Goal: Use online tool/utility: Utilize a website feature to perform a specific function

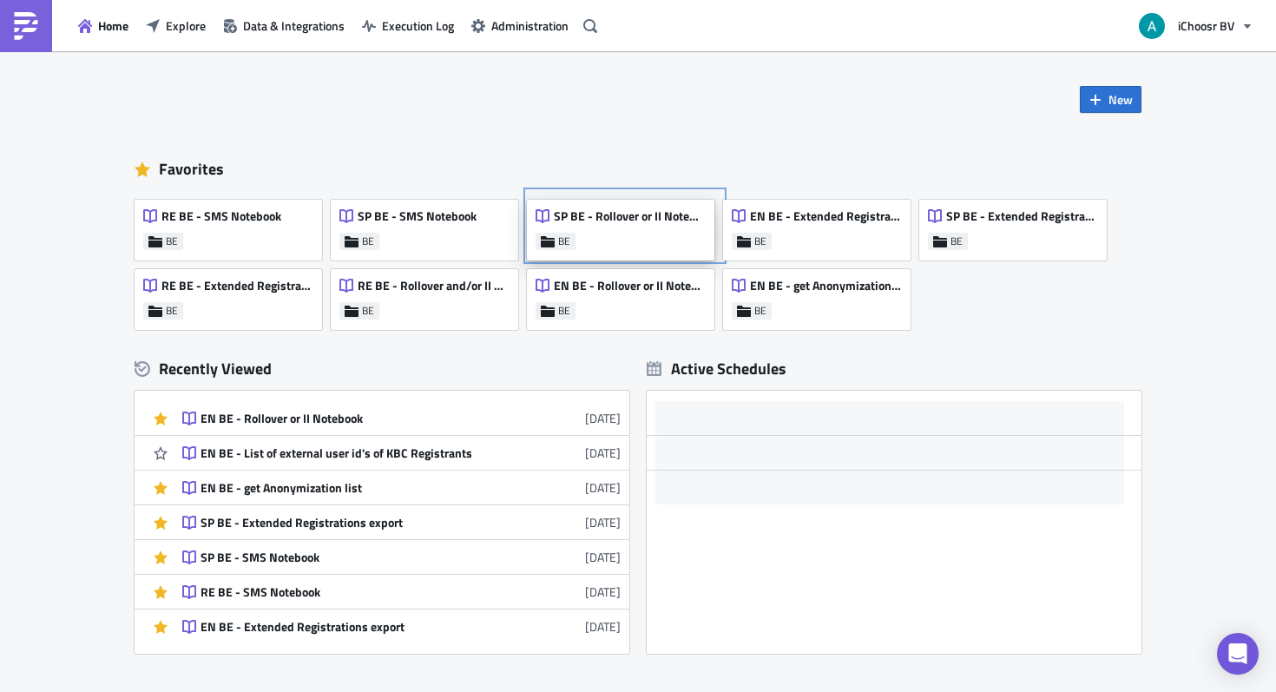
click at [607, 231] on div "SP BE - Rollover or II Notebook" at bounding box center [619, 220] width 169 height 24
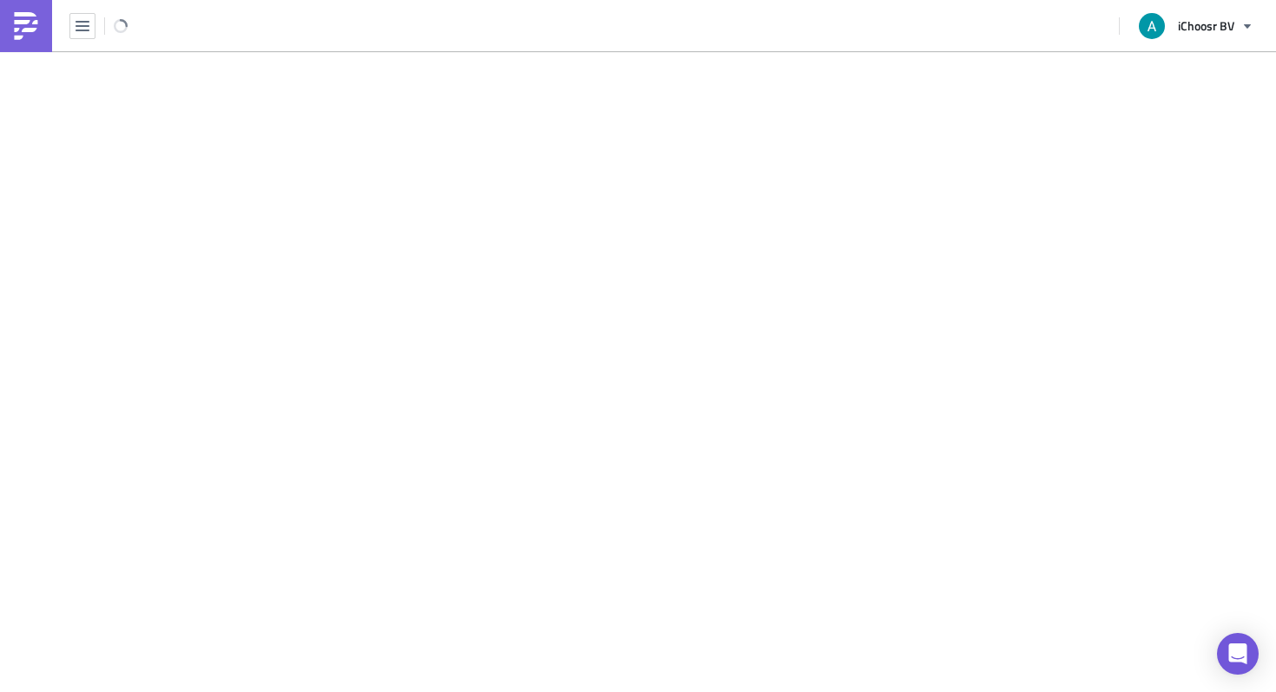
click at [608, 231] on main at bounding box center [638, 372] width 1276 height 643
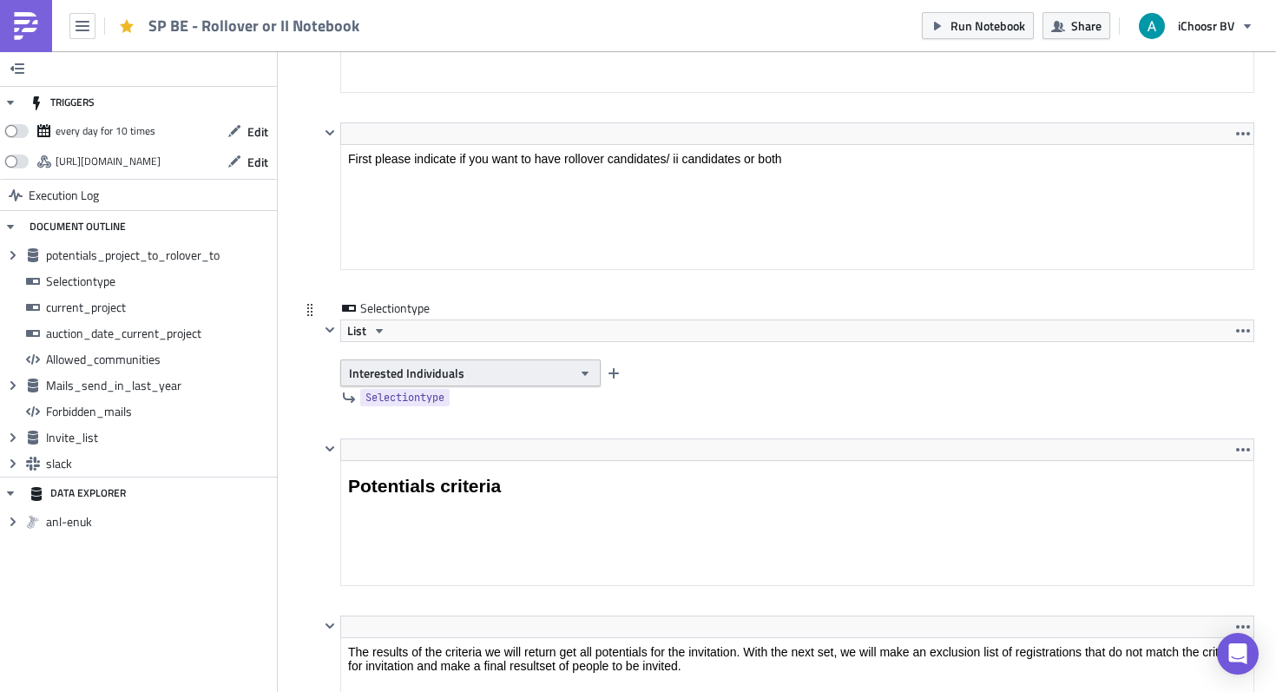
click at [453, 374] on span "Interested Individuals" at bounding box center [406, 373] width 115 height 18
click at [430, 411] on div "Rollover" at bounding box center [423, 404] width 144 height 17
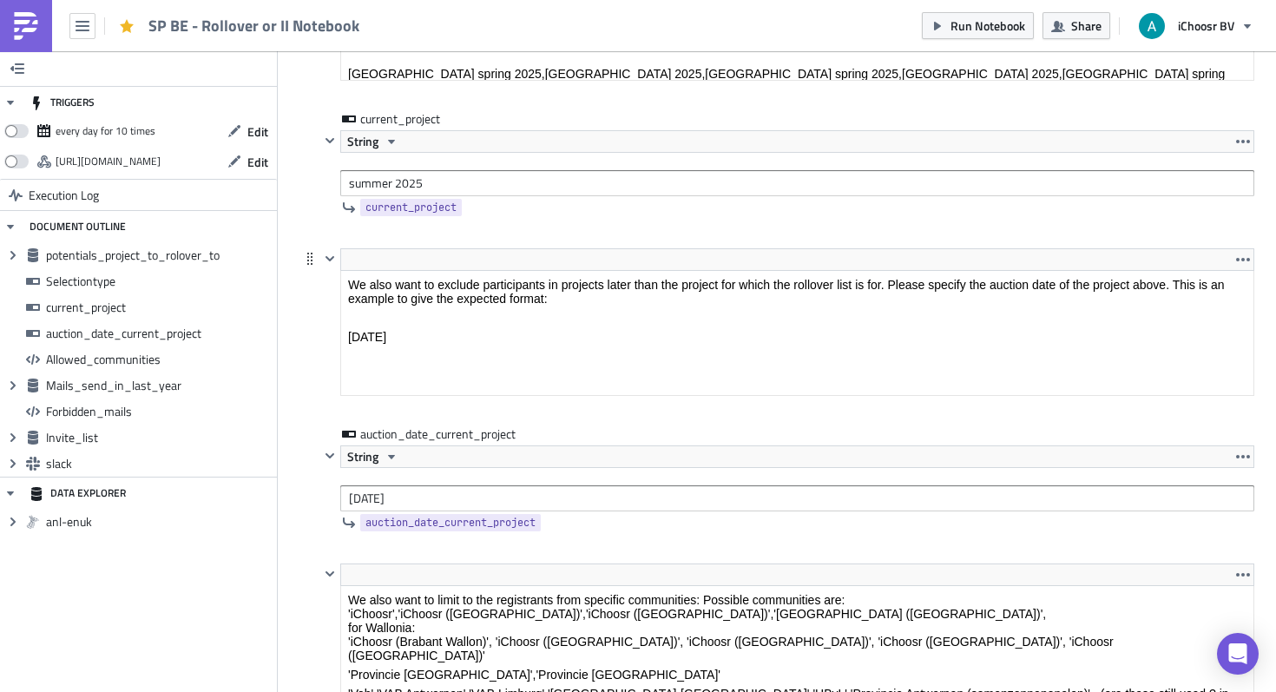
scroll to position [2658, 0]
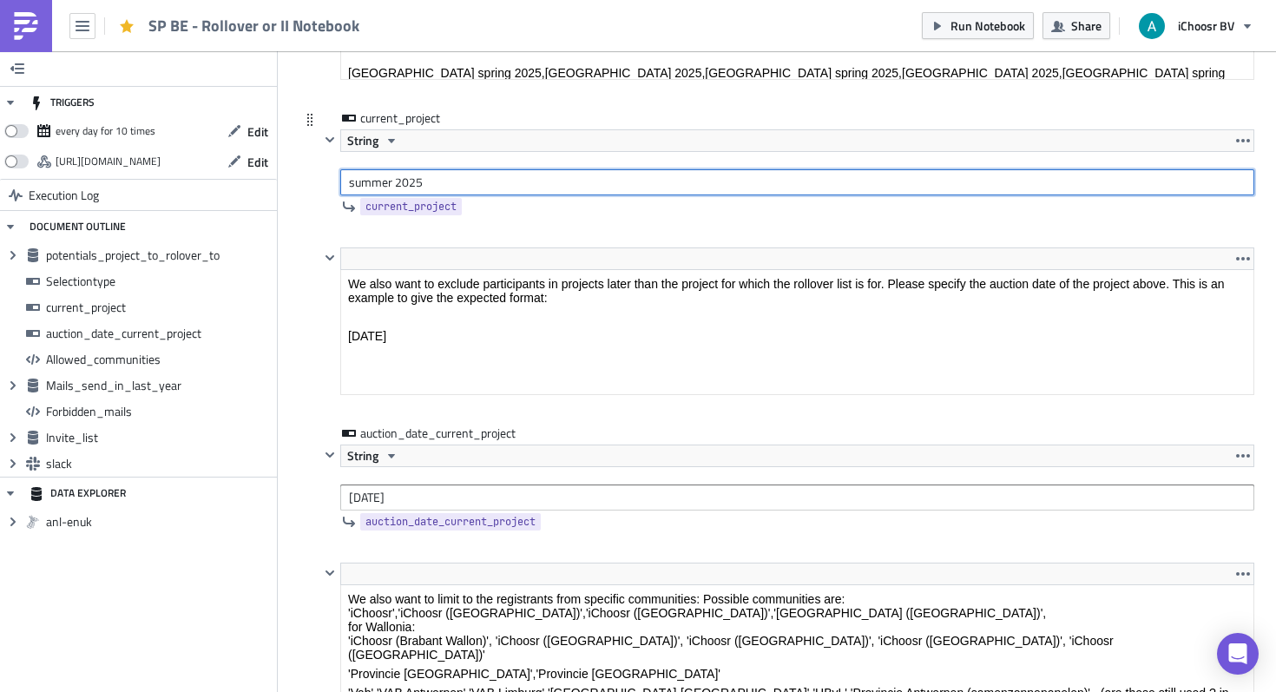
click at [426, 187] on input "summer 2025" at bounding box center [797, 182] width 914 height 26
click at [365, 180] on input "summer 2025" at bounding box center [797, 182] width 914 height 26
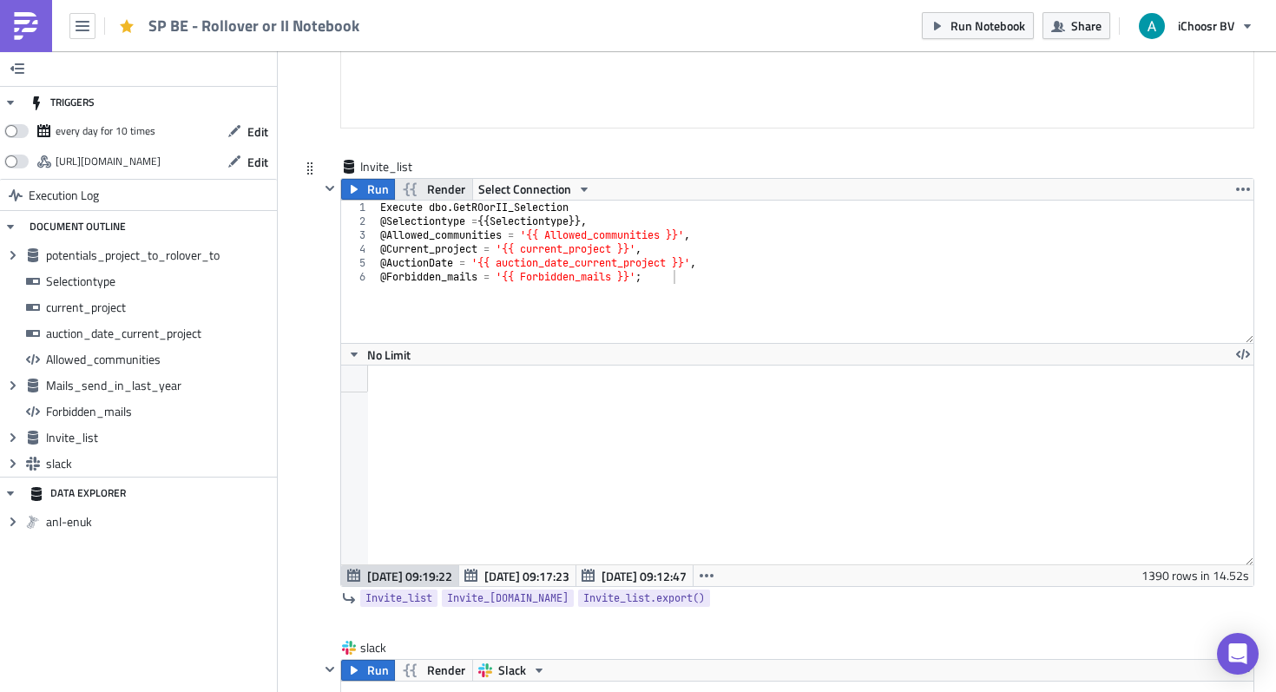
type input "fall 2025"
click at [440, 188] on span "Render" at bounding box center [446, 189] width 38 height 21
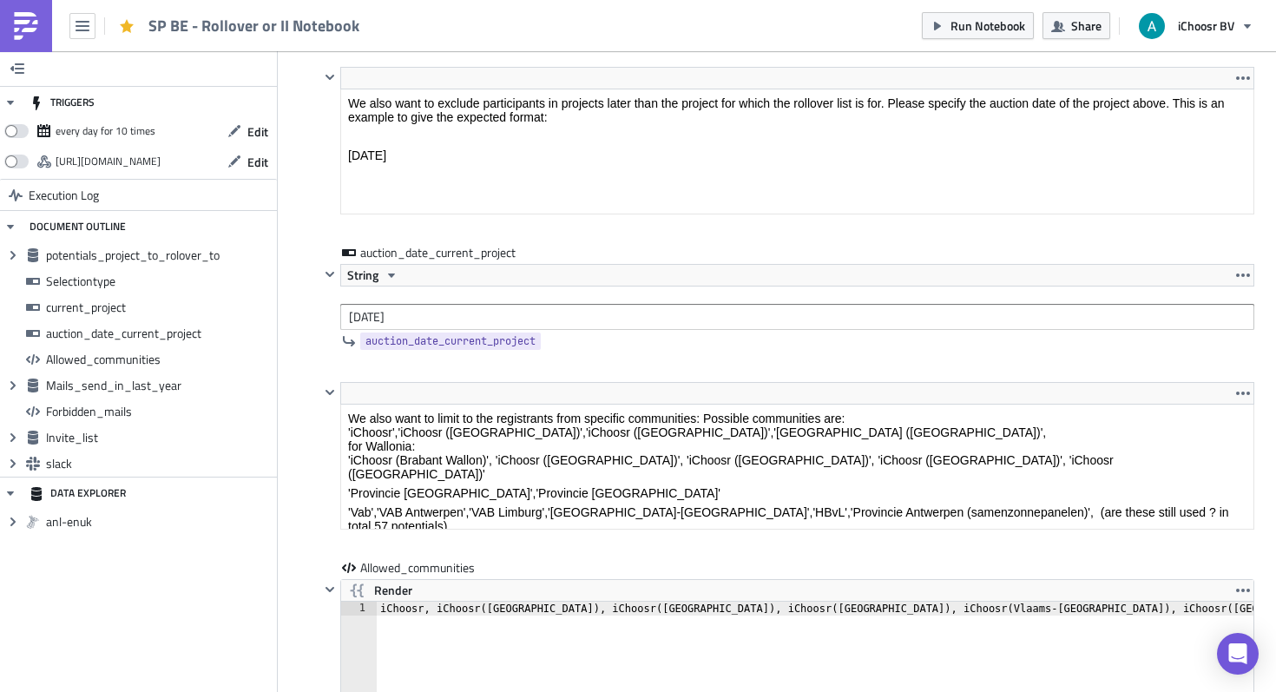
scroll to position [2853, 0]
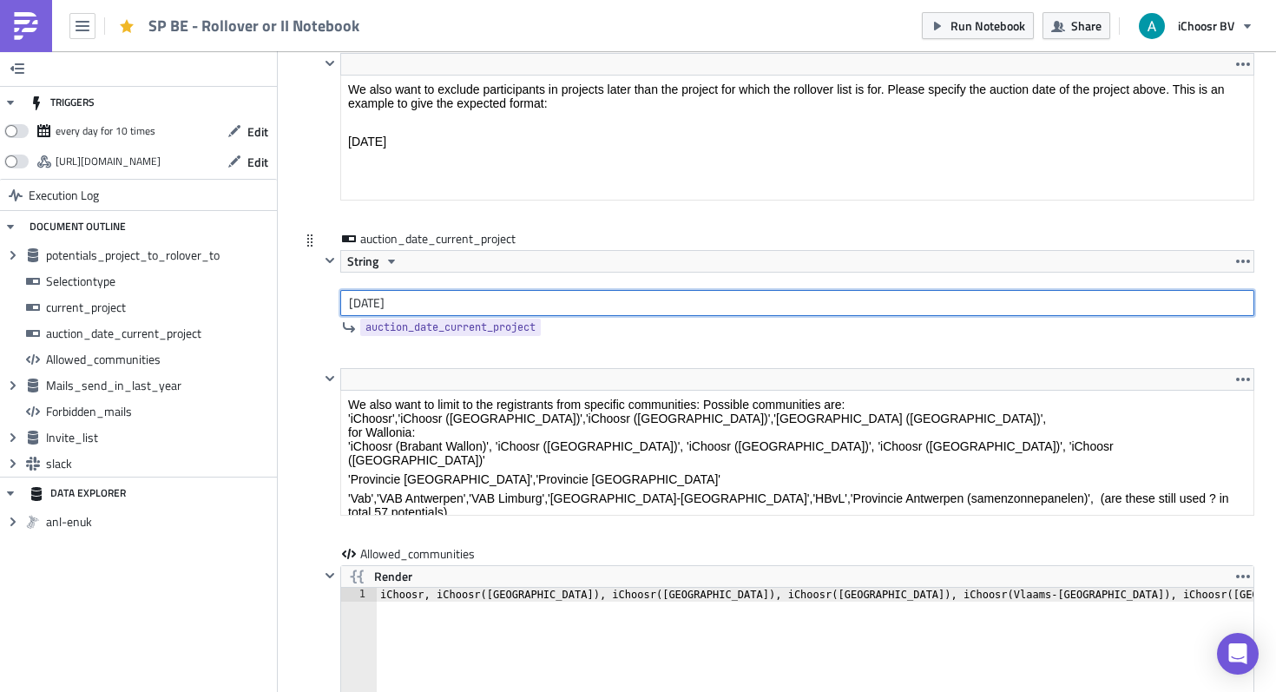
click at [439, 311] on input "2025-04-23" at bounding box center [797, 303] width 914 height 26
click at [391, 305] on input "2025-04-20" at bounding box center [797, 303] width 914 height 26
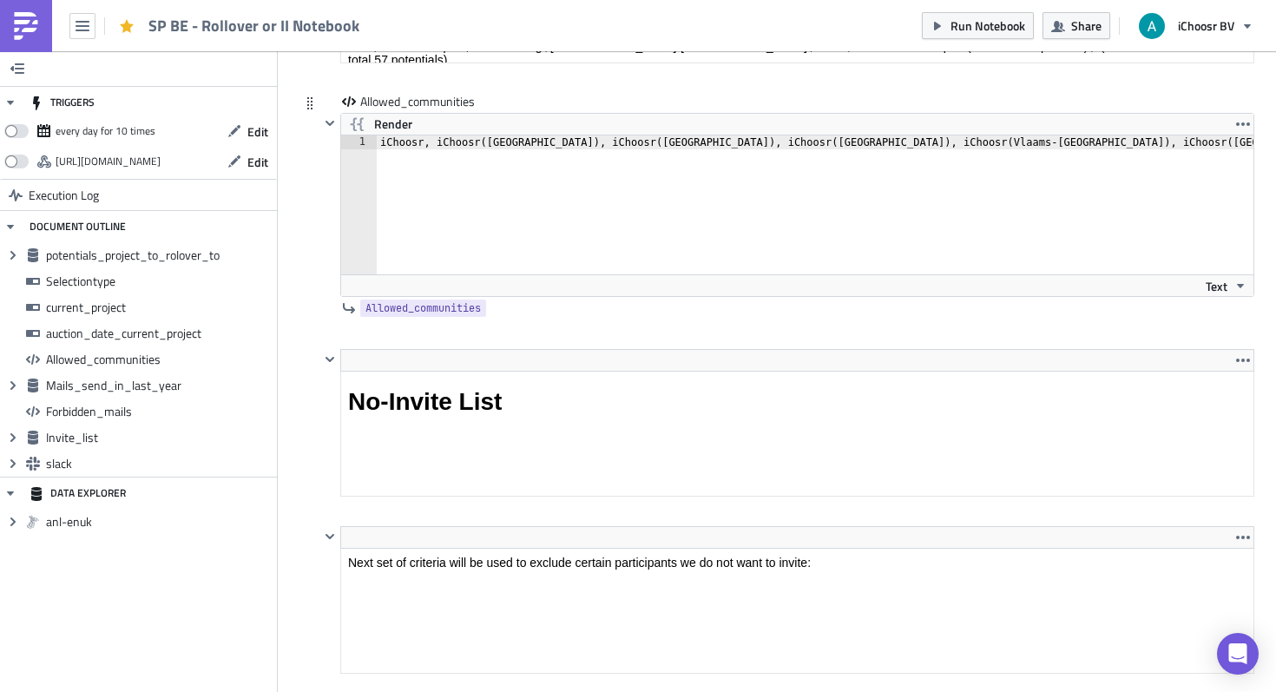
scroll to position [3301, 0]
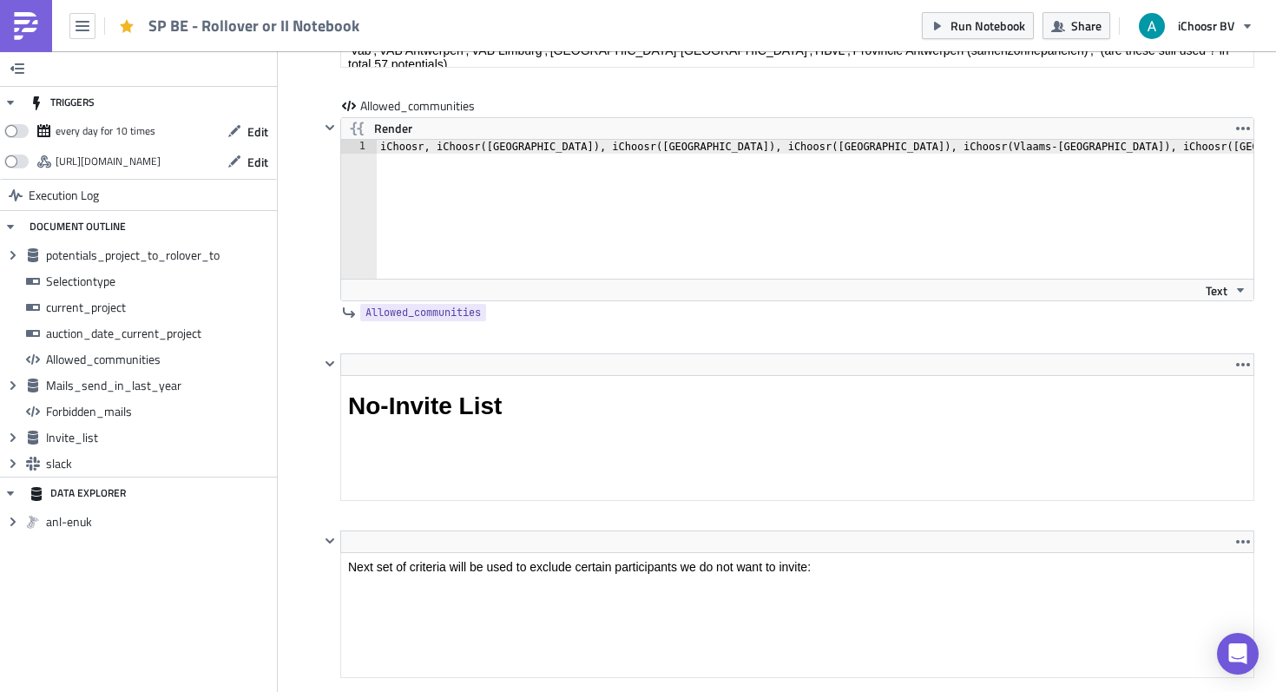
type input "[DATE]"
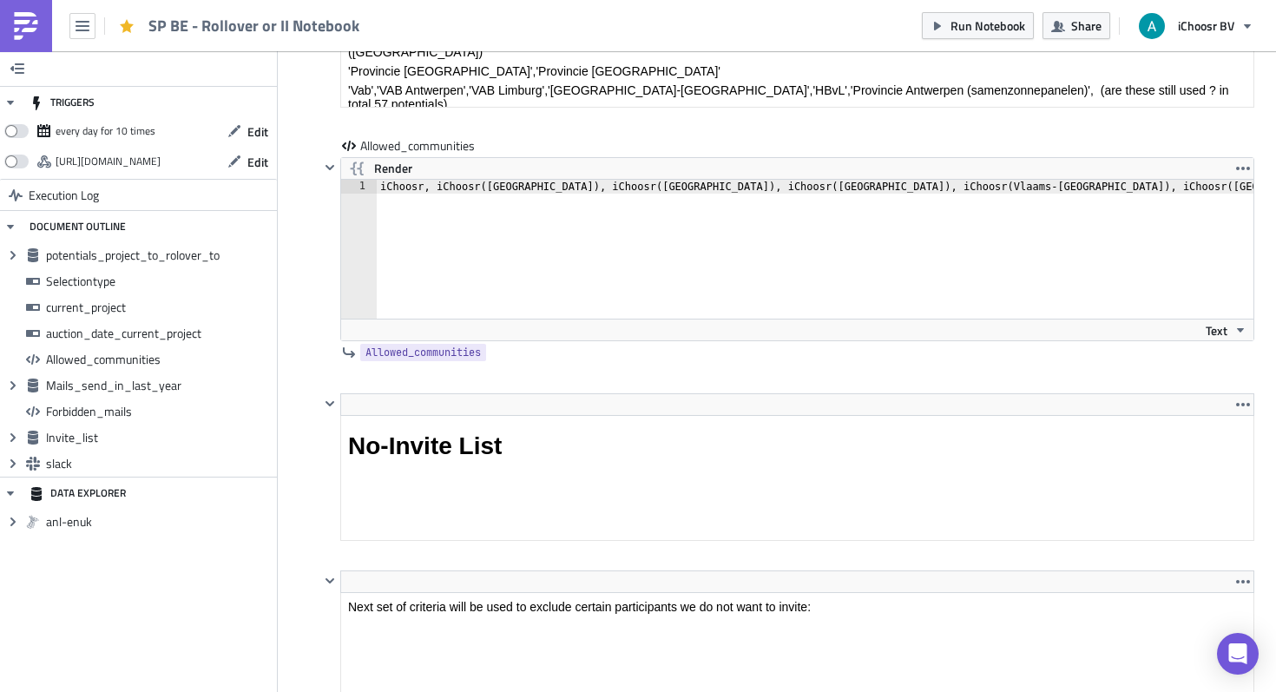
scroll to position [3239, 0]
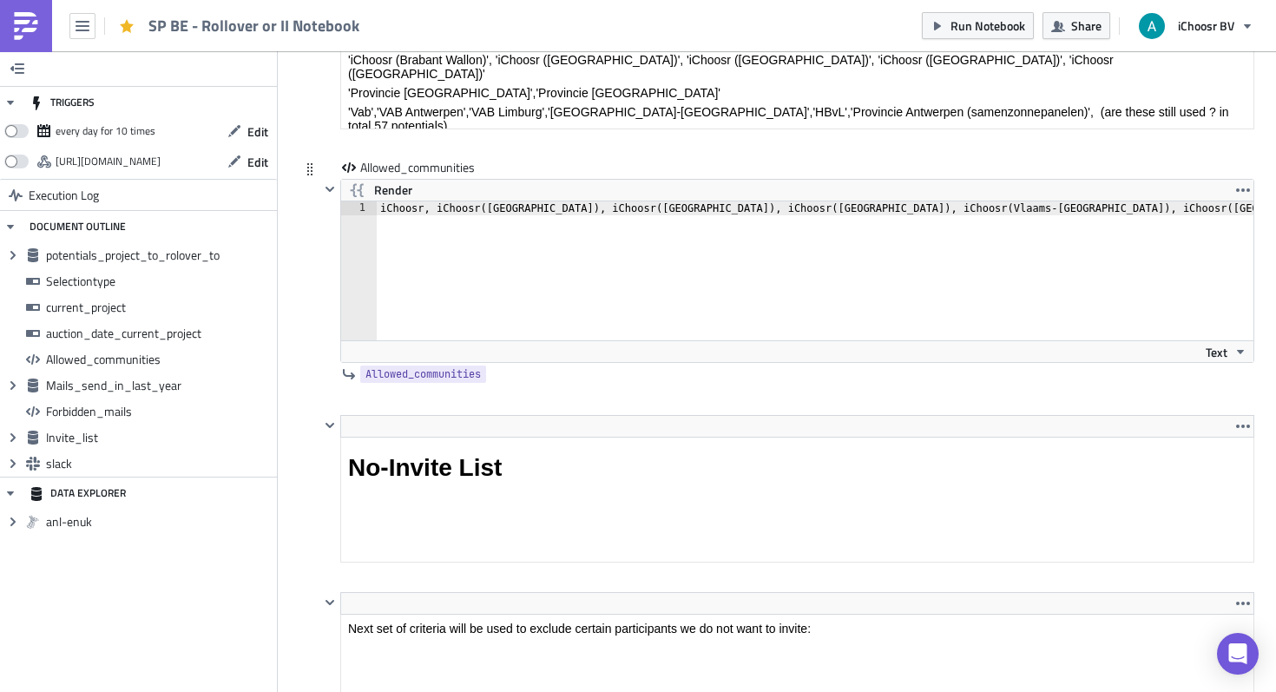
click at [410, 208] on div "iChoosr, iChoosr ( Antwerpen ) , iChoosr ( Limburg ) , iChoosr ( Oost-vlaandere…" at bounding box center [946, 284] width 1139 height 167
click at [525, 209] on div "samen overstappen, iChoosr ( Antwerpen ) , iChoosr ( Limburg ) , iChoosr ( Oost…" at bounding box center [977, 284] width 1201 height 167
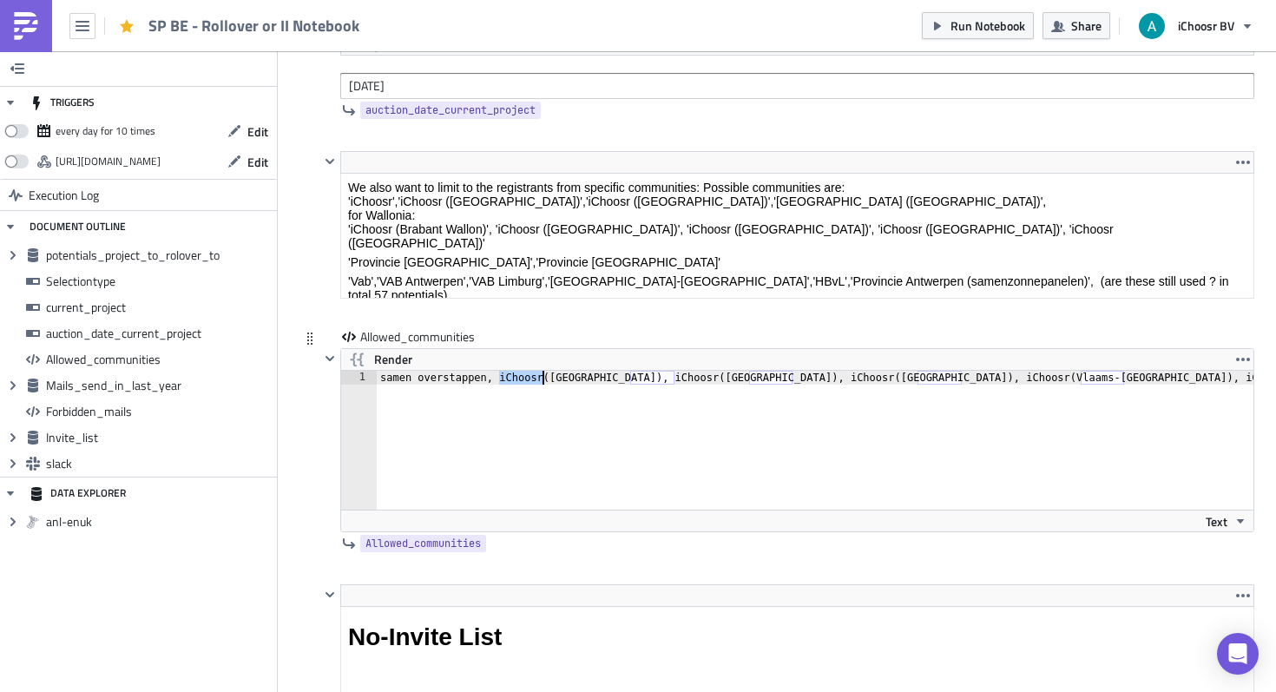
scroll to position [3058, 0]
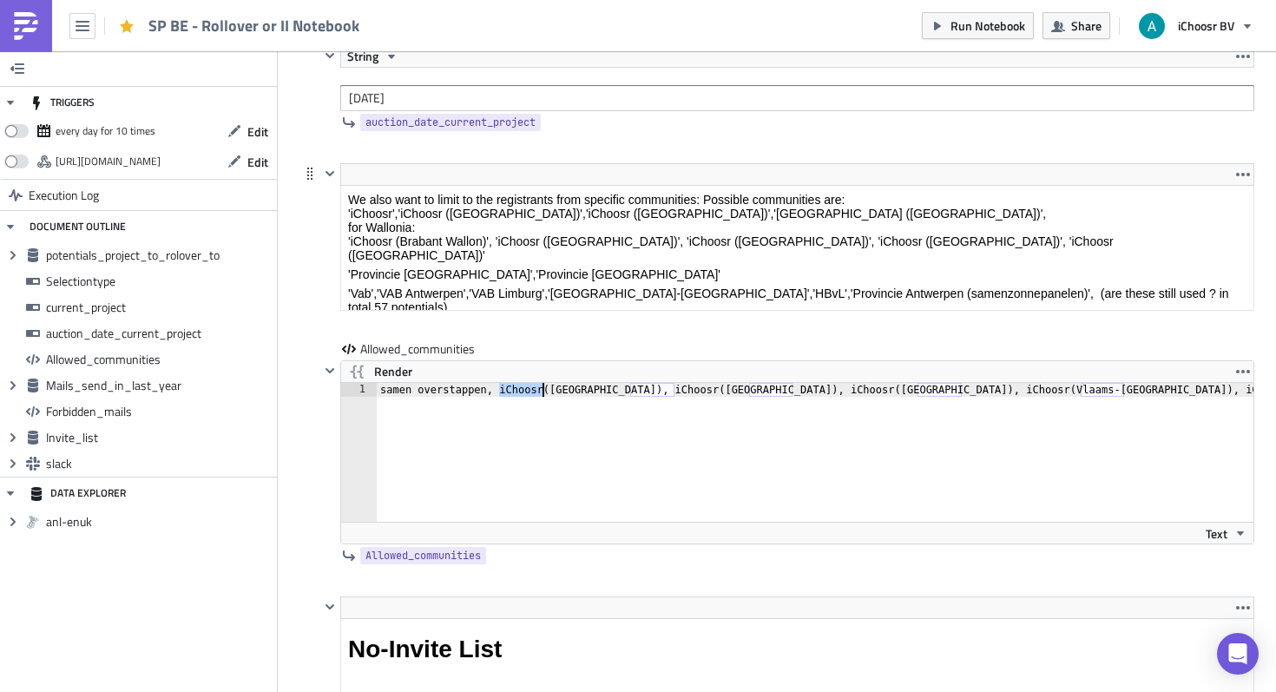
type textarea "samen overstappen, iChoosr (Antwerpen), iChoosr (Limburg), iChoosr (Oost-vlaand…"
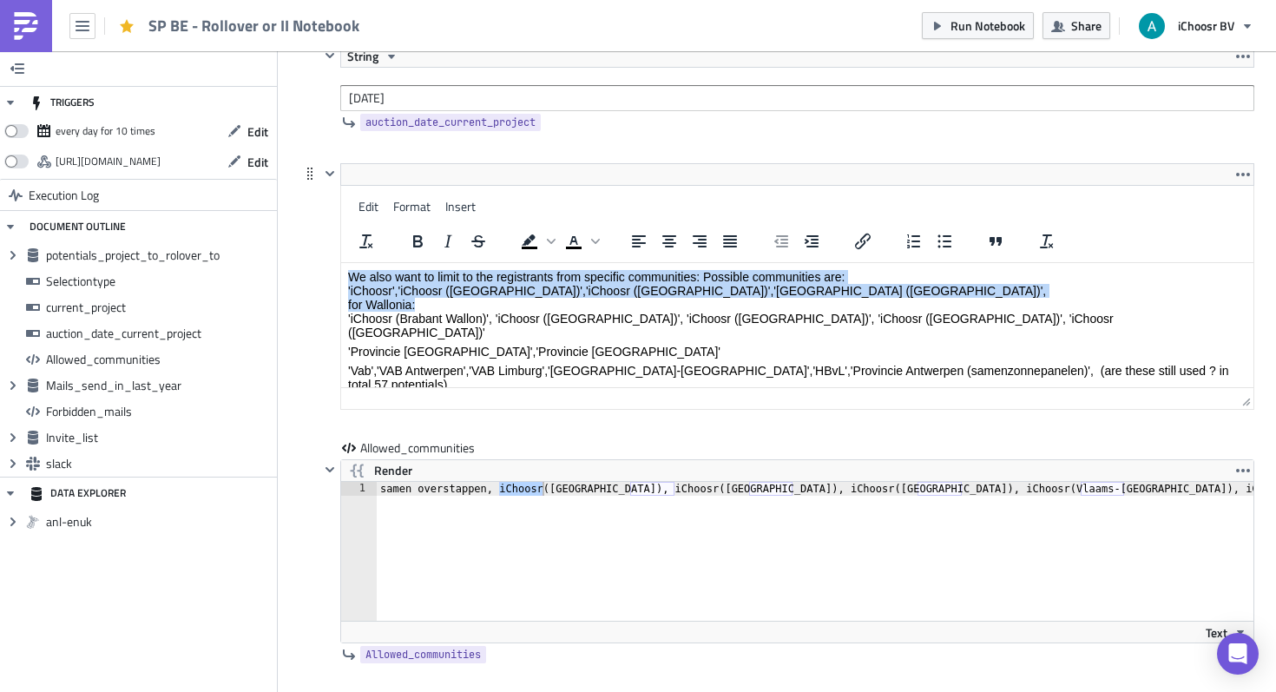
drag, startPoint x: 449, startPoint y: 302, endPoint x: 450, endPoint y: 224, distance: 78.1
click at [450, 263] on html "We also want to limit to the registrants from specific communities: Possible co…" at bounding box center [797, 340] width 912 height 154
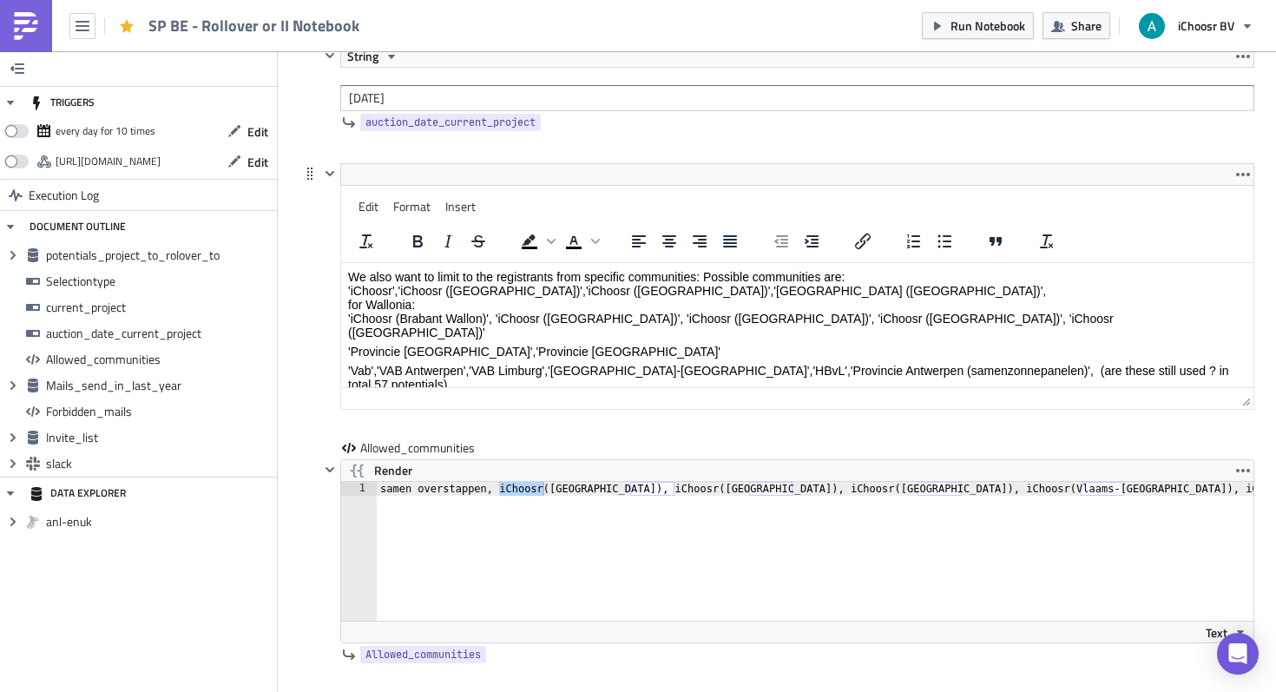
click at [424, 317] on p "We also want to limit to the registrants from specific communities: Possible co…" at bounding box center [797, 304] width 898 height 69
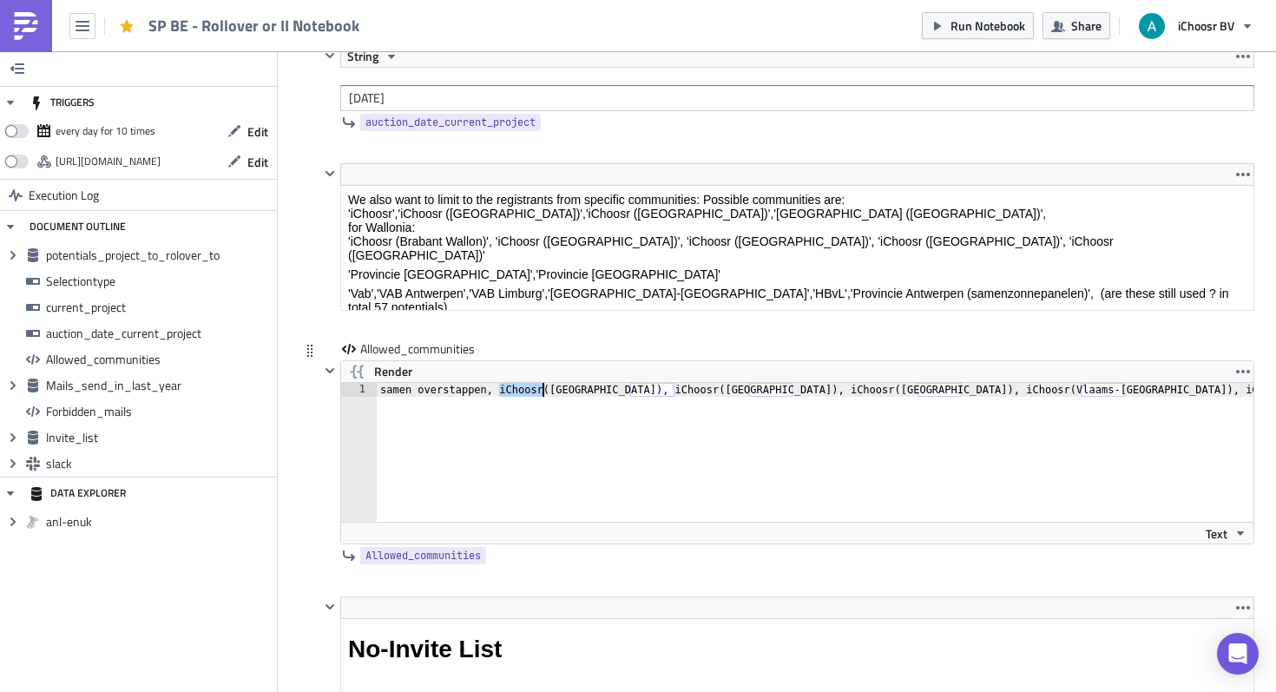
click at [499, 488] on div "samen overstappen, iChoosr ( Antwerpen ) , iChoosr ( Limburg ) , iChoosr ( Oost…" at bounding box center [977, 466] width 1201 height 167
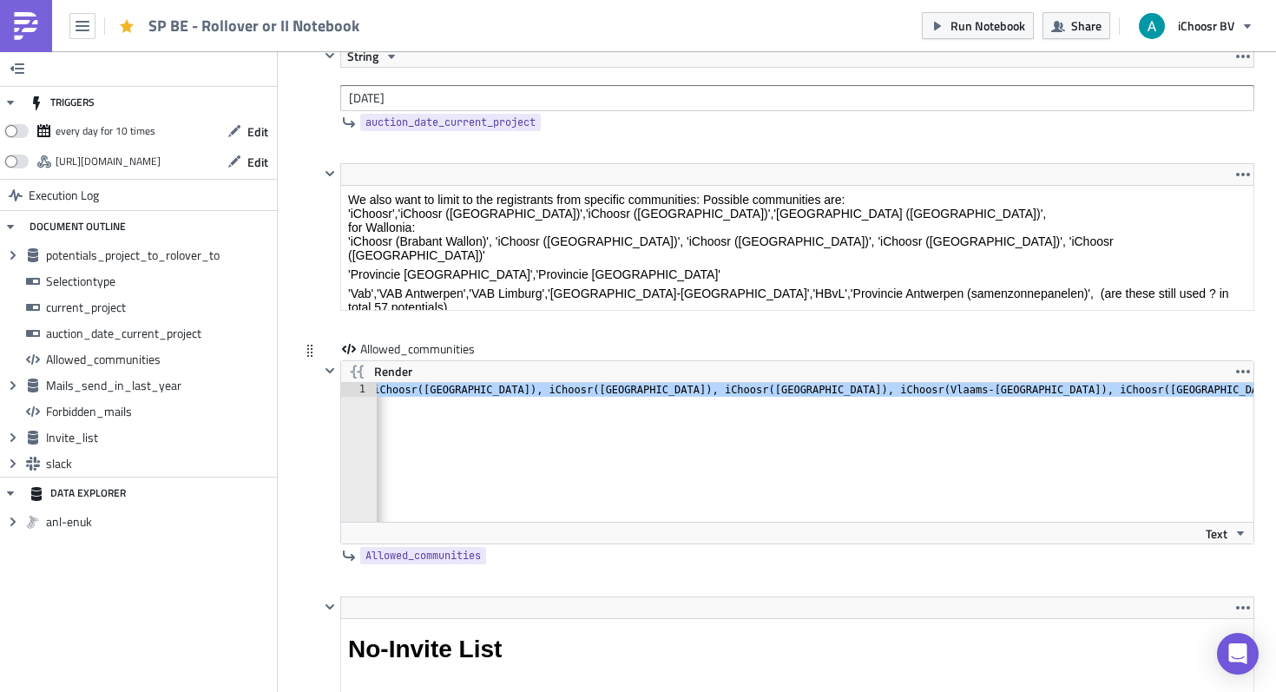
scroll to position [0, 0]
click at [523, 388] on div "samen overstappen, iChoosr ( Antwerpen ) , iChoosr ( Limburg ) , iChoosr ( Oost…" at bounding box center [977, 466] width 1201 height 167
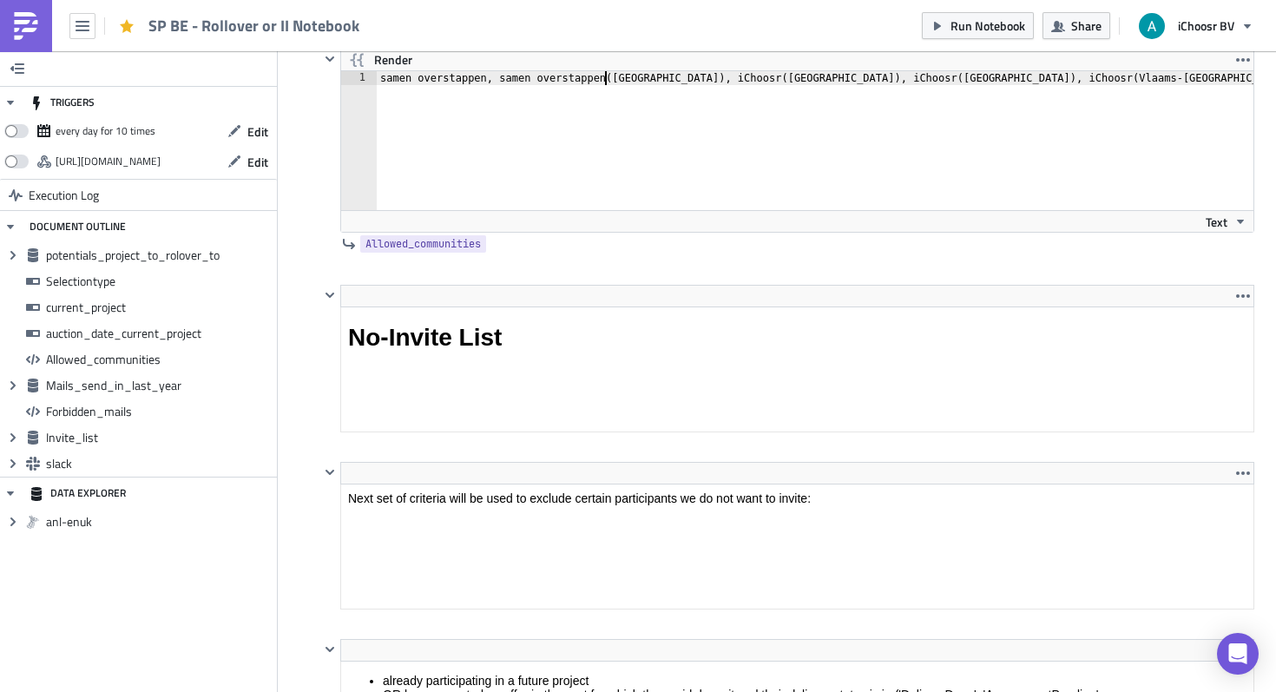
scroll to position [3307, 0]
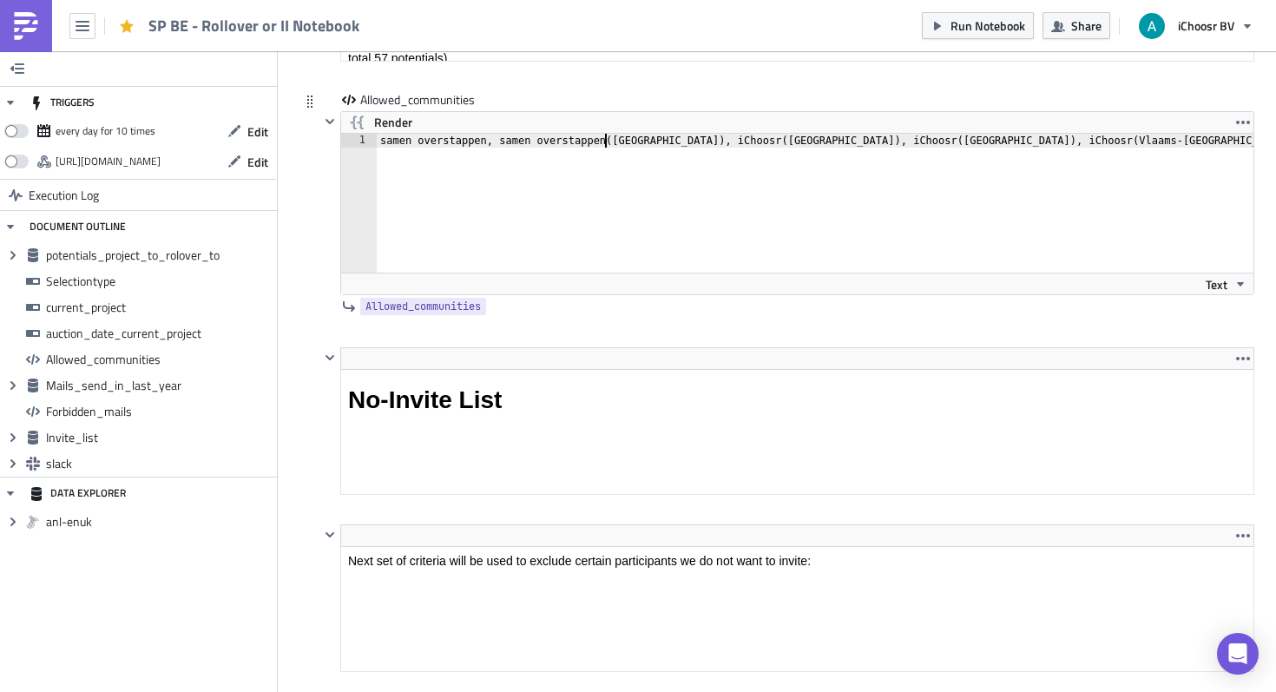
click at [709, 141] on div "samen overstappen, samen overstappen ( Antwerpen ) , iChoosr ( Limburg ) , iCho…" at bounding box center [1009, 217] width 1264 height 167
click at [388, 142] on div "samen overstappen, samen overstappen ( Antwerpen ) , samen ( Limburg ) , iChoos…" at bounding box center [1002, 217] width 1251 height 167
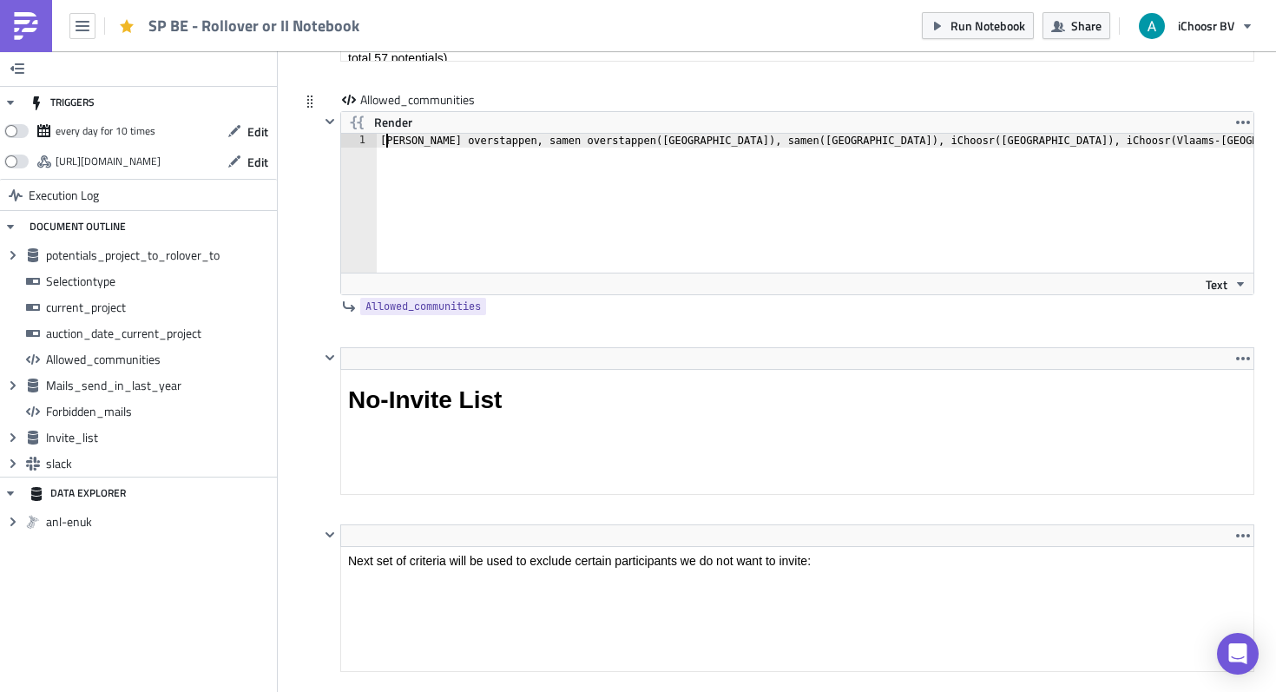
click at [505, 141] on div "Samen overstappen, samen overstappen ( Antwerpen ) , samen ( Limburg ) , iChoos…" at bounding box center [1002, 217] width 1251 height 167
click at [425, 145] on div "Samen overstappen, Samen overstappen ( Antwerpen ) , samen ( Limburg ) , iChoos…" at bounding box center [1002, 217] width 1251 height 167
click at [540, 147] on div "Samen Overstappen, Samen overstappen ( Antwerpen ) , samen ( Limburg ) , iChoos…" at bounding box center [1002, 217] width 1251 height 167
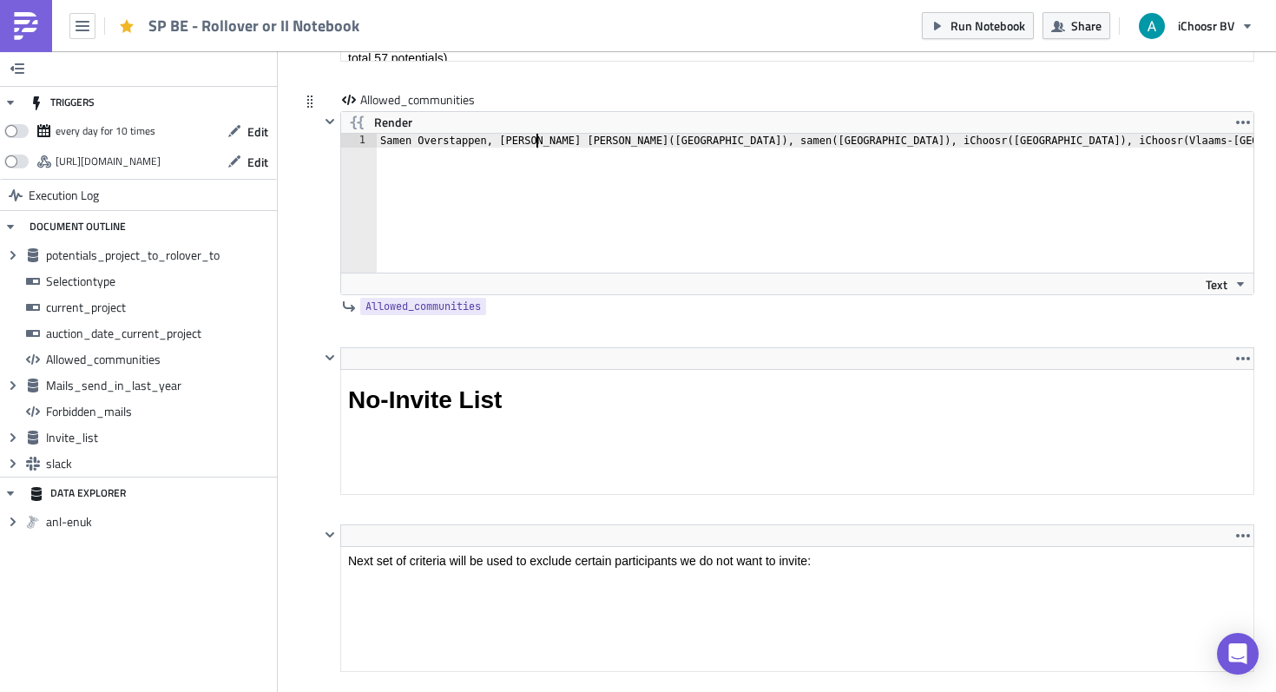
scroll to position [0, 13]
click at [697, 142] on div "Samen Overstappen, Samen Overstappen ( Antwerpen ) , samen ( Limburg ) , iChoos…" at bounding box center [1002, 217] width 1251 height 167
click at [724, 143] on div "Samen Overstappen, Samen Overstappen ( Antwerpen ) , Samen ( Limburg ) , iChoos…" at bounding box center [1002, 217] width 1251 height 167
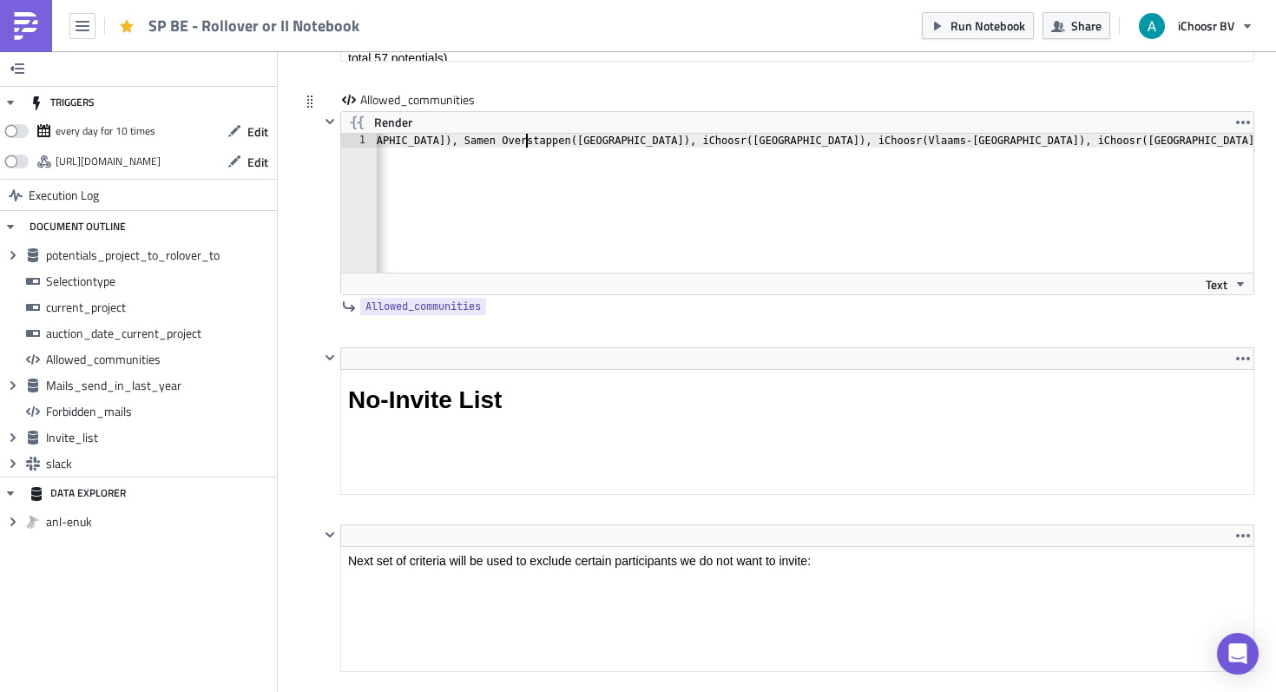
click at [625, 141] on div "Samen Overstappen, Samen Overstappen ( Antwerpen ) , Samen Overstappen ( Limbur…" at bounding box center [766, 217] width 1326 height 167
drag, startPoint x: 417, startPoint y: 142, endPoint x: 523, endPoint y: 146, distance: 105.9
click at [523, 146] on div "Samen Overstappen, Samen Overstappen ( Antwerpen ) , Samen Overstappen ( Limbur…" at bounding box center [744, 217] width 1282 height 167
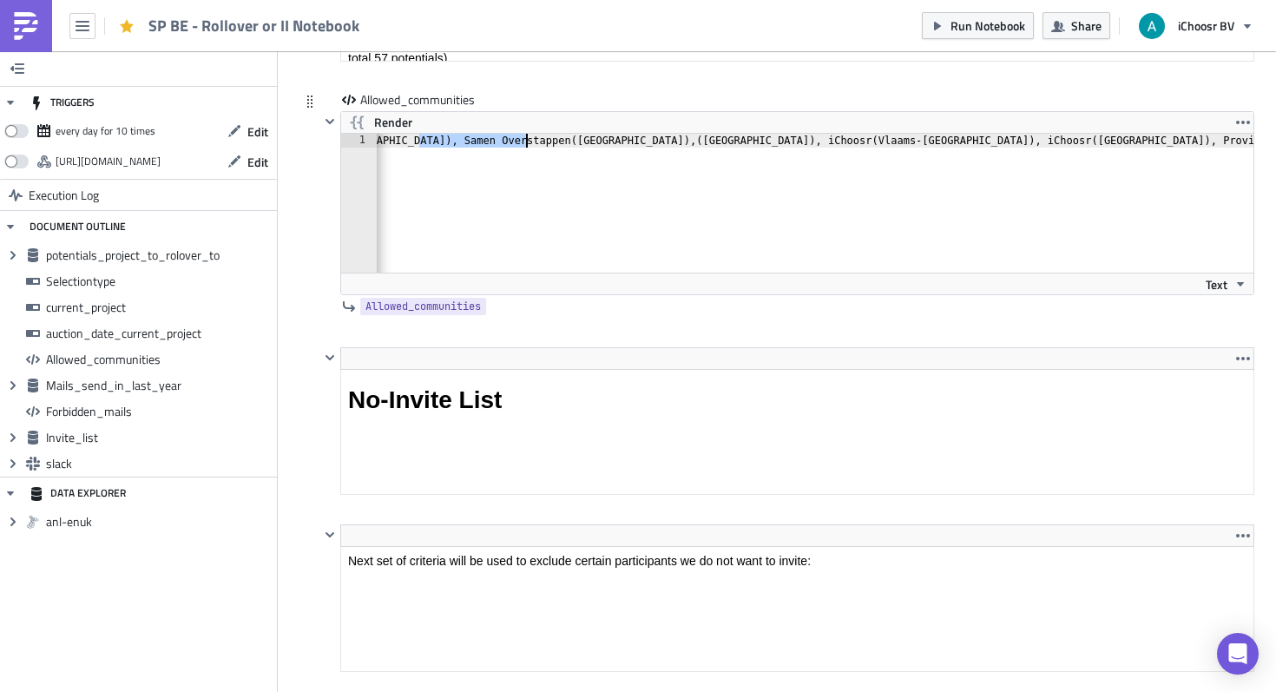
click at [601, 141] on div "Samen Overstappen, Samen Overstappen ( Antwerpen ) , Samen Overstappen ( Limbur…" at bounding box center [744, 217] width 1282 height 167
paste textarea "Samen Overstappen"
click at [850, 141] on div "Samen Overstappen, Samen Overstappen ( Antwerpen ) , Samen Overstappen ( Limbur…" at bounding box center [797, 217] width 1389 height 167
paste textarea "Samen Overstappen"
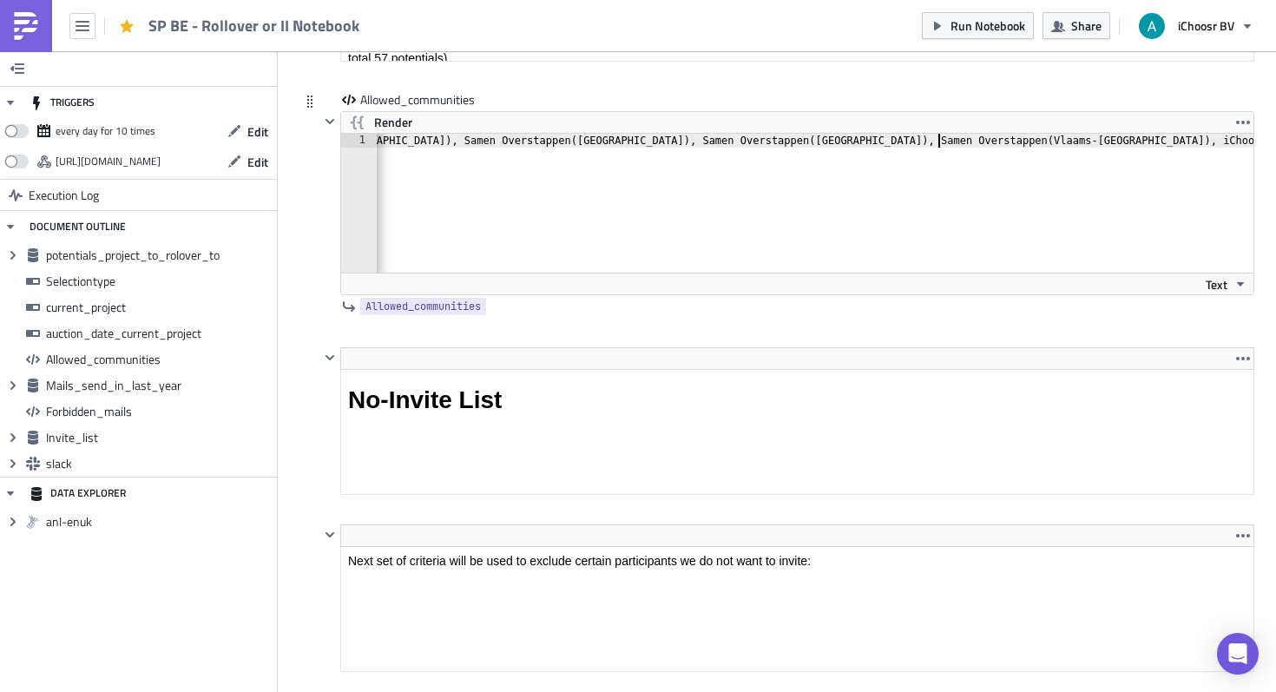
click at [1082, 144] on div "Samen Overstappen, Samen Overstappen ( Antwerpen ) , Samen Overstappen ( Limbur…" at bounding box center [828, 217] width 1451 height 167
paste textarea "Samen Overstappen"
click at [397, 120] on span "Render" at bounding box center [393, 122] width 38 height 21
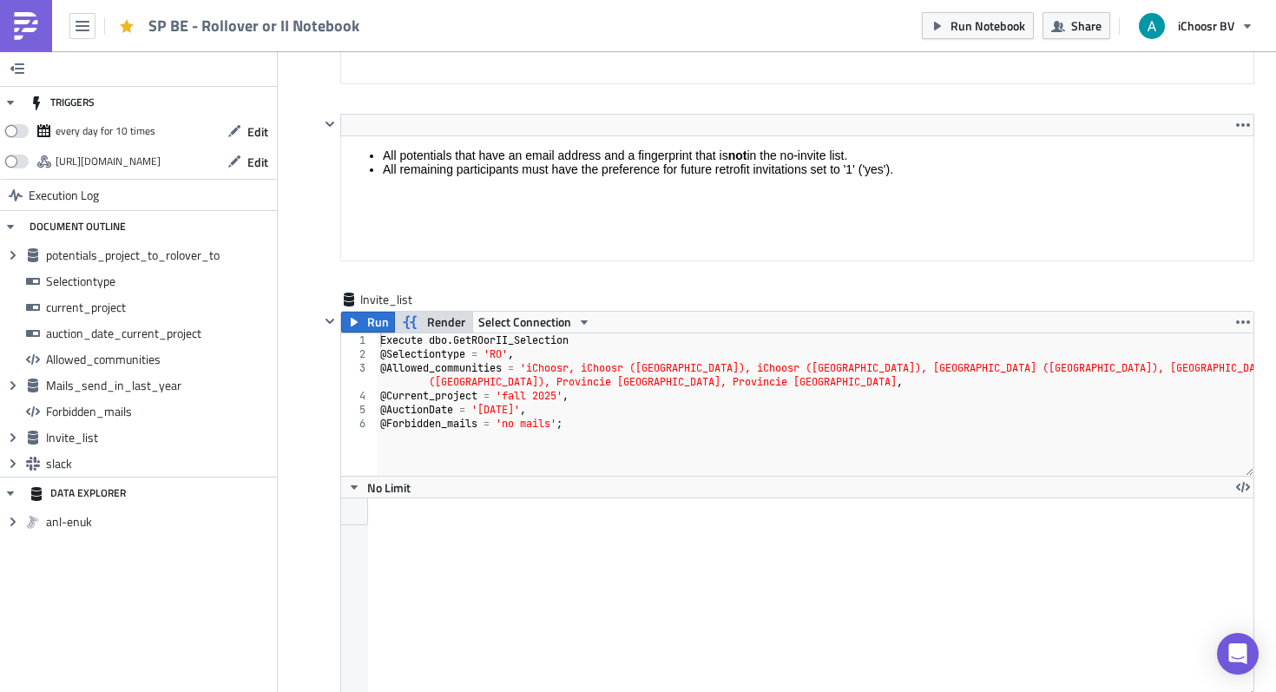
scroll to position [5517, 0]
click at [387, 315] on span "Run" at bounding box center [378, 321] width 22 height 21
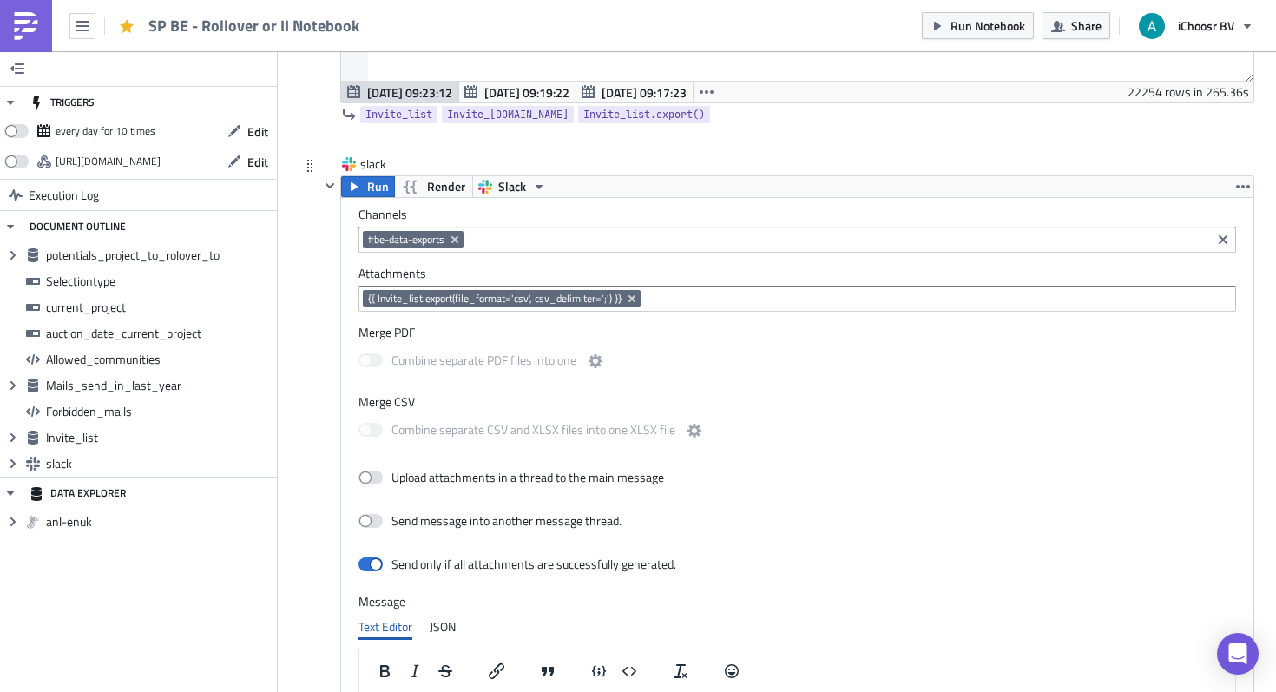
scroll to position [6129, 0]
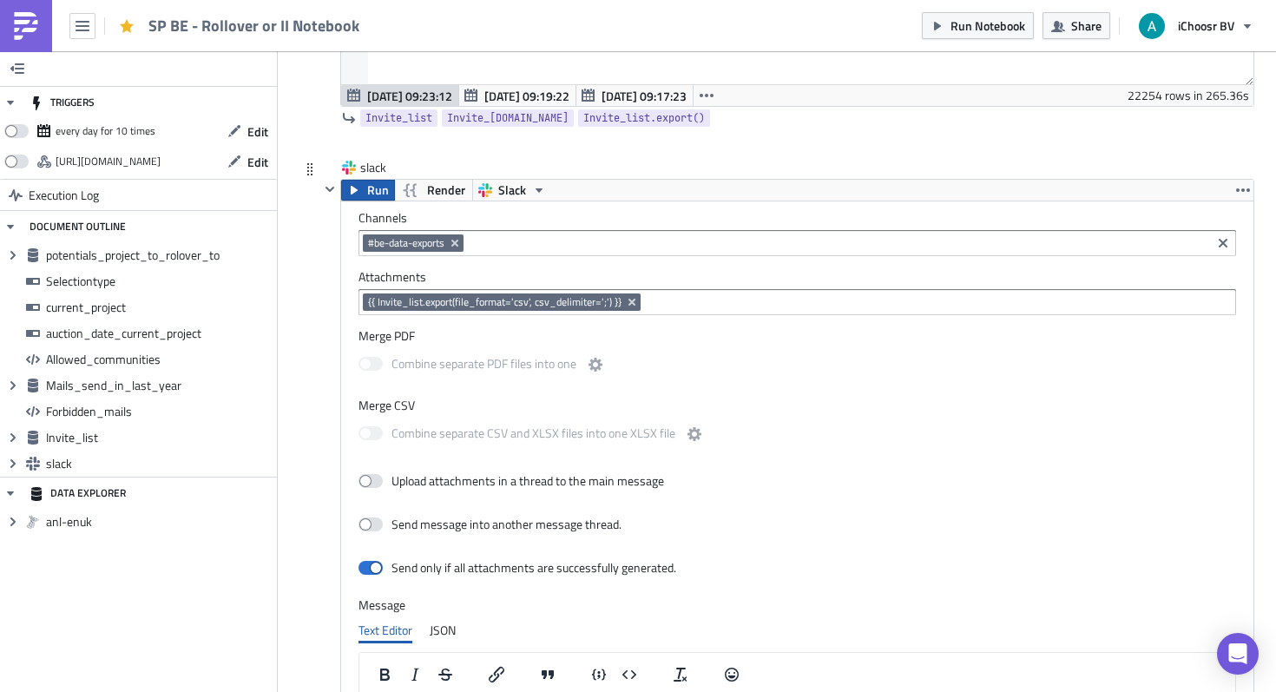
click at [369, 190] on span "Run" at bounding box center [378, 190] width 22 height 21
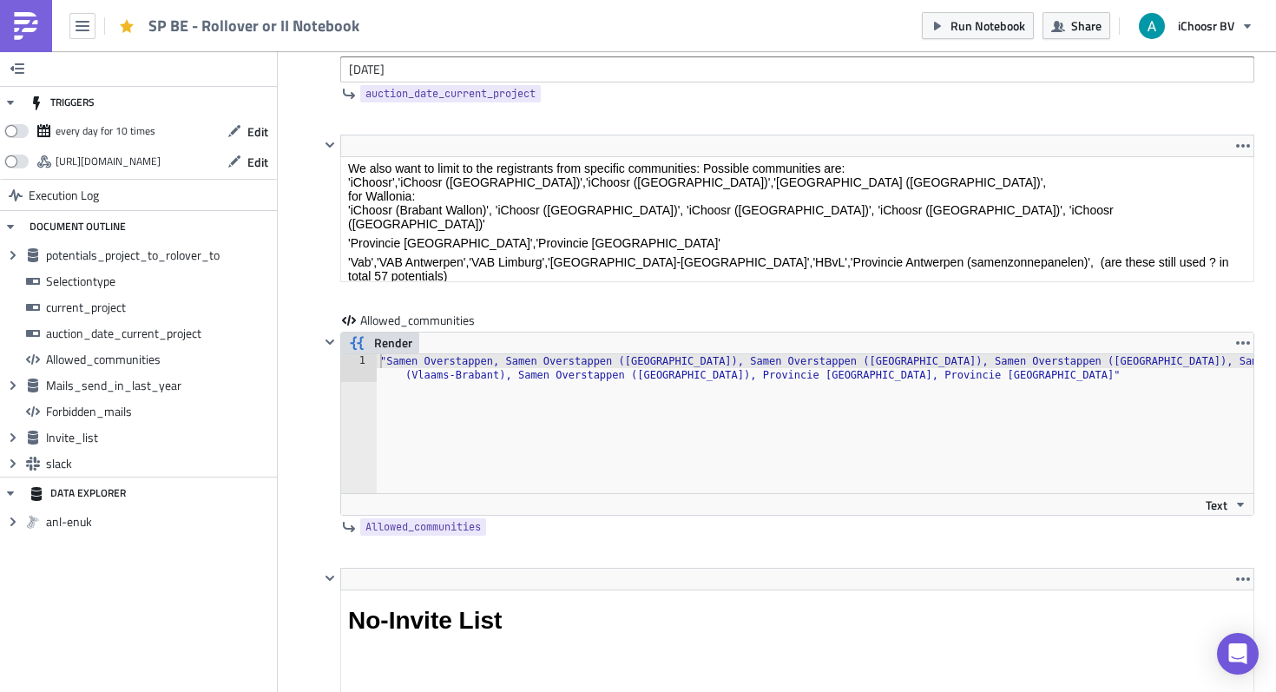
scroll to position [3108, 0]
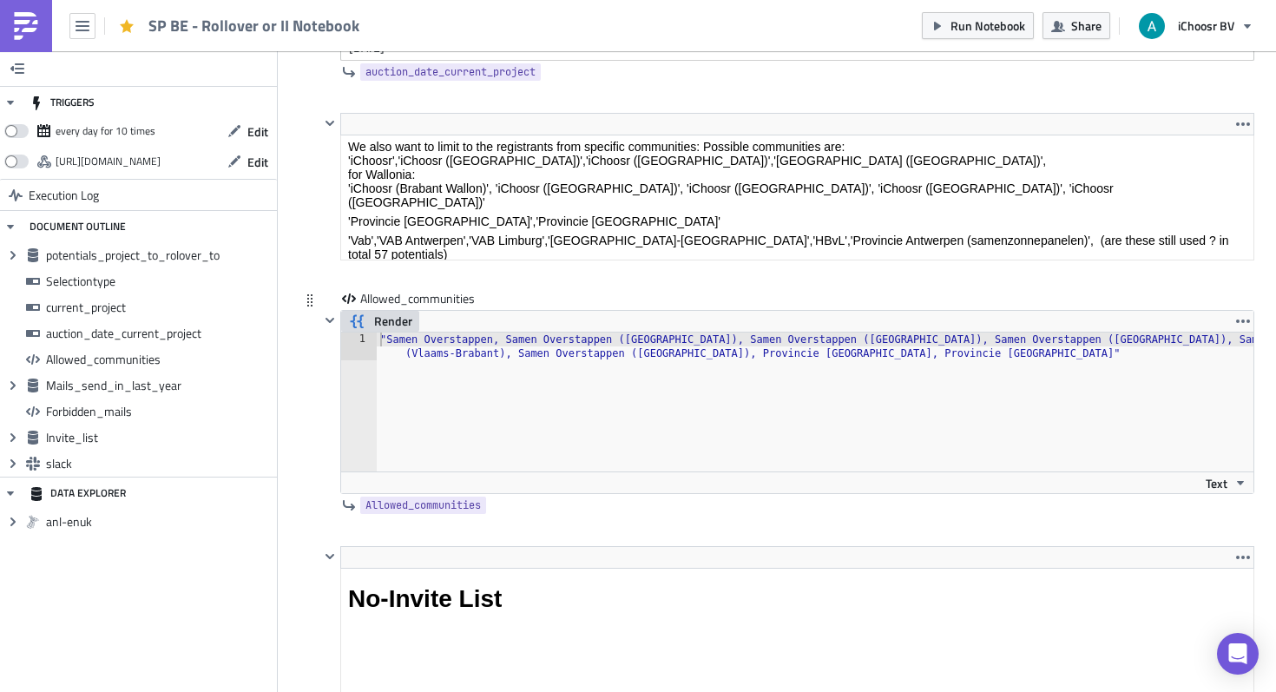
click at [402, 342] on div ""Samen Overstappen, Samen Overstappen (Antwerpen), Samen Overstappen (Limburg),…" at bounding box center [815, 429] width 877 height 194
drag, startPoint x: 402, startPoint y: 343, endPoint x: 421, endPoint y: 343, distance: 19.1
click at [402, 343] on div ""Samen Overstappen, Samen Overstappen (Antwerpen), Samen Overstappen (Limburg),…" at bounding box center [815, 429] width 877 height 194
click at [482, 340] on div ""Samen Overstappen, Samen Overstappen (Antwerpen), Samen Overstappen (Limburg),…" at bounding box center [815, 429] width 877 height 194
drag, startPoint x: 492, startPoint y: 340, endPoint x: 388, endPoint y: 339, distance: 104.2
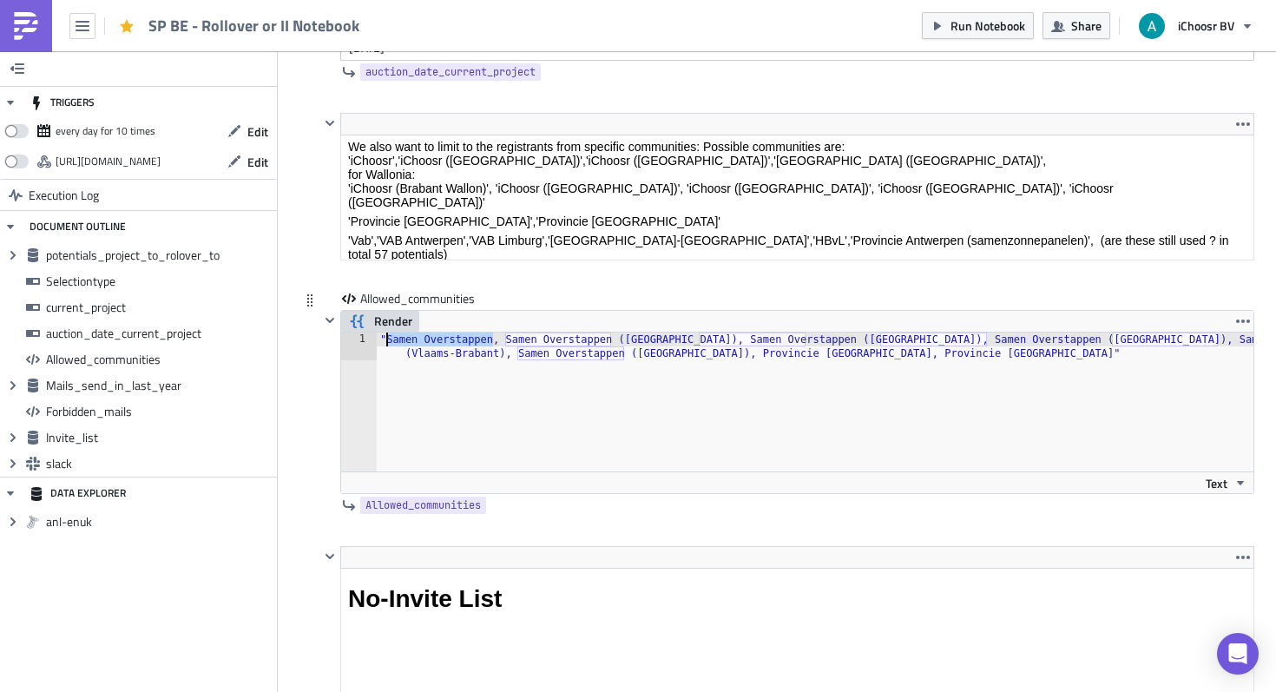
click at [388, 338] on div ""Samen Overstappen, Samen Overstappen (Antwerpen), Samen Overstappen (Limburg),…" at bounding box center [815, 429] width 877 height 194
click at [398, 334] on div ""Samen Overstappen, Samen Overstappen (Antwerpen), Samen Overstappen (Limburg),…" at bounding box center [815, 429] width 877 height 194
click at [442, 339] on div ""Samen Overstappen, Samen Overstappen (Antwerpen), Samen Overstappen (Limburg),…" at bounding box center [815, 429] width 877 height 194
click at [470, 339] on div ""Samen Overstappen, Samen Overstappen (Antwerpen), Samen Overstappen (Limburg),…" at bounding box center [815, 429] width 877 height 194
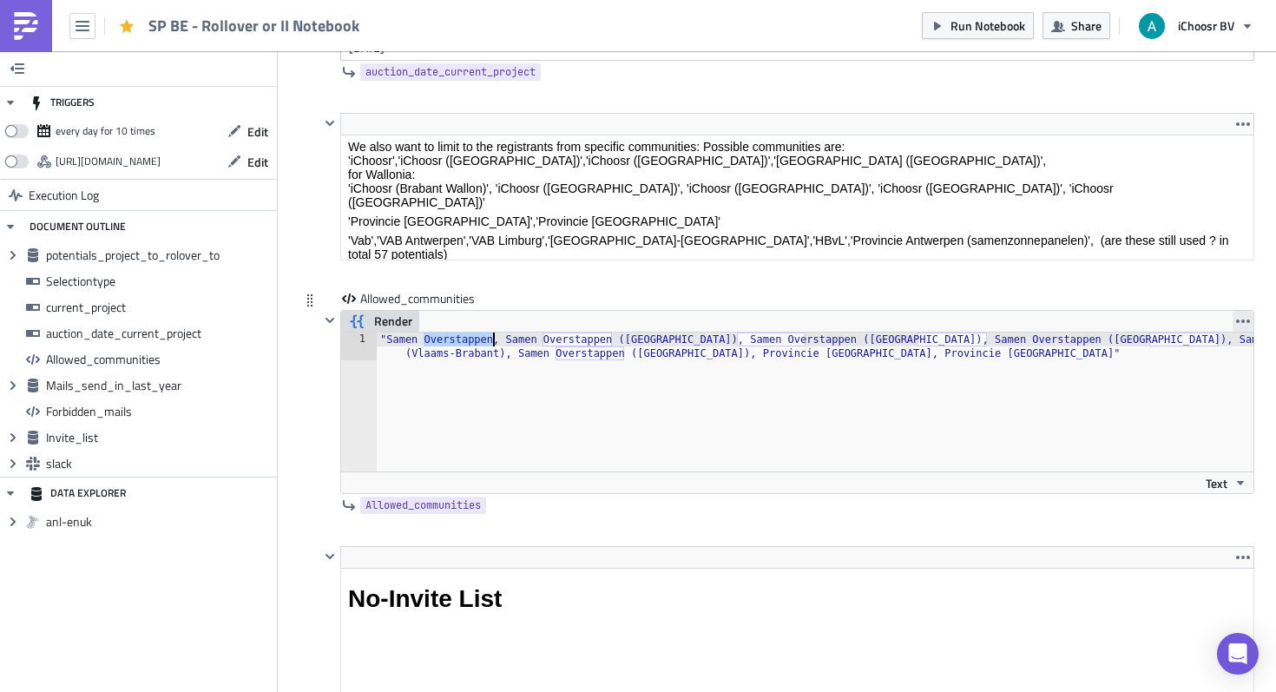
click at [1238, 322] on icon "button" at bounding box center [1243, 320] width 14 height 3
click at [458, 340] on div ""Samen Overstappen, Samen Overstappen (Antwerpen), Samen Overstappen (Limburg),…" at bounding box center [815, 429] width 877 height 194
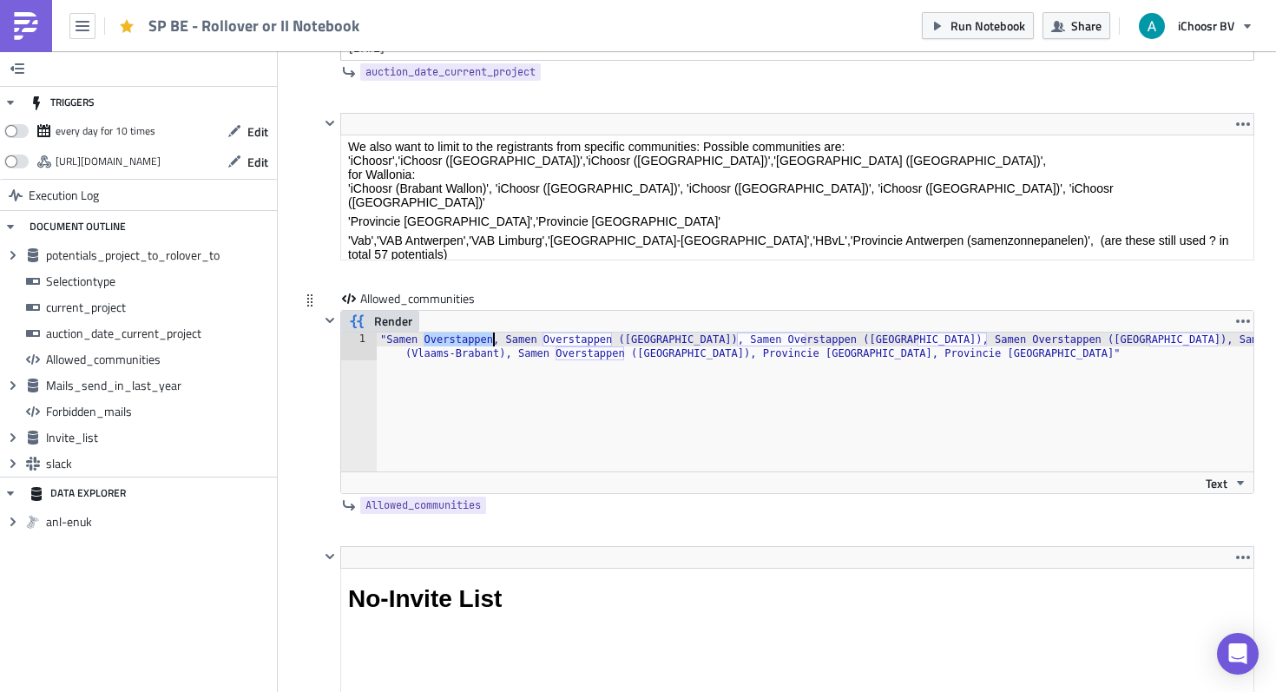
click at [458, 340] on div ""Samen Overstappen, Samen Overstappen (Antwerpen), Samen Overstappen (Limburg),…" at bounding box center [815, 429] width 877 height 194
click at [526, 390] on div ""Samen Overstappen, Samen Overstappen (Antwerpen), Samen Overstappen (Limburg),…" at bounding box center [815, 429] width 877 height 194
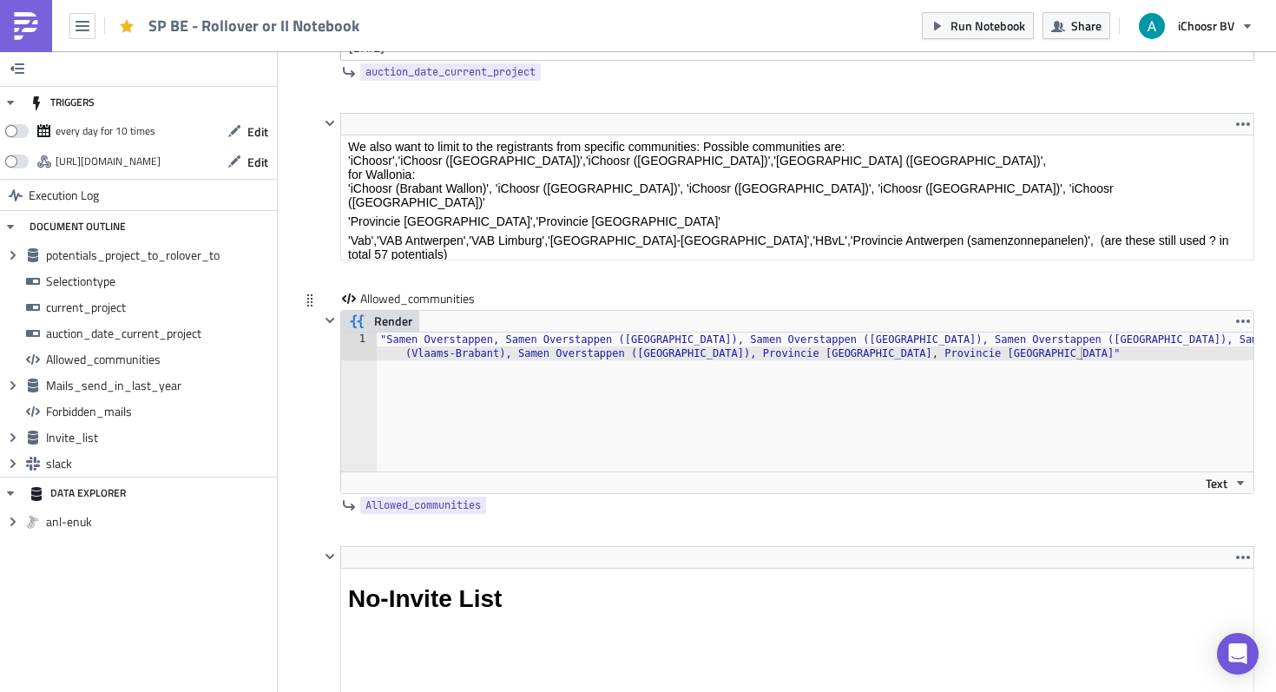
click at [350, 322] on icon "button" at bounding box center [357, 321] width 21 height 21
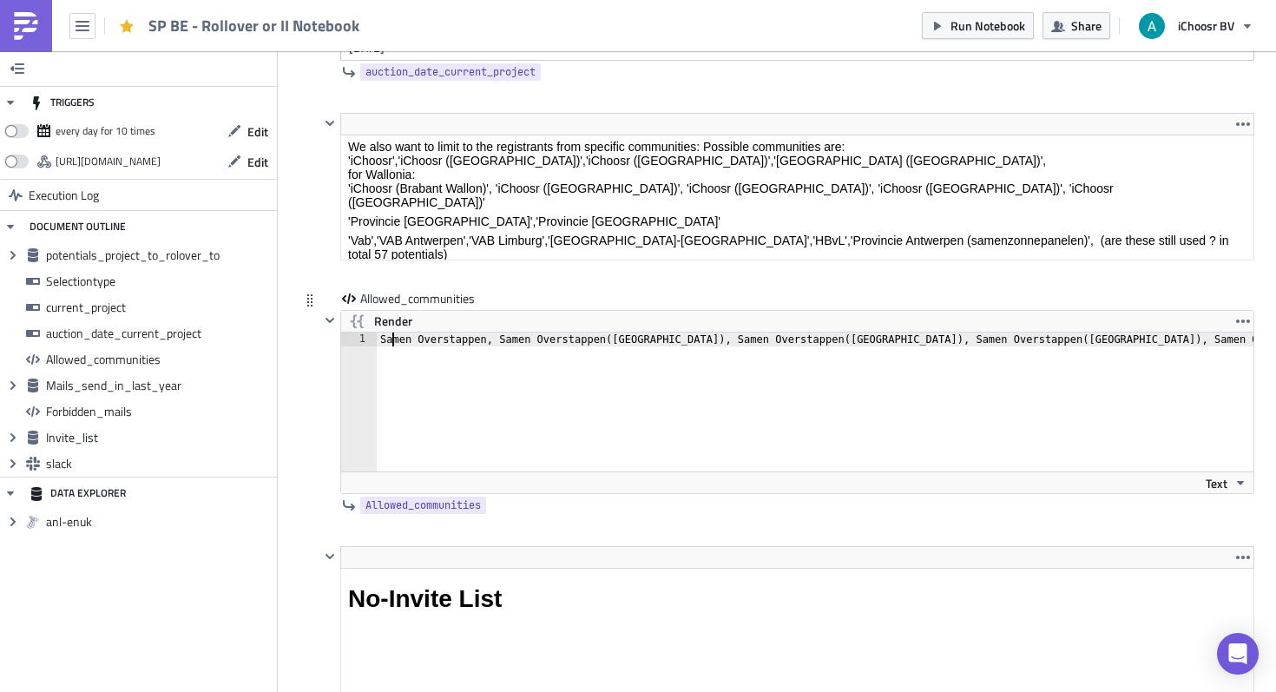
click at [394, 336] on div "Samen Overstappen, Samen Overstappen ( Antwerpen ) , Samen Overstappen ( Limbur…" at bounding box center [1134, 415] width 1514 height 167
click at [474, 343] on div "Samen Overstappen, Samen Overstappen ( Antwerpen ) , Samen Overstappen ( Limbur…" at bounding box center [1134, 415] width 1514 height 167
click at [474, 342] on div "Samen Overstappen, Samen Overstappen ( Antwerpen ) , Samen Overstappen ( Limbur…" at bounding box center [1134, 415] width 1514 height 167
click at [398, 345] on div "Samen , Samen Overstappen ( Antwerpen ) , Samen Overstappen ( Limburg ) , Samen…" at bounding box center [1099, 415] width 1445 height 167
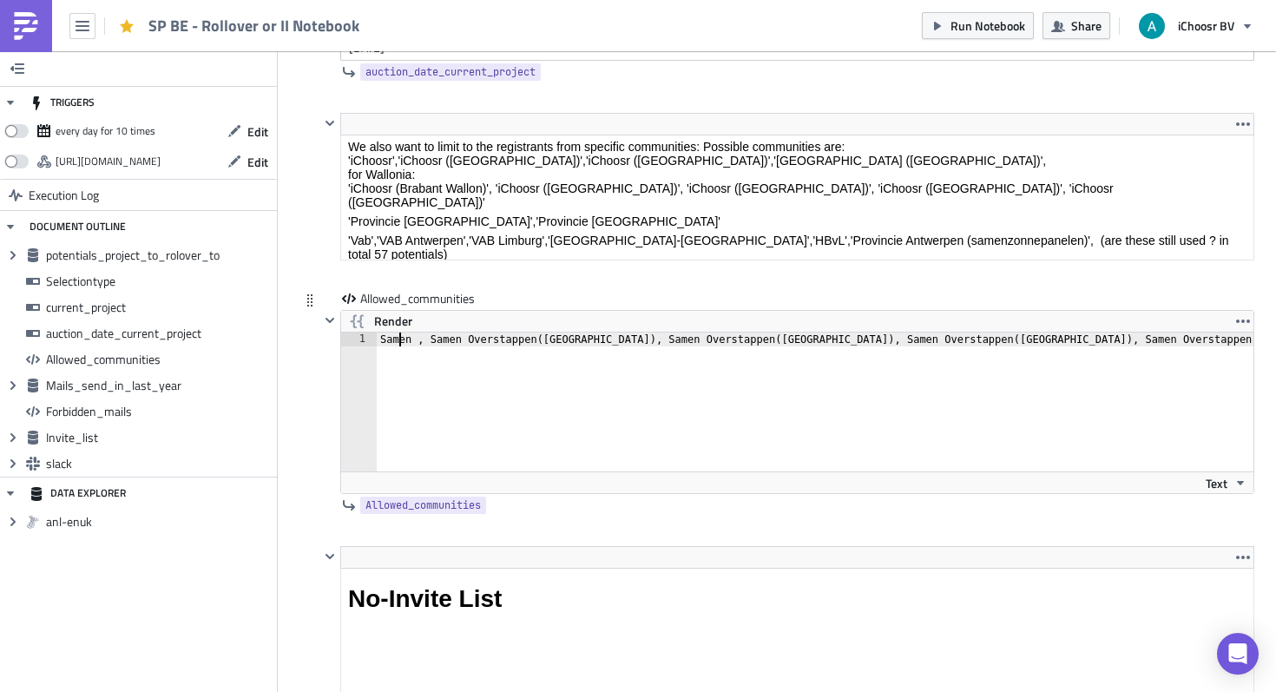
click at [398, 345] on div "Samen , Samen Overstappen ( Antwerpen ) , Samen Overstappen ( Limburg ) , Samen…" at bounding box center [1099, 415] width 1445 height 167
click at [408, 341] on div "iCiChoosr , Samen Overstappen ( Antwerpen ) , Samen Overstappen ( Limburg ) , S…" at bounding box center [1096, 415] width 1470 height 167
click at [408, 342] on div "iCiChoosr , Samen Overstappen ( Antwerpen ) , Samen Overstappen ( Limburg ) , S…" at bounding box center [1096, 415] width 1470 height 167
drag, startPoint x: 507, startPoint y: 340, endPoint x: 443, endPoint y: 340, distance: 63.4
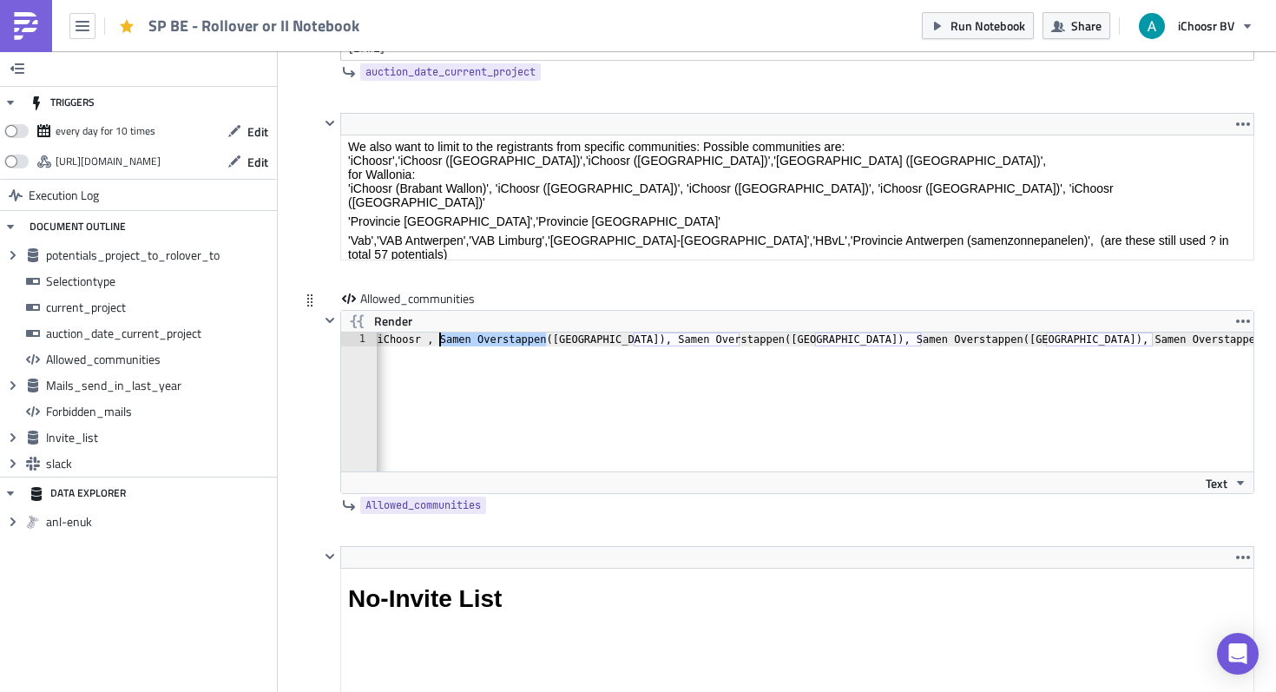
click at [443, 340] on div "iCiChoosr , Samen Overstappen ( Antwerpen ) , Samen Overstappen ( Limburg ) , S…" at bounding box center [1096, 415] width 1470 height 167
paste textarea "iCiChoosr"
drag, startPoint x: 460, startPoint y: 340, endPoint x: 478, endPoint y: 347, distance: 19.5
click at [461, 340] on div "iCiChoosr , iCiChoosr ( Antwerpen ) , Samen Overstappen ( Limburg ) , Samen Ove…" at bounding box center [1071, 415] width 1420 height 167
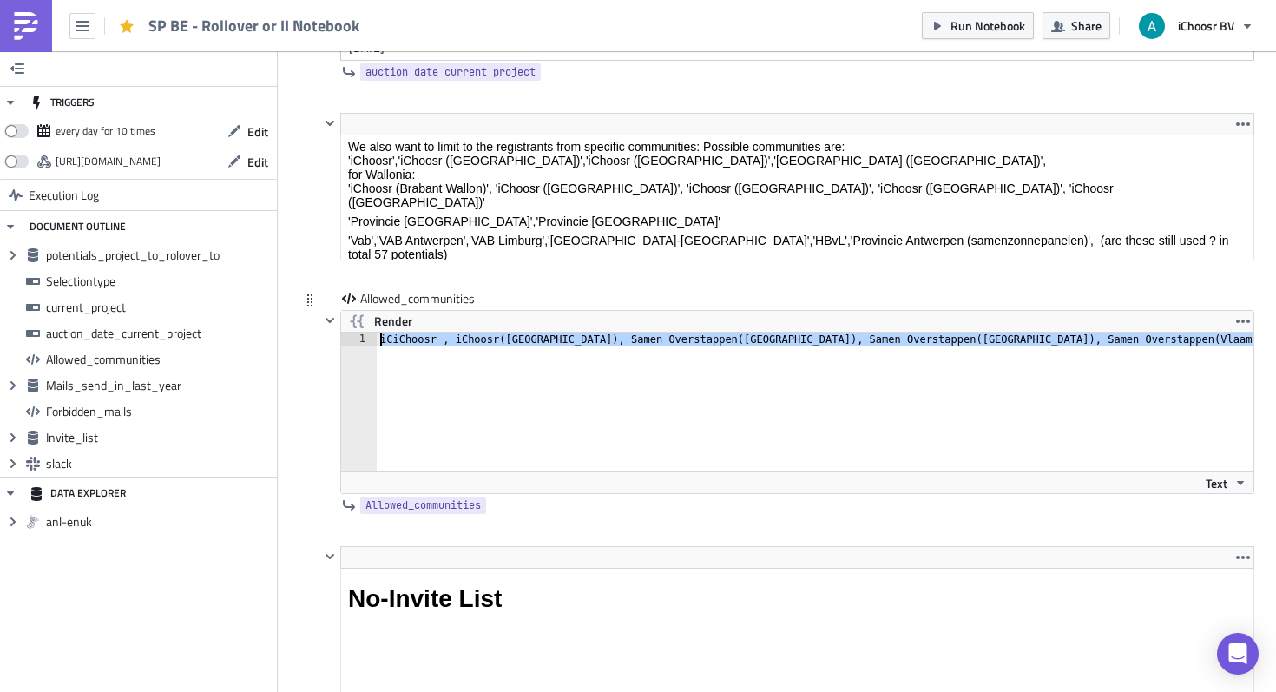
scroll to position [0, 0]
drag, startPoint x: 404, startPoint y: 350, endPoint x: 320, endPoint y: 340, distance: 83.9
click at [320, 340] on div "Render iCiChoosr , iChoosr (Antwerpen), Samen Overstappen (Limburg), Samen Over…" at bounding box center [786, 402] width 935 height 184
click at [398, 343] on div "iCiChoosr , iChoosr ( Antwerpen ) , Samen Overstappen ( Limburg ) , Samen Overs…" at bounding box center [1081, 415] width 1408 height 167
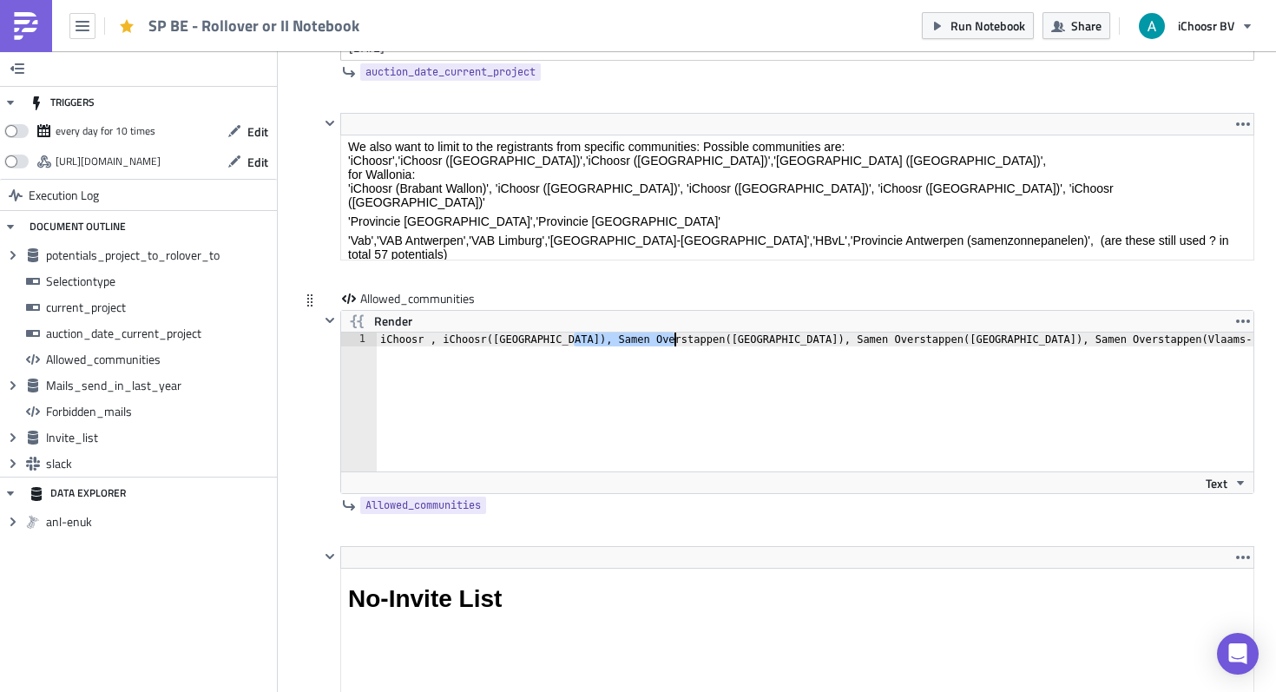
drag, startPoint x: 575, startPoint y: 342, endPoint x: 675, endPoint y: 346, distance: 100.8
click at [675, 346] on div "iChoosr , iChoosr ( Antwerpen ) , Samen Overstappen ( Limburg ) , Samen Oversta…" at bounding box center [1074, 415] width 1395 height 167
click at [595, 344] on div "iChoosr , iChoosr ( Antwerpen ) , Samen Overstappen ( Limburg ) , Samen Oversta…" at bounding box center [1074, 415] width 1395 height 167
drag, startPoint x: 575, startPoint y: 342, endPoint x: 680, endPoint y: 345, distance: 105.0
click at [680, 345] on div "iChoosr , iChoosr ( Antwerpen ) , Samen Overstappen ( Limburg ) , Samen Oversta…" at bounding box center [1074, 415] width 1395 height 167
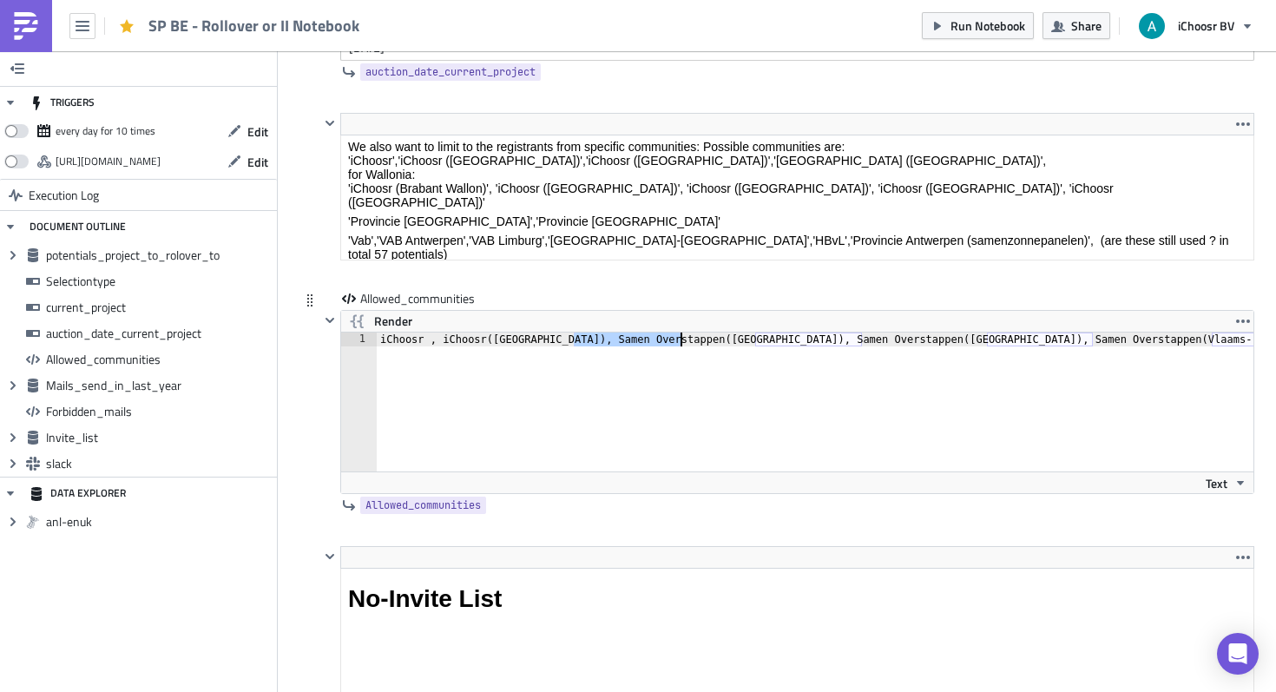
paste textarea "iCiChoosr"
click at [593, 339] on div "iChoosr , iChoosr ( Antwerpen ) , iCiChoosr ( Limburg ) , Samen Overstappen ( O…" at bounding box center [1049, 415] width 1344 height 167
click at [470, 335] on div "iChoosr , iChoosr ( Antwerpen ) , ( Limburg ) , Samen Overstappen ( Oost-vlaand…" at bounding box center [1021, 415] width 1289 height 167
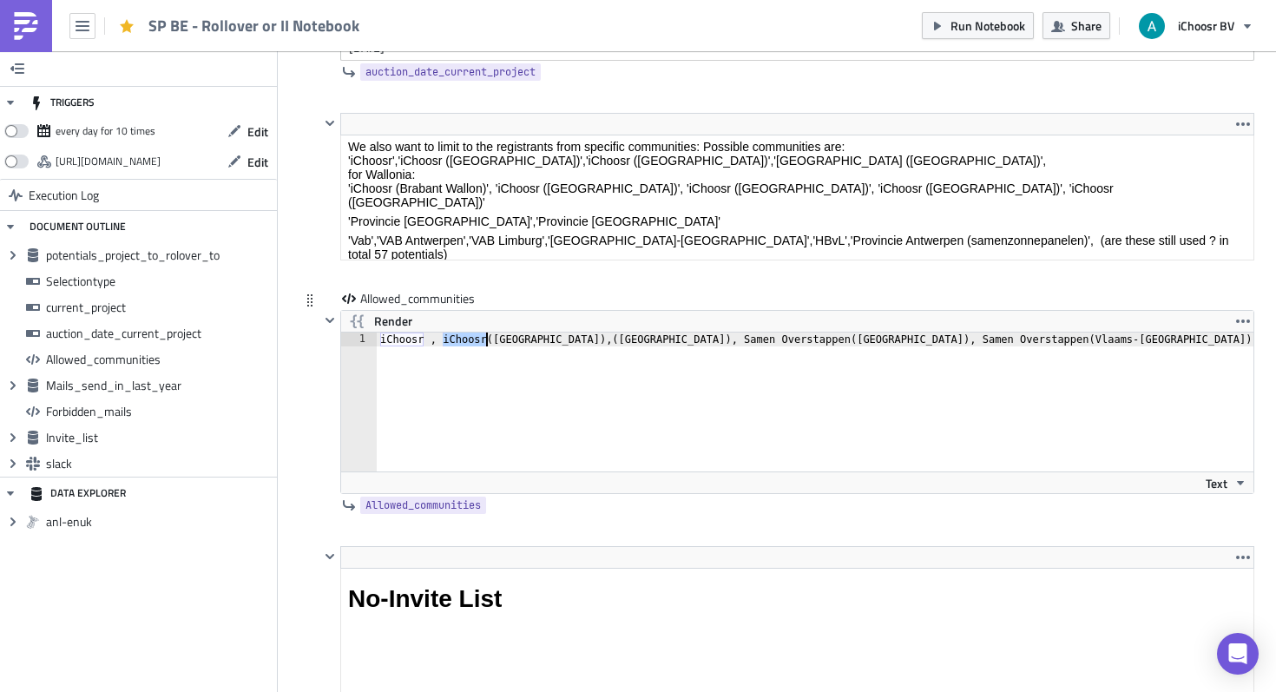
paste textarea "iC"
drag, startPoint x: 652, startPoint y: 341, endPoint x: 754, endPoint y: 345, distance: 102.5
click at [754, 345] on div "iChoosr , iChoosr ( Antwerpen ) , ( Limburg ) , Samen Overstappen ( Oost-vlaand…" at bounding box center [1021, 415] width 1289 height 167
paste textarea "iChoosr"
drag, startPoint x: 819, startPoint y: 341, endPoint x: 1005, endPoint y: 374, distance: 188.6
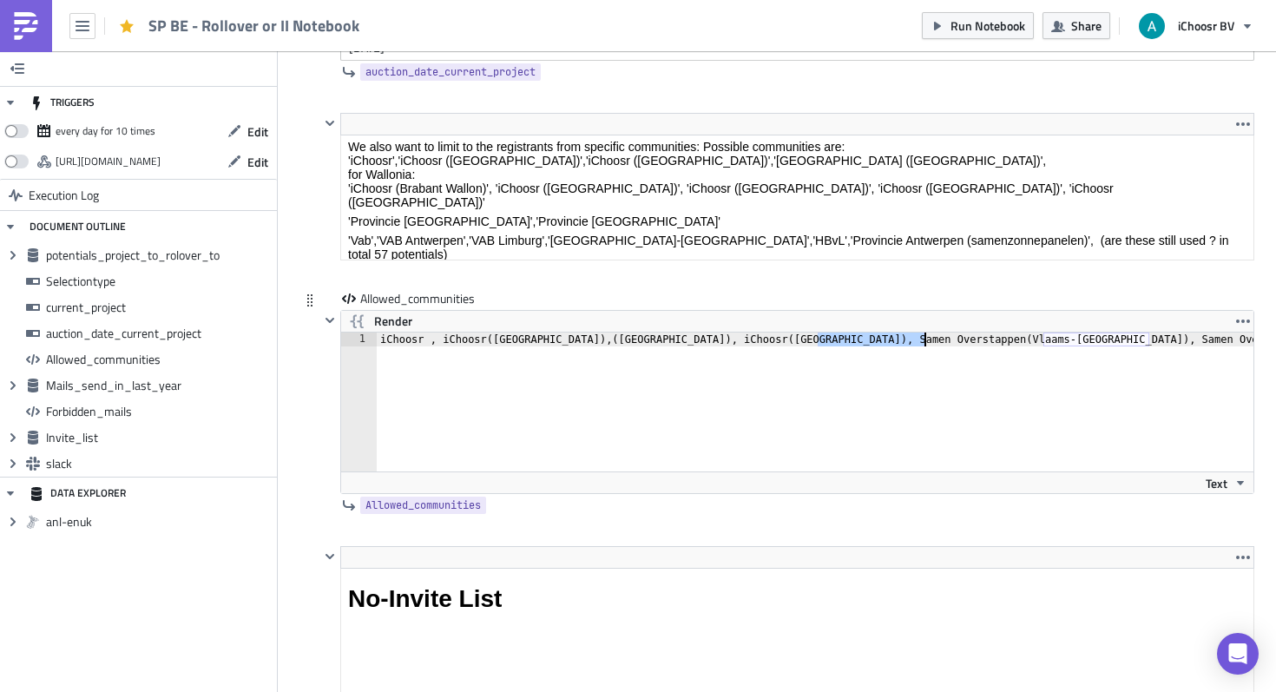
click at [929, 342] on div "iChoosr , iChoosr ( Antwerpen ) , ( Limburg ) , iChoosr ( Oost-vlaanderen ) , S…" at bounding box center [990, 415] width 1226 height 167
click at [920, 364] on div "iChoosr , iChoosr ( Antwerpen ) , ( Limburg ) , iChoosr ( Oost-vlaanderen ) , S…" at bounding box center [990, 415] width 1226 height 167
drag, startPoint x: 799, startPoint y: 339, endPoint x: 695, endPoint y: 337, distance: 104.2
click at [695, 337] on div "iChoosr , iChoosr ( Antwerpen ) , ( Limburg ) , iChoosr ( Oost-vlaanderen ) , S…" at bounding box center [640, 415] width 1226 height 167
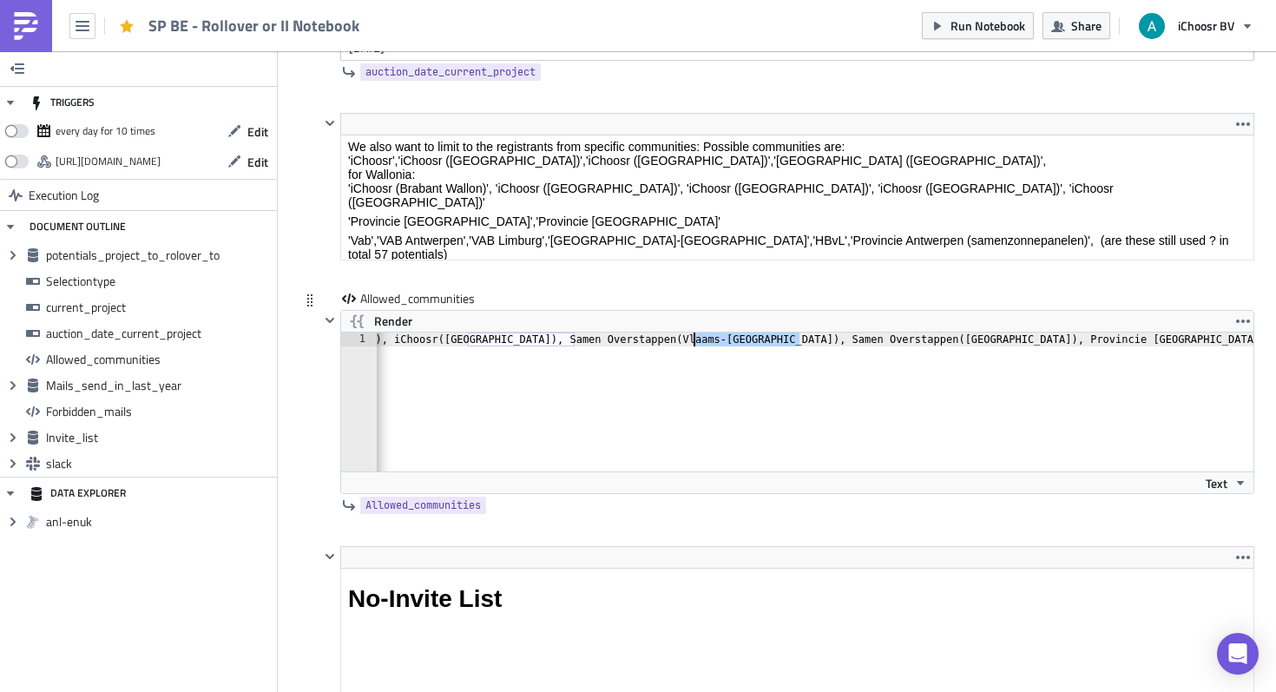
paste textarea "iChoosr"
click at [389, 326] on span "Render" at bounding box center [393, 321] width 38 height 21
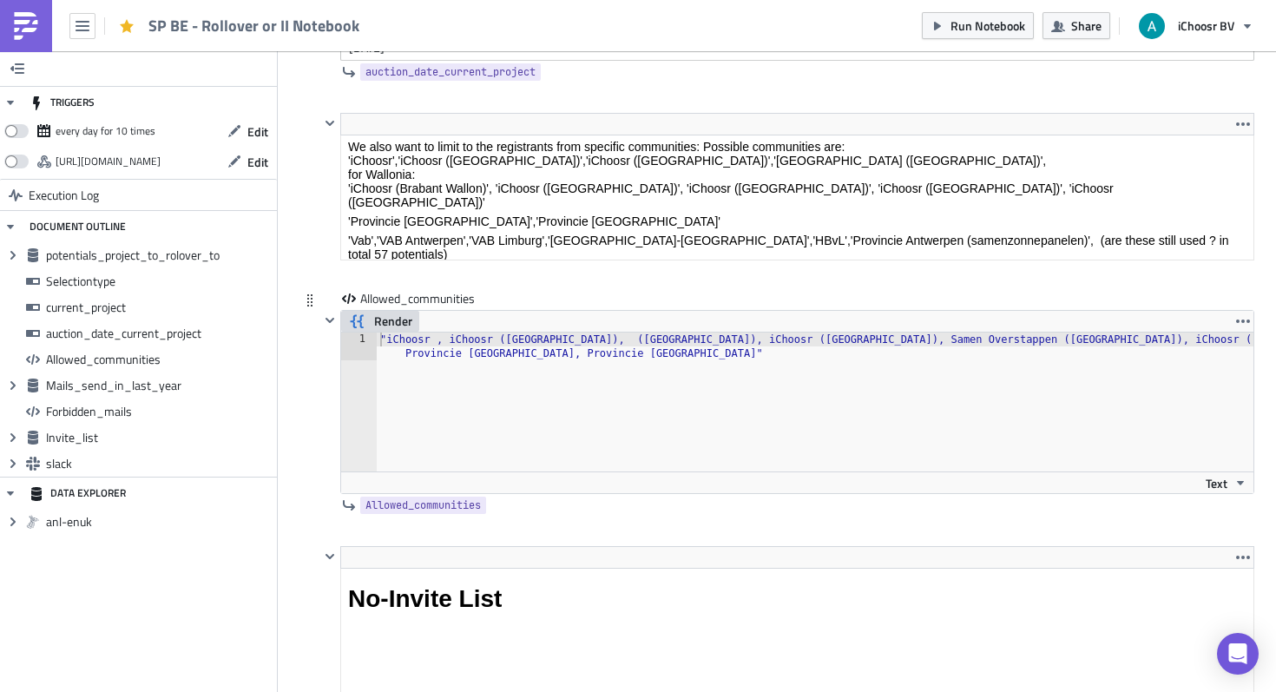
click at [433, 344] on div ""iChoosr , iChoosr (Antwerpen), (Limburg), iChoosr (Oost-vlaanderen), Samen Ove…" at bounding box center [815, 429] width 877 height 194
click at [437, 344] on div ""iChoosr , iChoosr (Antwerpen), (Limburg), iChoosr (Oost-vlaanderen), Samen Ove…" at bounding box center [815, 429] width 877 height 194
click at [349, 319] on icon "button" at bounding box center [357, 321] width 21 height 21
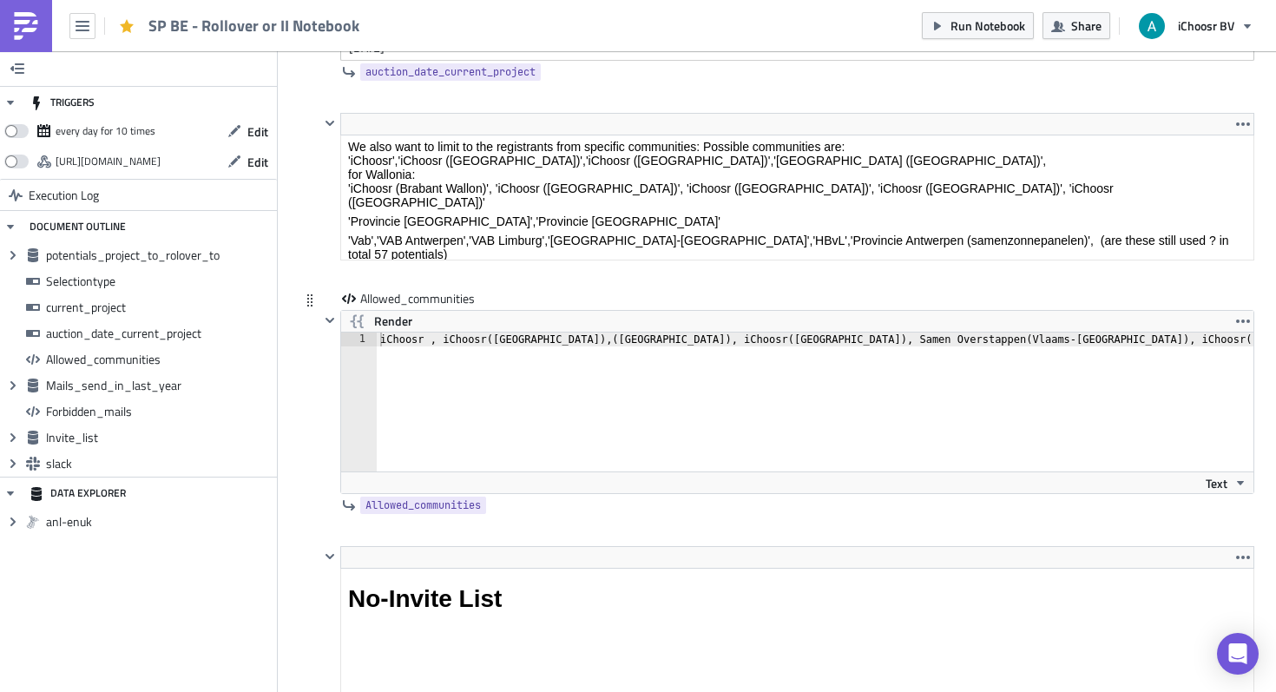
drag, startPoint x: 424, startPoint y: 339, endPoint x: 445, endPoint y: 345, distance: 21.5
click at [426, 339] on div "iChoosr , iChoosr ( Antwerpen ) , ( Limburg ) , iChoosr ( Oost-vlaanderen ) , S…" at bounding box center [959, 415] width 1164 height 167
type textarea "iChoosr, iChoosr (Antwerpen), (Limburg), iChoosr (Oost-vlaanderen), Samen Overs…"
click at [381, 319] on span "Render" at bounding box center [393, 321] width 38 height 21
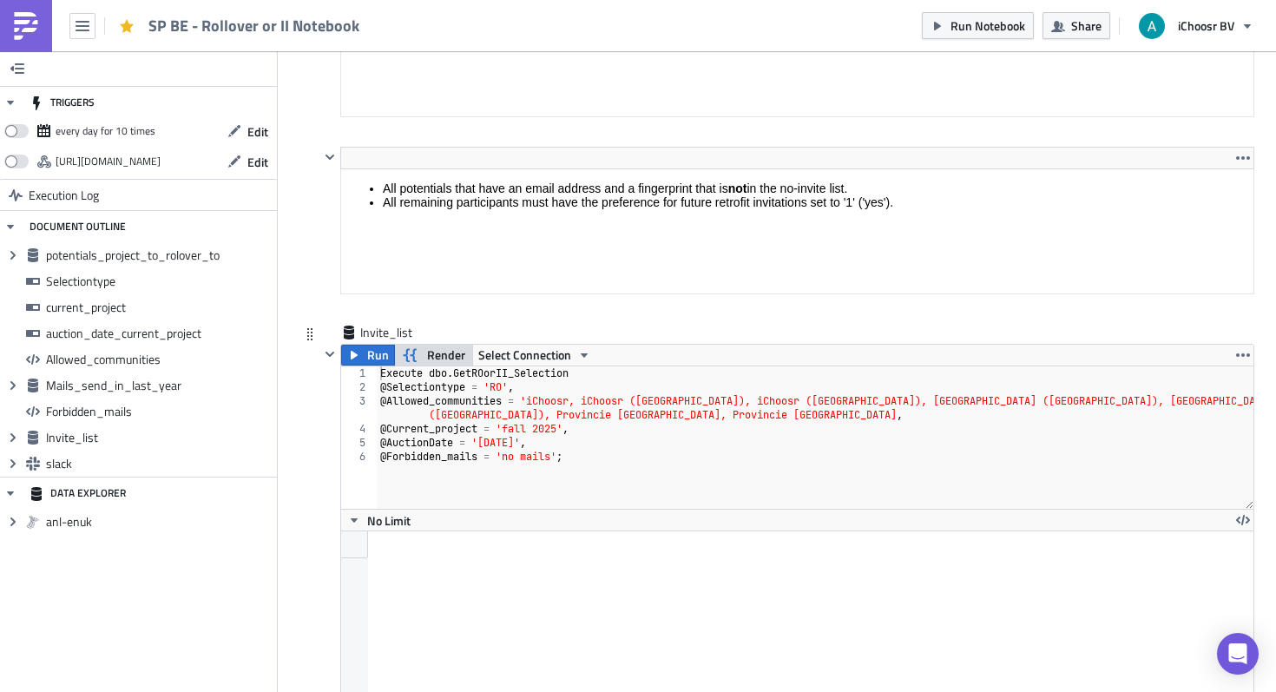
scroll to position [5381, 0]
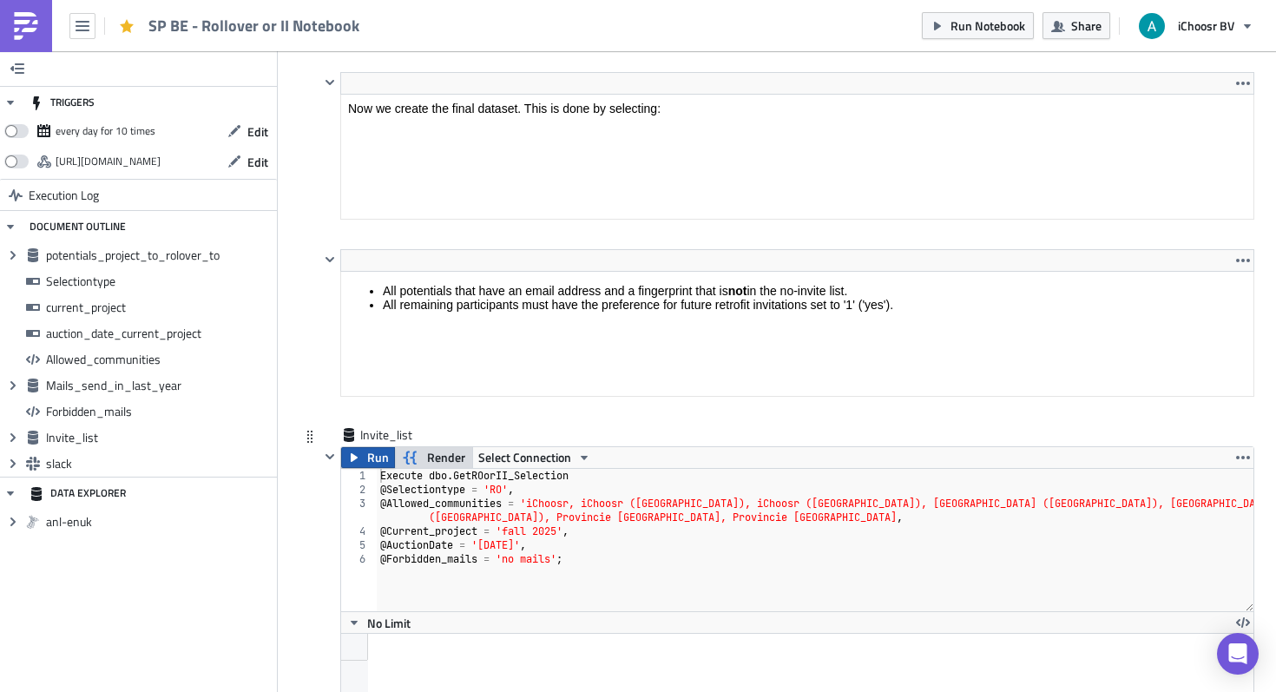
click at [371, 457] on span "Run" at bounding box center [378, 457] width 22 height 21
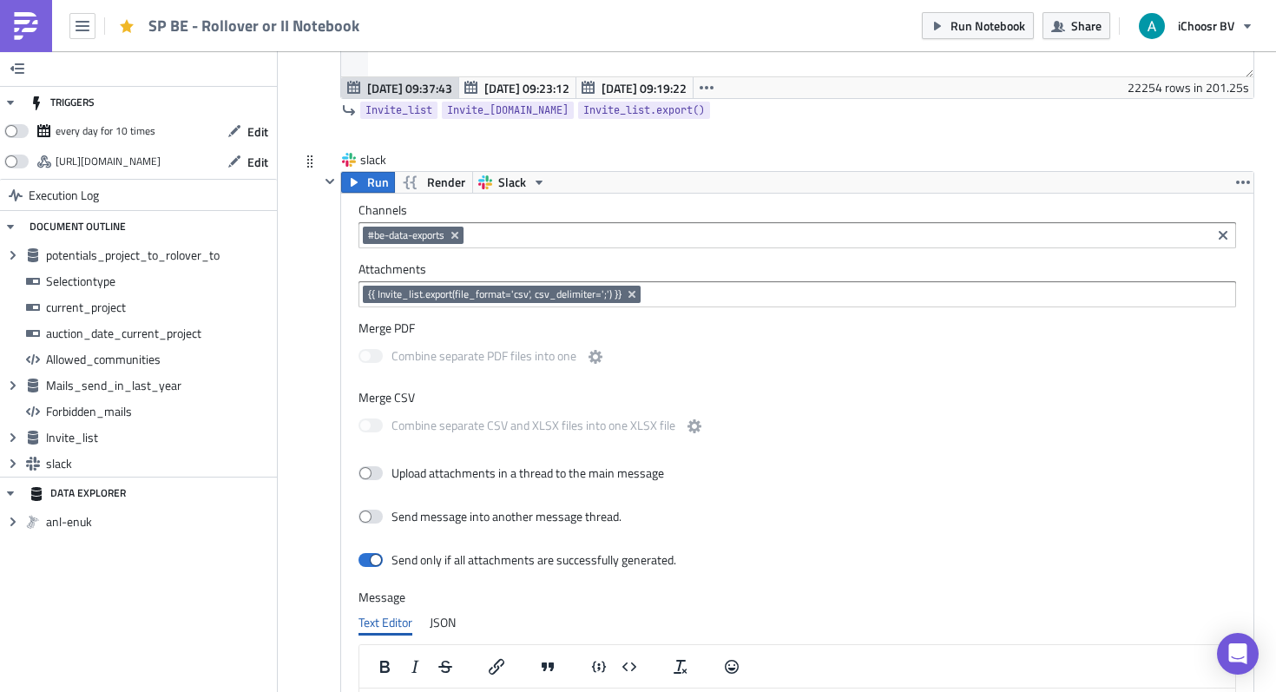
scroll to position [6144, 0]
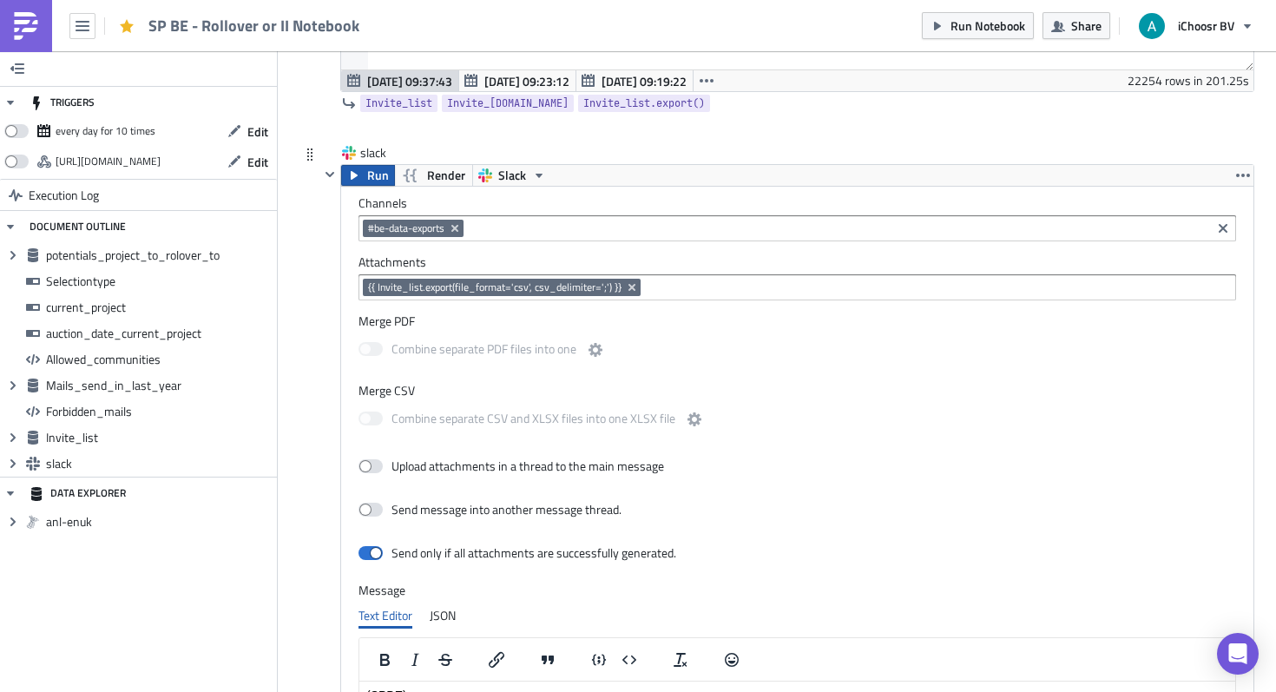
click at [362, 179] on button "Run" at bounding box center [368, 175] width 54 height 21
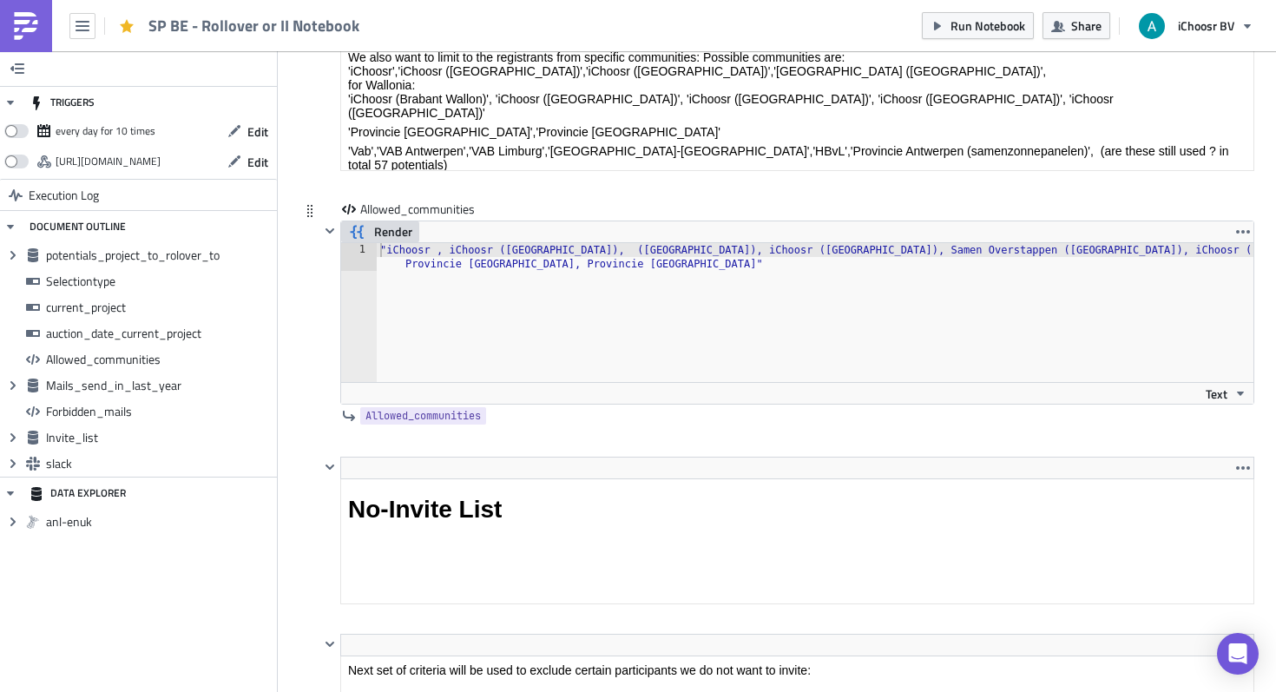
scroll to position [2992, 0]
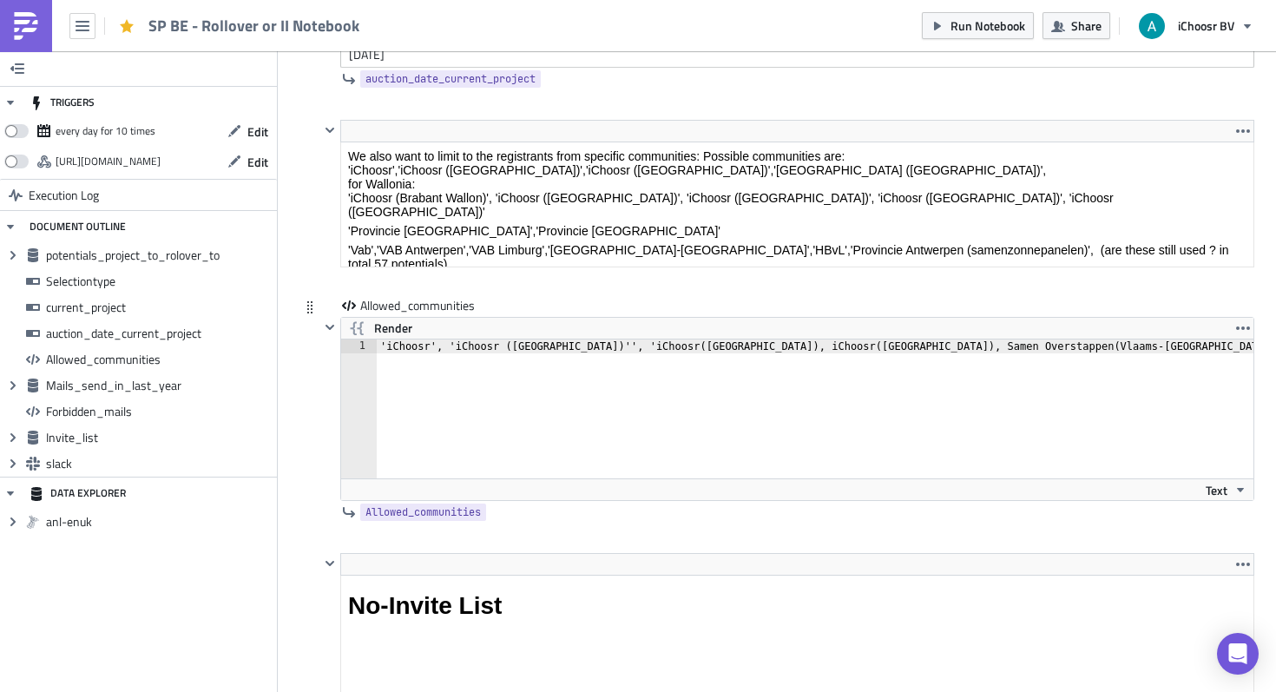
click at [979, 347] on div "'iChoosr', 'iChoosr ([GEOGRAPHIC_DATA])'', 'iChoosr ( [GEOGRAPHIC_DATA] ) , [GE…" at bounding box center [996, 422] width 1239 height 167
click at [979, 347] on div "'iChoosr', 'iChoosr (Antwerpen)'', 'iChoosr ( Limburg ) , iChoosr ( Oost-vlaand…" at bounding box center [996, 422] width 1239 height 167
type textarea "'iChoosr', 'iChoosr (Antwerpen)'', 'iChoosr (Limburg), iChoosr (Oost-vlaanderen…"
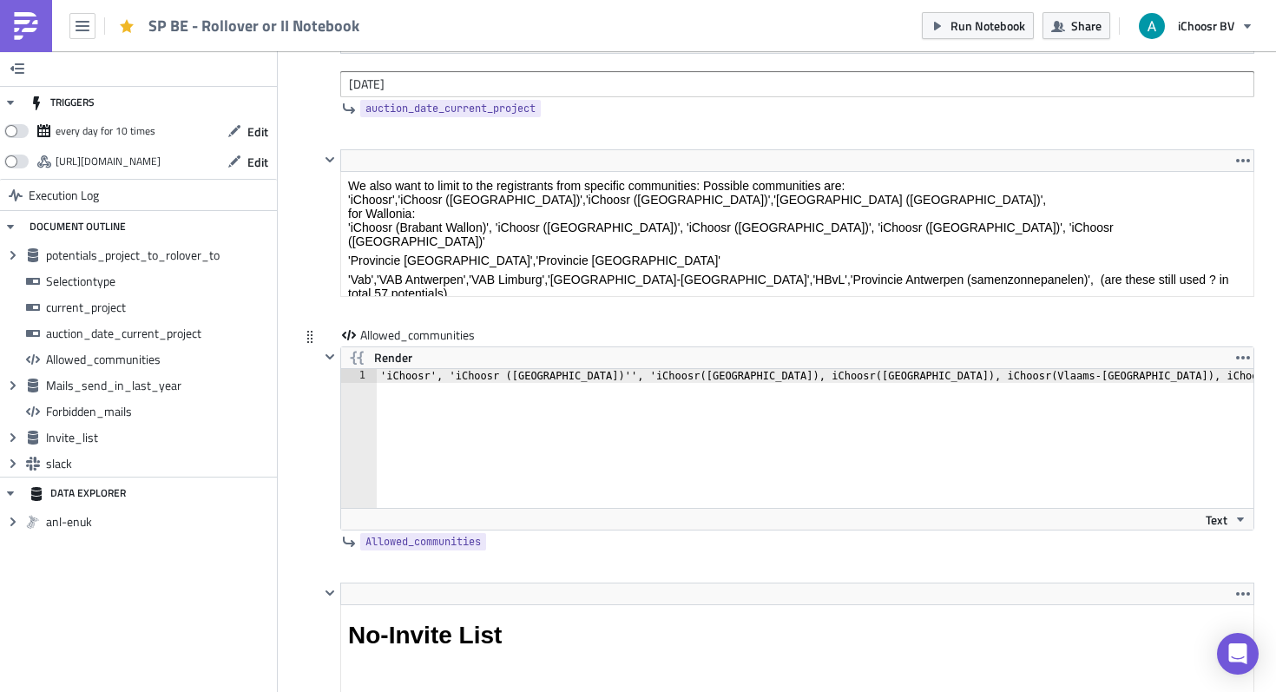
type textarea "'iChoosr', 'iChoosr ([GEOGRAPHIC_DATA])'', 'iChoosr ([GEOGRAPHIC_DATA]), [GEOGR…"
drag, startPoint x: 1081, startPoint y: 386, endPoint x: 1275, endPoint y: 374, distance: 193.9
click at [1275, 374] on div "Cover Image BE Execution Log SP BE - Rollover or II Notebook <p>This notebook i…" at bounding box center [777, 602] width 998 height 7244
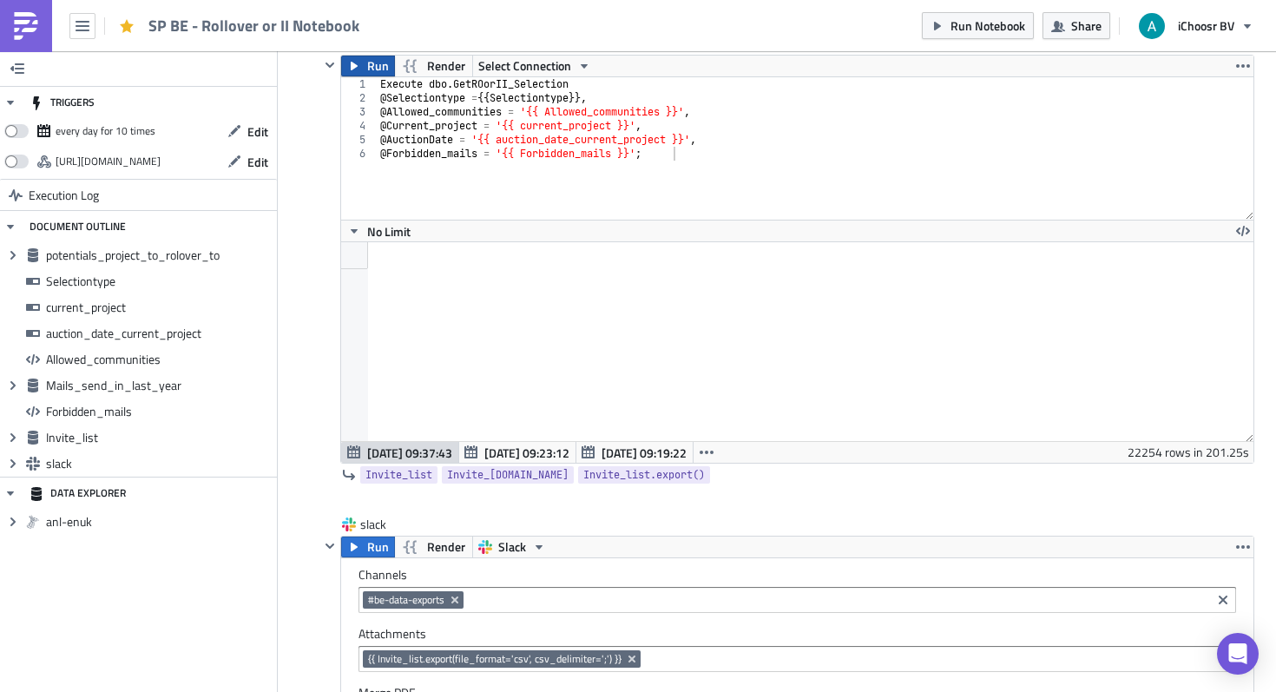
click at [372, 67] on span "Run" at bounding box center [378, 66] width 22 height 21
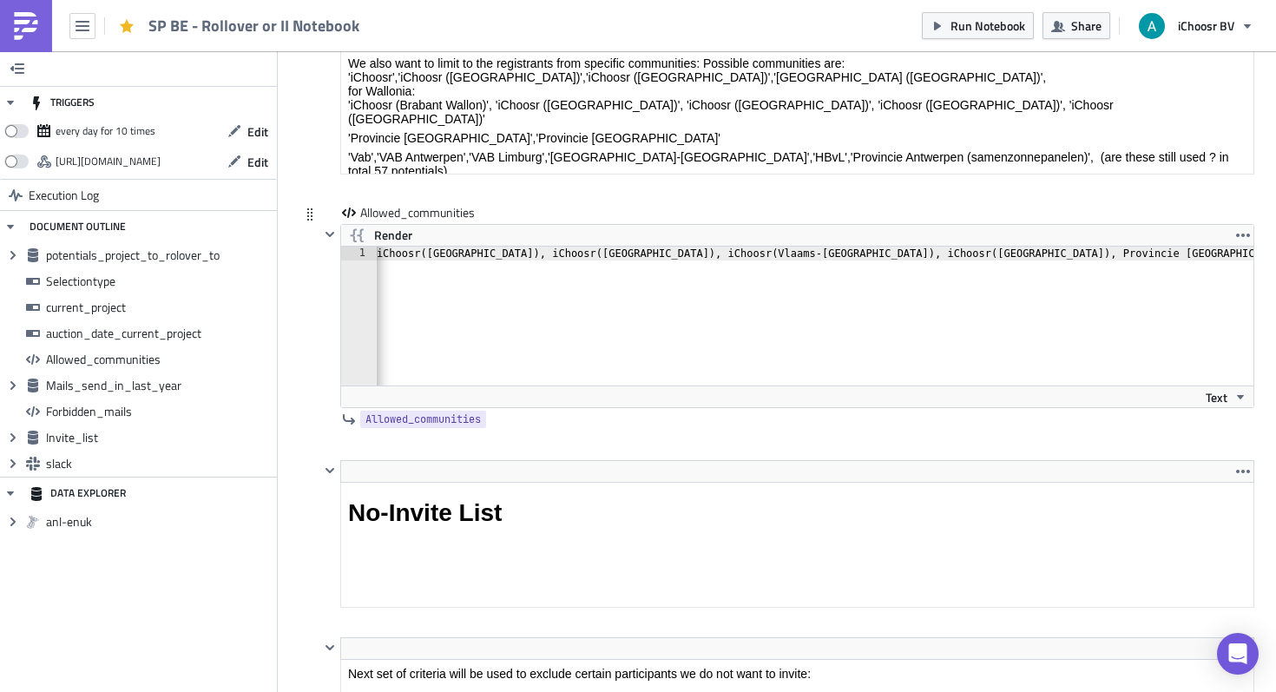
scroll to position [3121, 0]
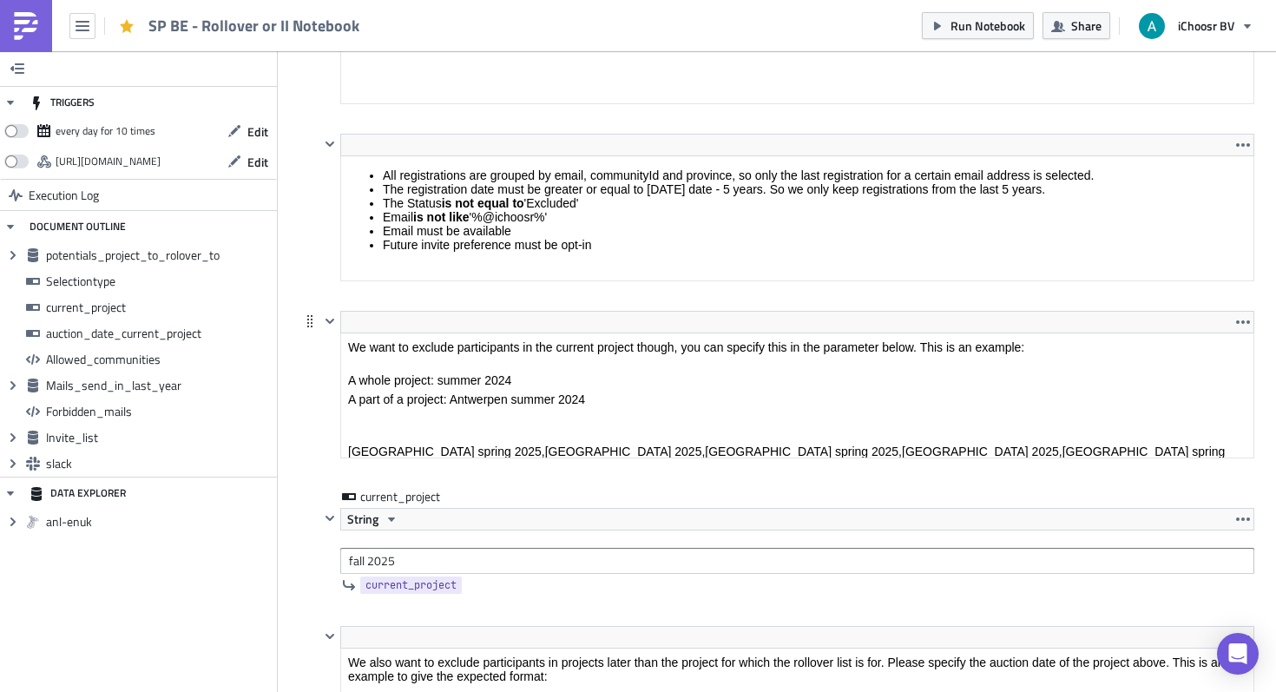
scroll to position [27, 0]
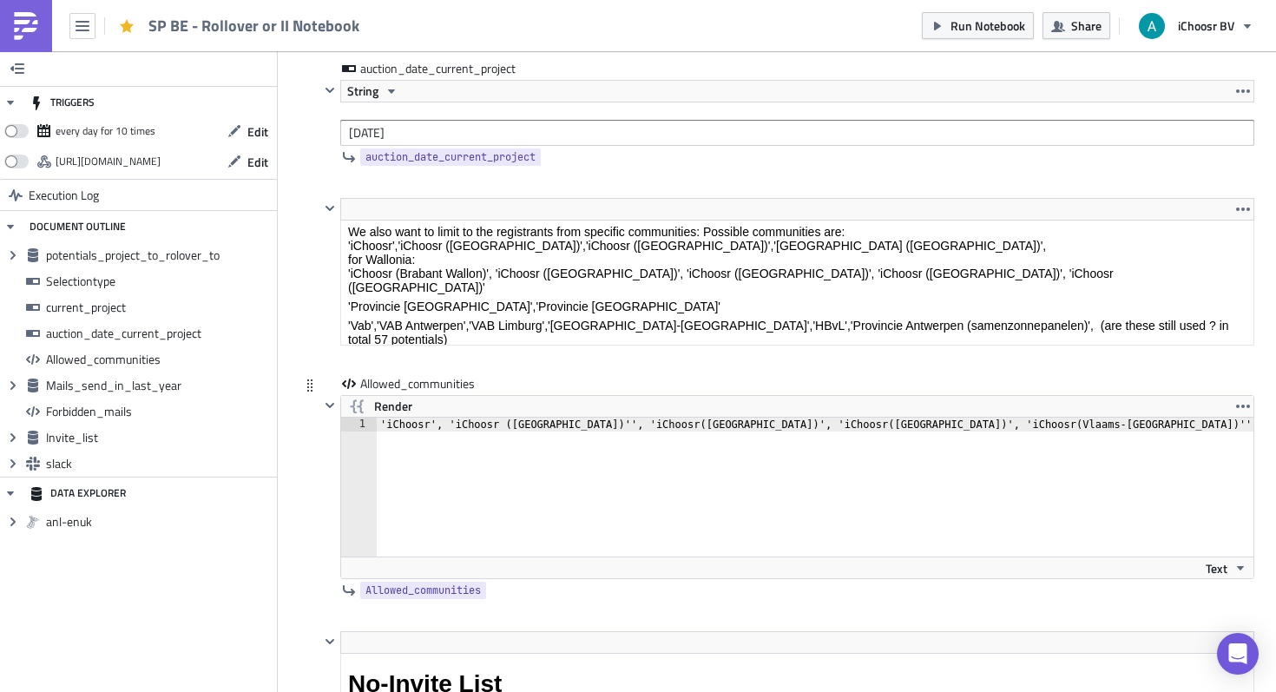
click at [584, 428] on div "'iChoosr', 'iChoosr (Antwerpen)'', 'iChoosr ( Limburg ) ', 'iChoosr ( Oost-vlaa…" at bounding box center [1002, 500] width 1251 height 167
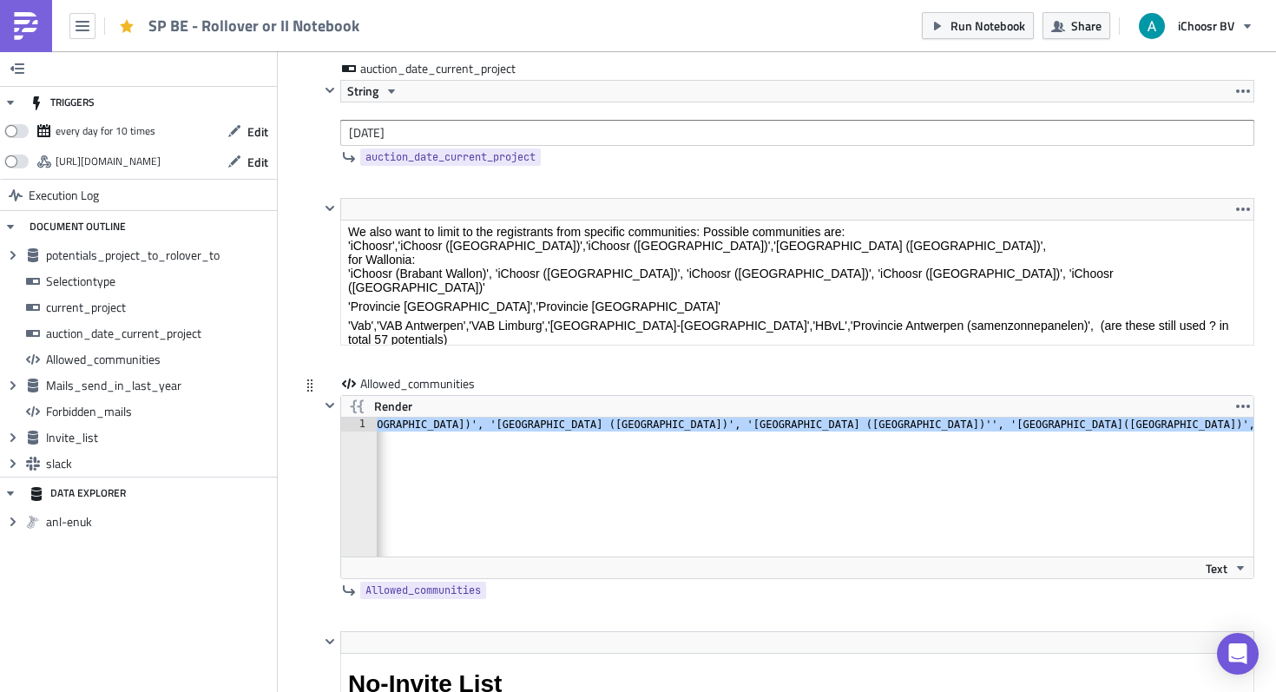
drag, startPoint x: 624, startPoint y: 430, endPoint x: 1143, endPoint y: 437, distance: 519.1
click at [1143, 437] on div "'iChoosr', 'iChoosr (Antwerpen)', 'iChoosr (Limburg)', 'iChoosr (Oost-vlaandere…" at bounding box center [651, 500] width 1245 height 167
click at [721, 424] on div "'iChoosr', 'iChoosr (Antwerpen)', 'iChoosr (Limburg)', 'iChoosr (Oost-vlaandere…" at bounding box center [651, 500] width 1245 height 167
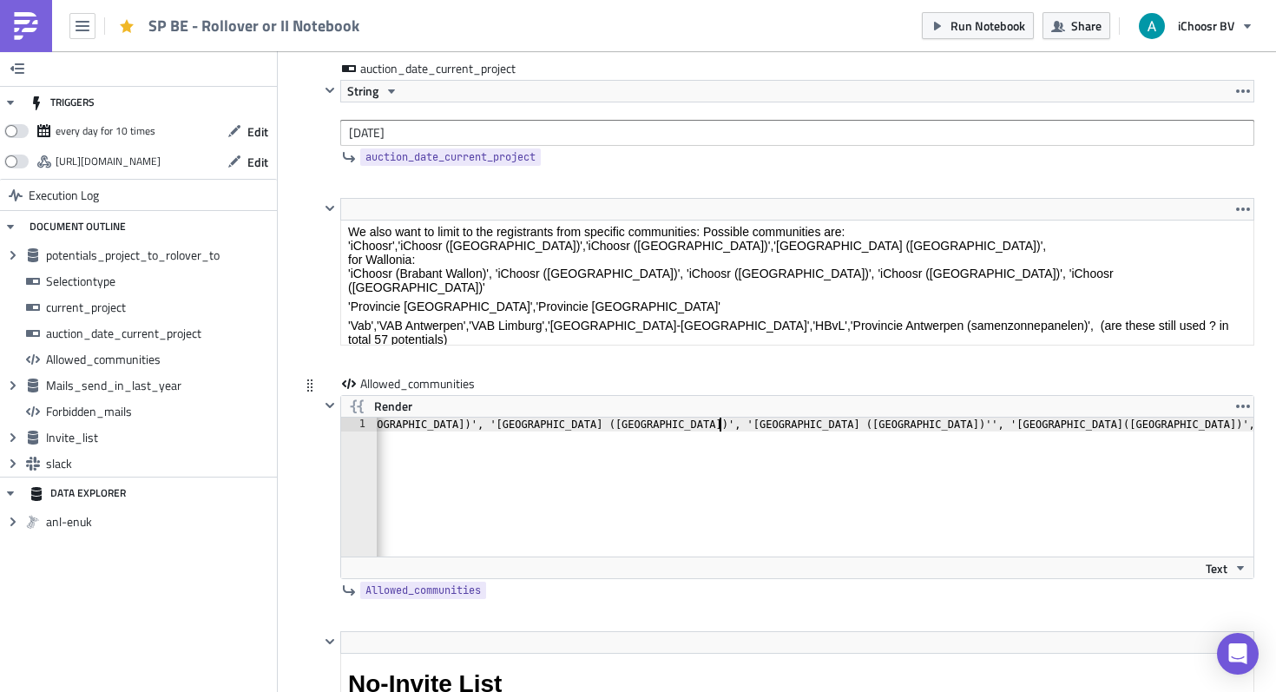
click at [726, 426] on div "'iChoosr', 'iChoosr (Antwerpen)', 'iChoosr (Limburg)', 'iChoosr (Oost-vlaandere…" at bounding box center [651, 500] width 1245 height 167
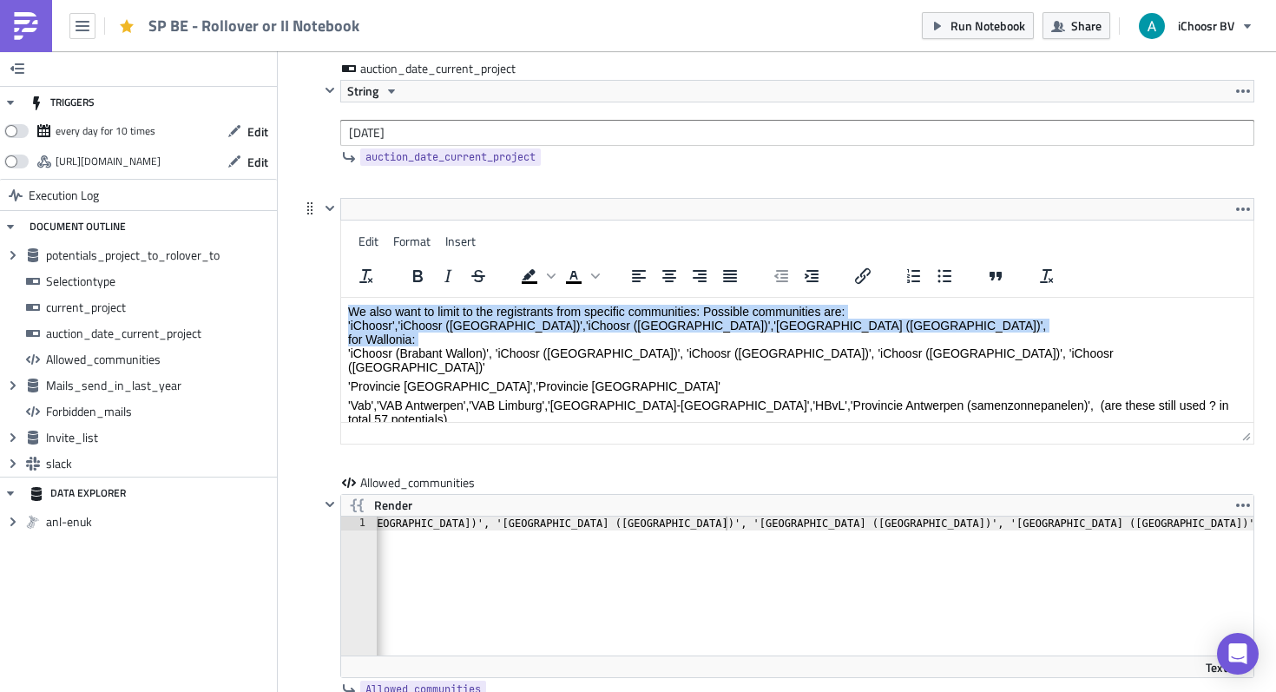
drag, startPoint x: 348, startPoint y: 349, endPoint x: 433, endPoint y: 292, distance: 102.1
click at [433, 298] on html "We also want to limit to the registrants from specific communities: Possible co…" at bounding box center [797, 375] width 912 height 154
click at [426, 336] on p "We also want to limit to the registrants from specific communities: Possible co…" at bounding box center [797, 339] width 898 height 69
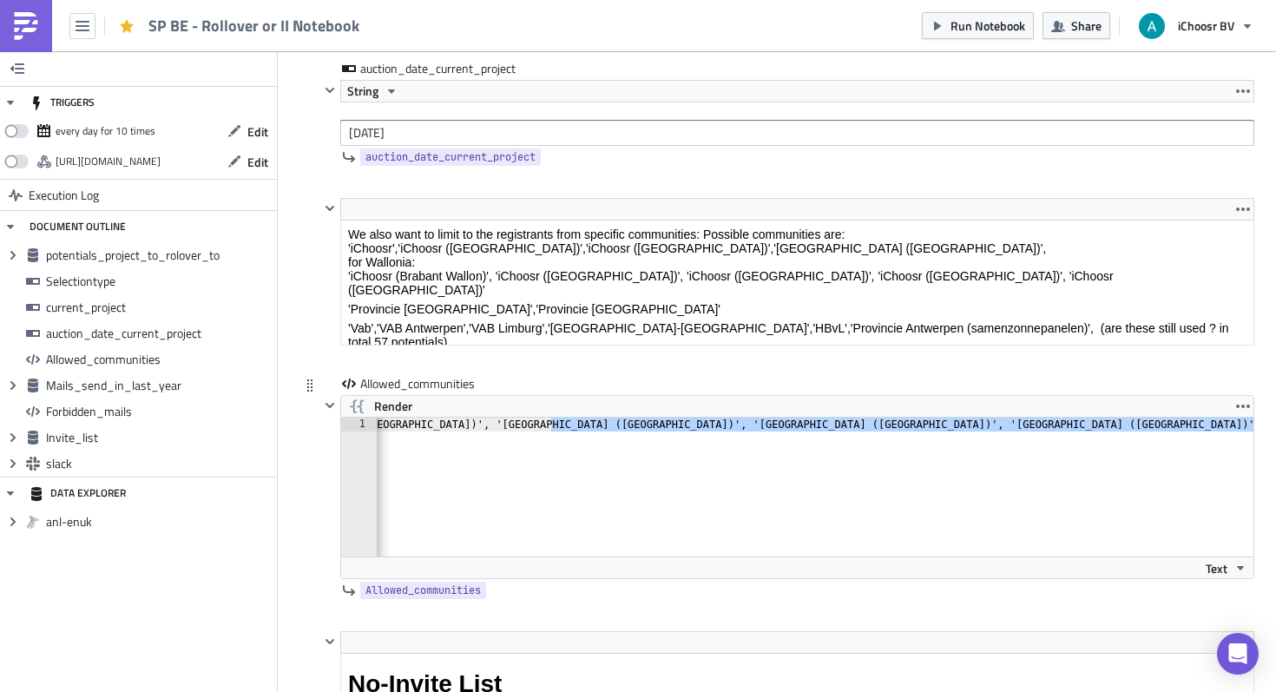
drag, startPoint x: 549, startPoint y: 529, endPoint x: 394, endPoint y: 467, distance: 166.3
click at [361, 501] on div "'iChoosr', 'iChoosr (Antwerpen)', 'iChoosr (Limburg)', 'iChoosr (Oost-vlaandere…" at bounding box center [797, 486] width 912 height 139
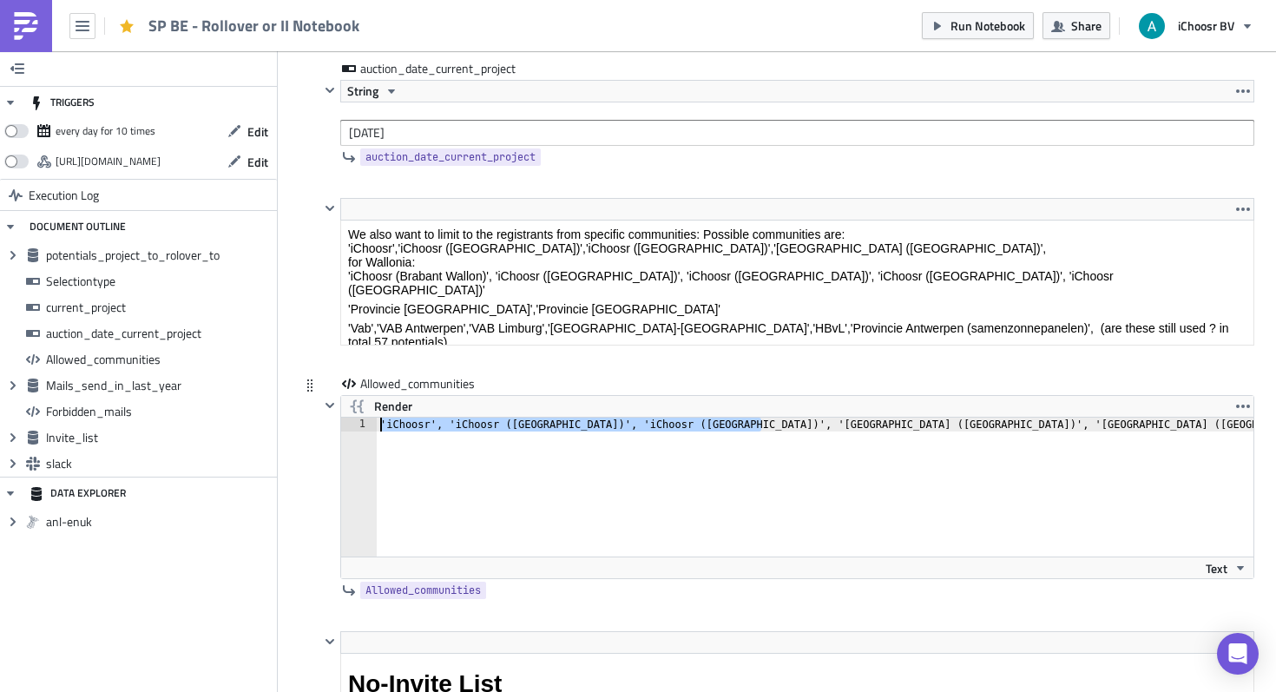
drag, startPoint x: 417, startPoint y: 427, endPoint x: 327, endPoint y: 421, distance: 89.6
click at [300, 415] on div "Allowed_communities Render 'iChoosr', 'iChoosr (Antwerpen)', 'iChoosr (Limburg)…" at bounding box center [776, 503] width 955 height 256
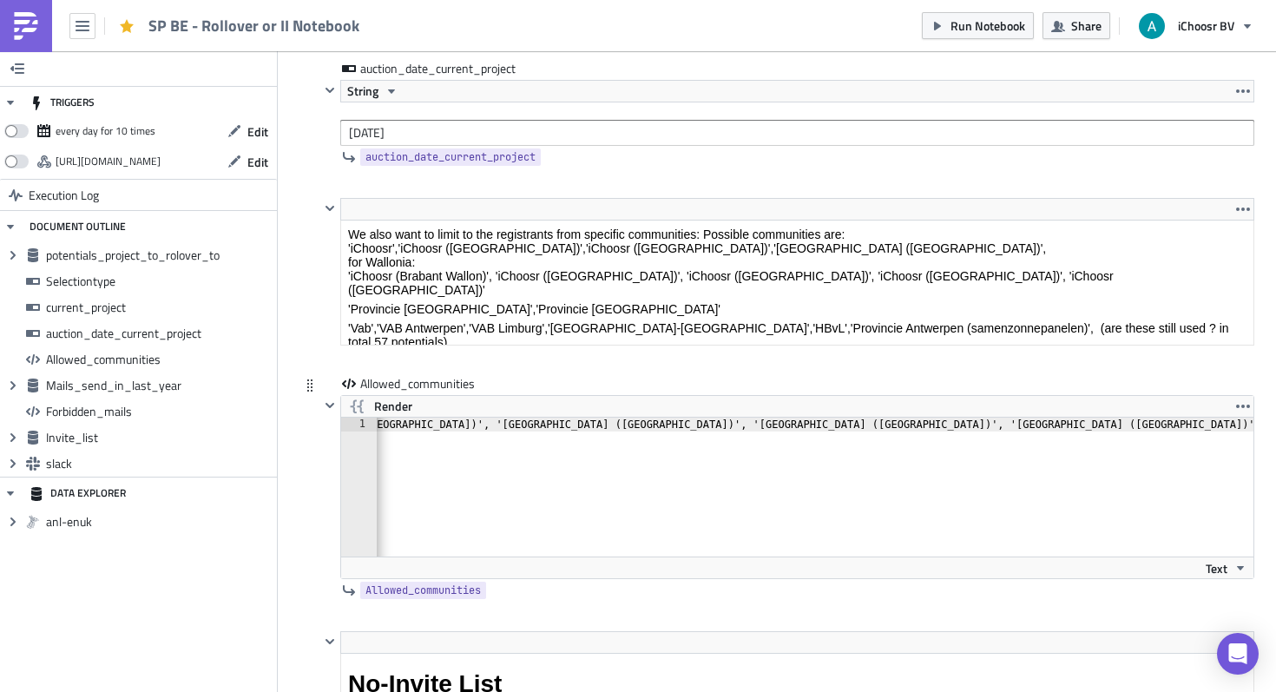
drag, startPoint x: 529, startPoint y: 486, endPoint x: 515, endPoint y: 464, distance: 26.2
click at [529, 484] on div "'iChoosr', 'iChoosr ([GEOGRAPHIC_DATA])', 'iChoosr ([GEOGRAPHIC_DATA])', '[GEOG…" at bounding box center [654, 500] width 1239 height 167
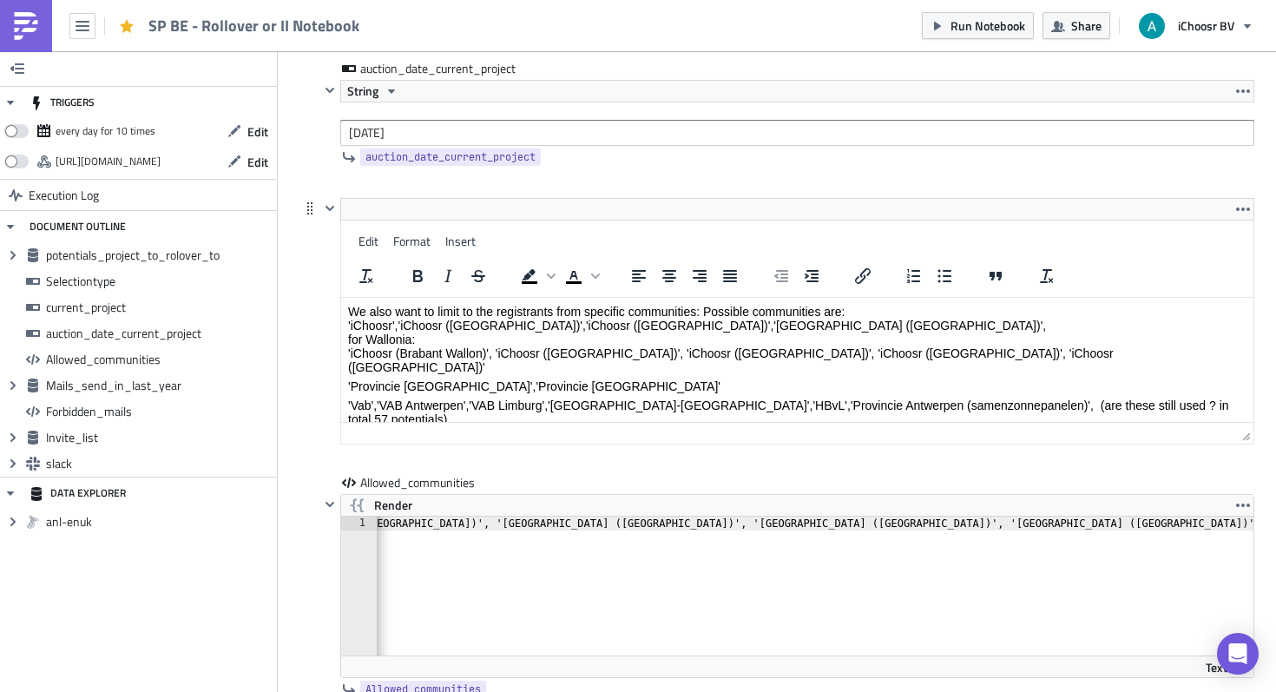
click at [345, 298] on html "We also want to limit to the registrants from specific communities: Possible co…" at bounding box center [797, 375] width 912 height 154
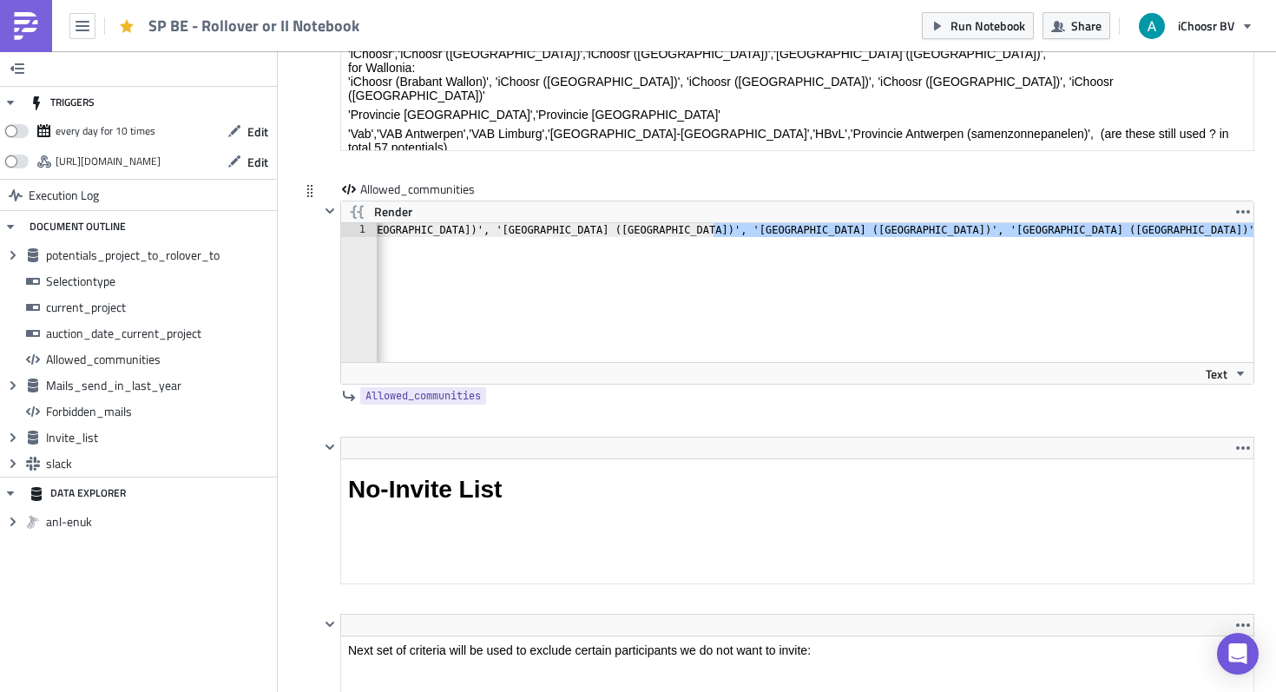
drag, startPoint x: 733, startPoint y: 332, endPoint x: 1179, endPoint y: 254, distance: 452.0
click at [1275, 232] on div "Cover Image BE Execution Log SP BE - Rollover or II Notebook <p>This notebook i…" at bounding box center [777, 452] width 998 height 7237
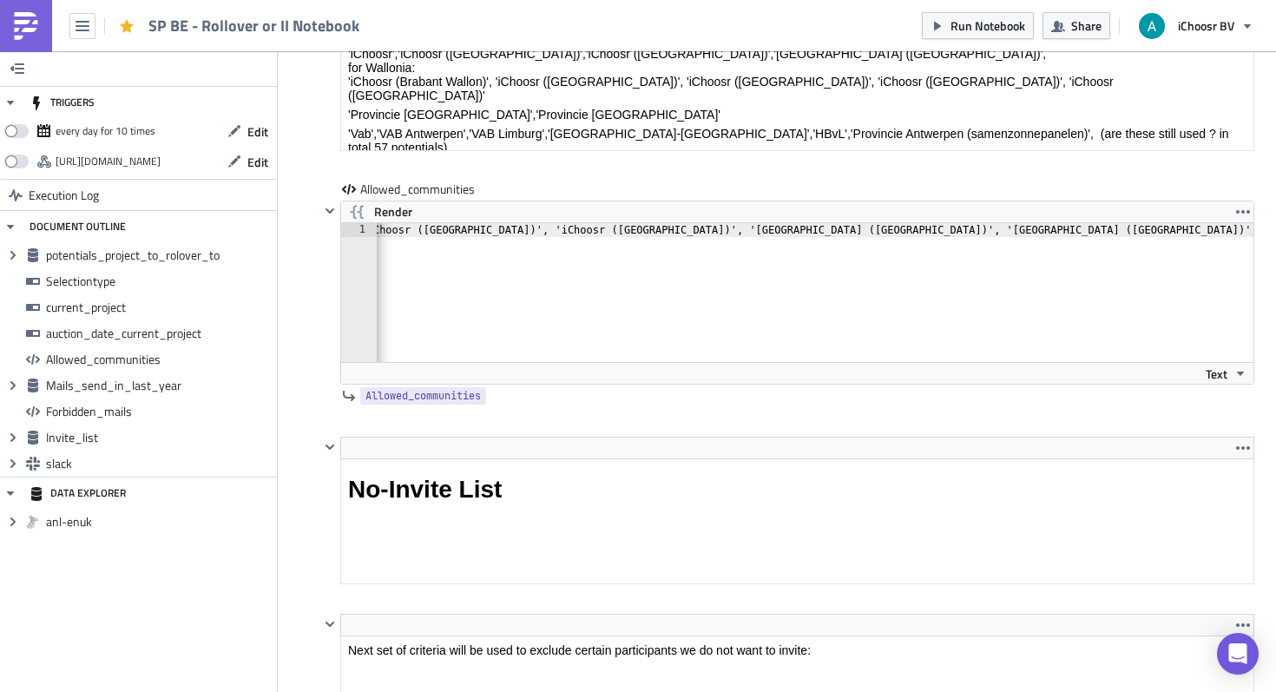
scroll to position [0, 114]
drag, startPoint x: 1101, startPoint y: 235, endPoint x: 1274, endPoint y: 229, distance: 172.8
click at [1275, 229] on div "Cover Image BE Execution Log SP BE - Rollover or II Notebook <p>This notebook i…" at bounding box center [777, 452] width 998 height 7237
drag, startPoint x: 1114, startPoint y: 230, endPoint x: 1275, endPoint y: 230, distance: 161.4
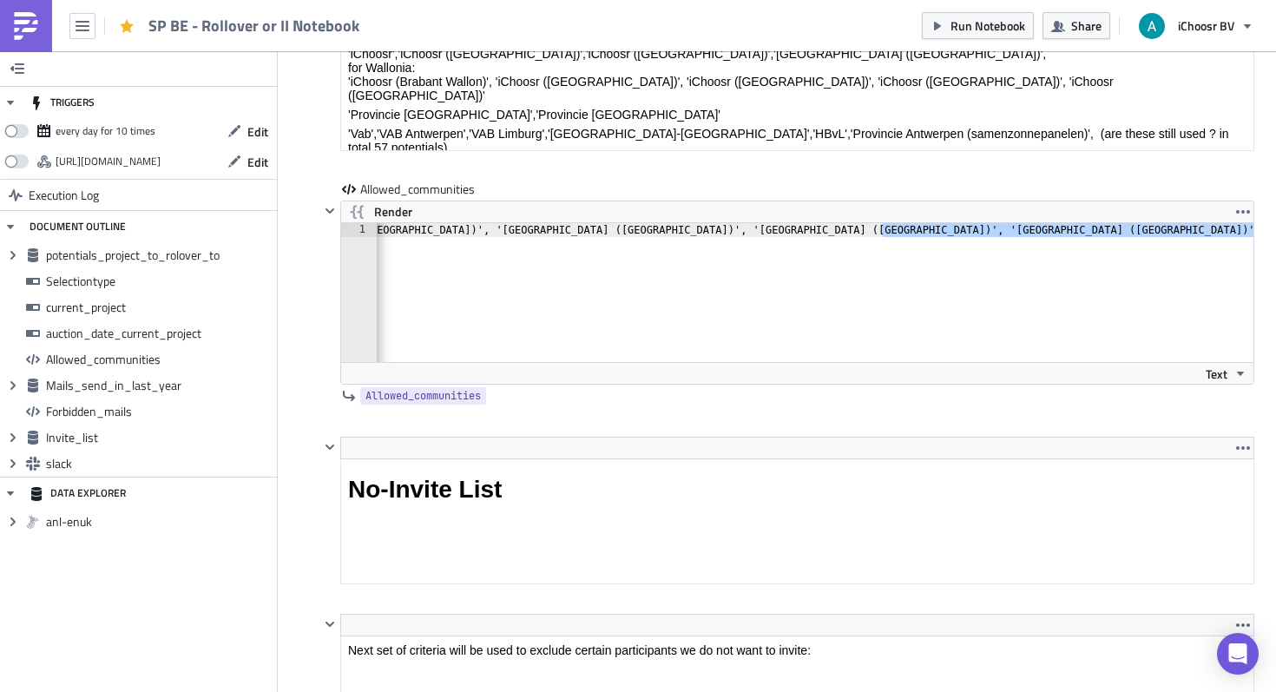
click at [1275, 230] on div "Cover Image BE Execution Log SP BE - Rollover or II Notebook <p>This notebook i…" at bounding box center [777, 452] width 998 height 7237
click at [1018, 273] on div "'iChoosr', 'iChoosr ([GEOGRAPHIC_DATA])', 'iChoosr ([GEOGRAPHIC_DATA])', '[GEOG…" at bounding box center [654, 306] width 1239 height 167
click at [415, 209] on button "Render" at bounding box center [380, 211] width 78 height 21
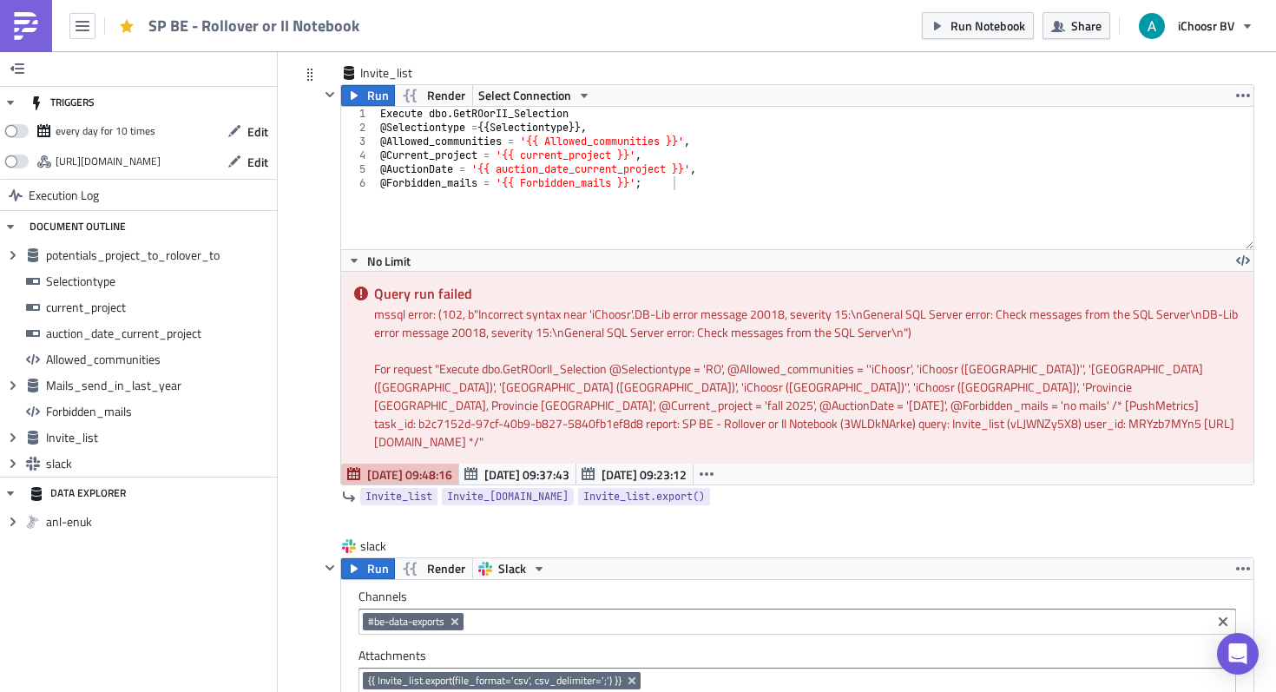
scroll to position [5724, 0]
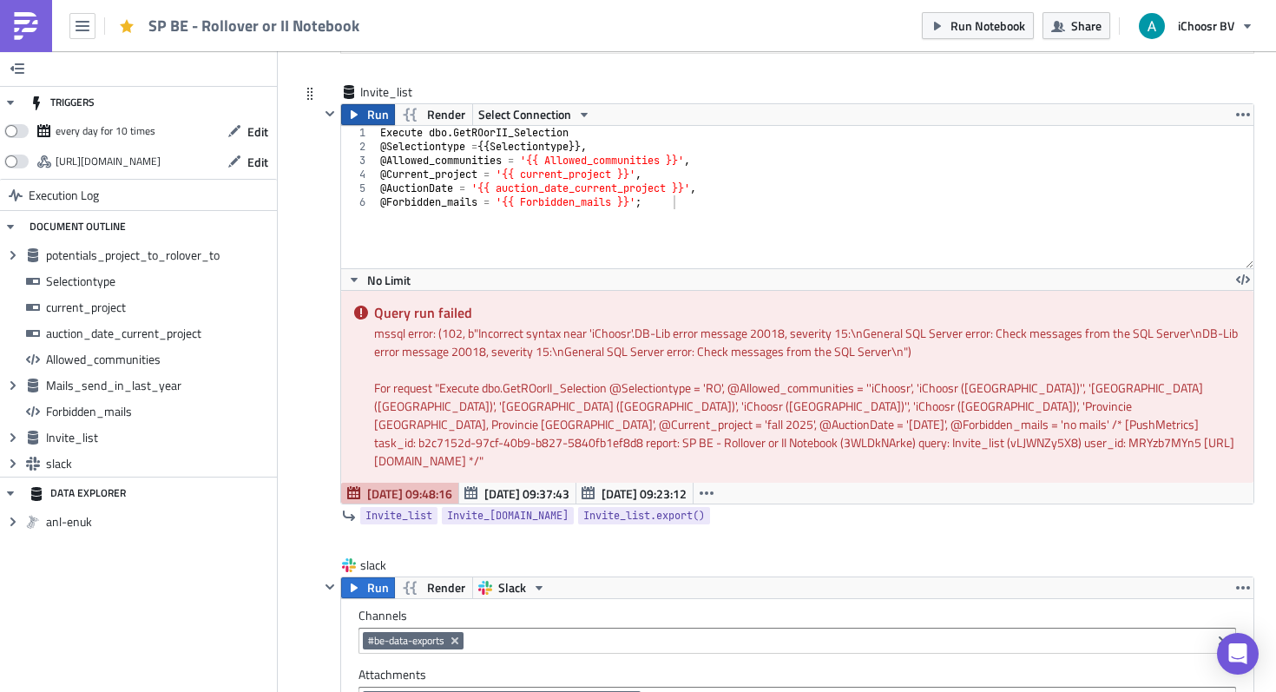
click at [363, 116] on button "Run" at bounding box center [368, 114] width 54 height 21
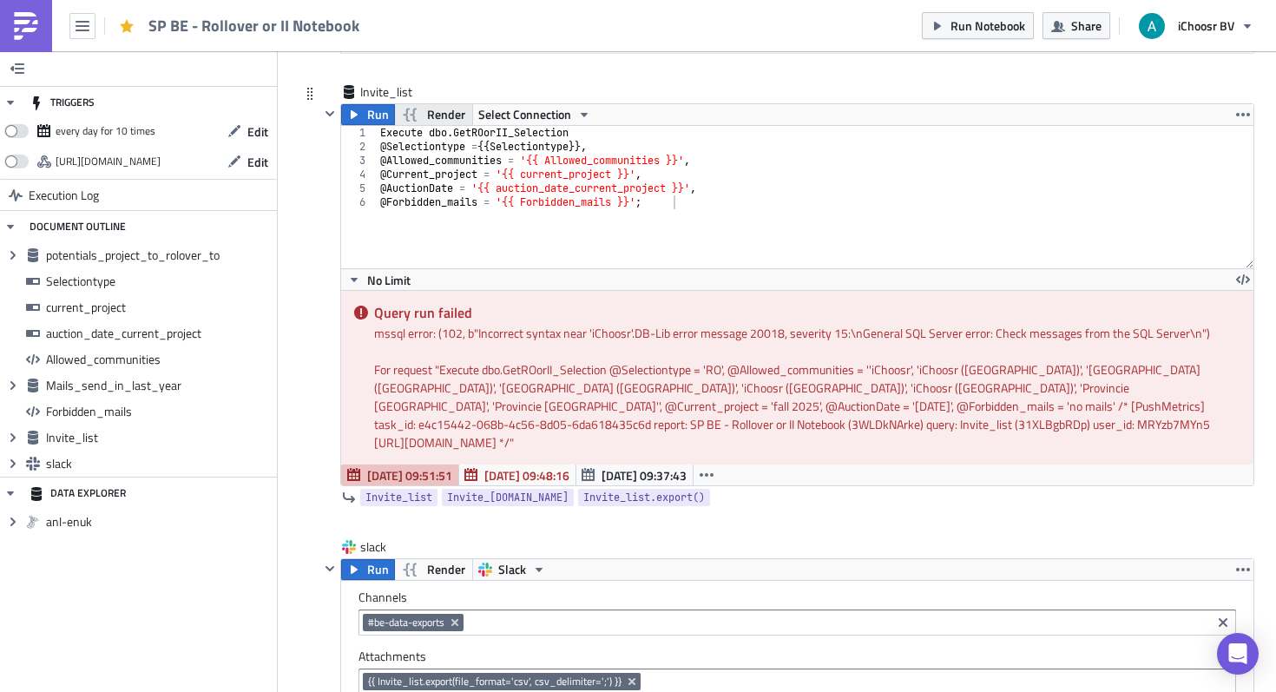
click at [452, 122] on span "Render" at bounding box center [446, 114] width 38 height 21
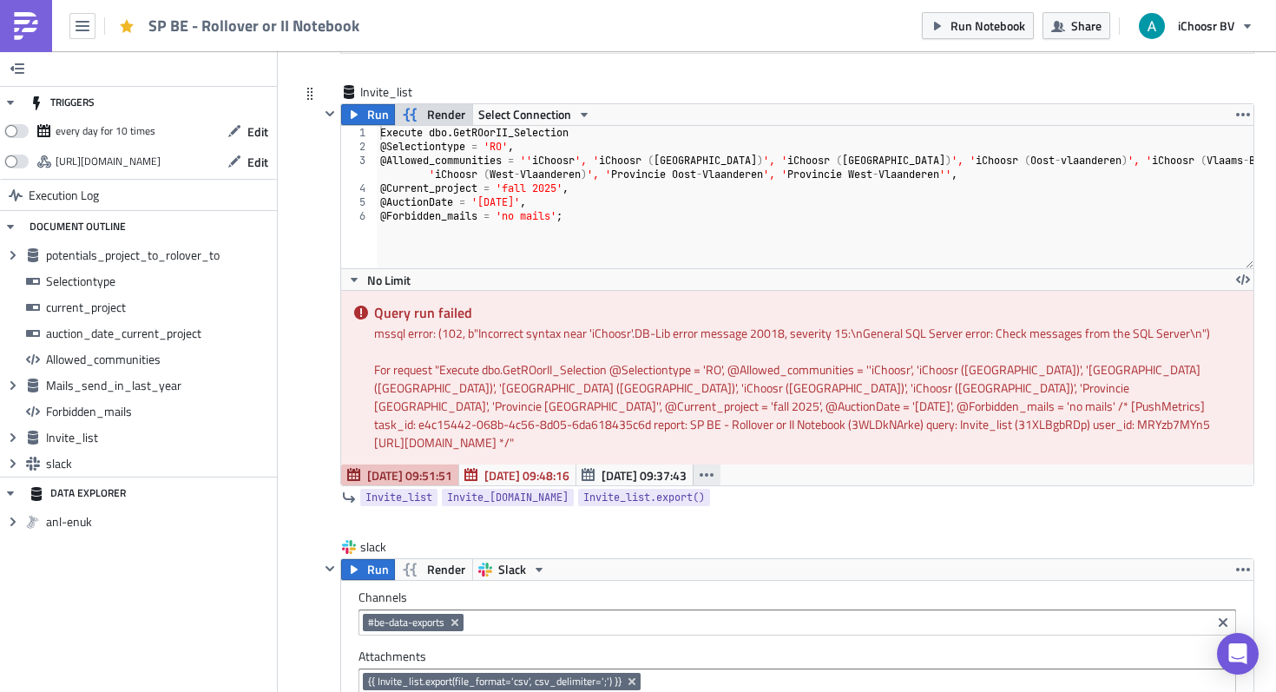
click at [714, 464] on button "button" at bounding box center [707, 474] width 28 height 21
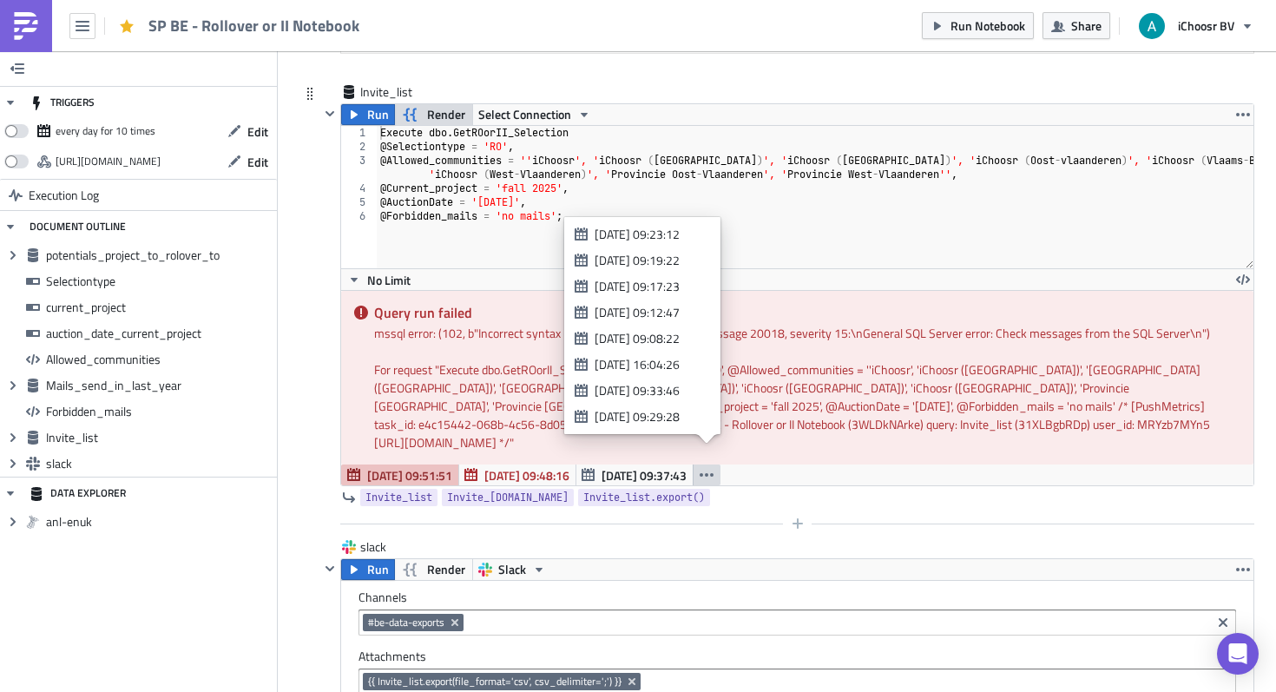
click at [782, 513] on div at bounding box center [786, 523] width 935 height 21
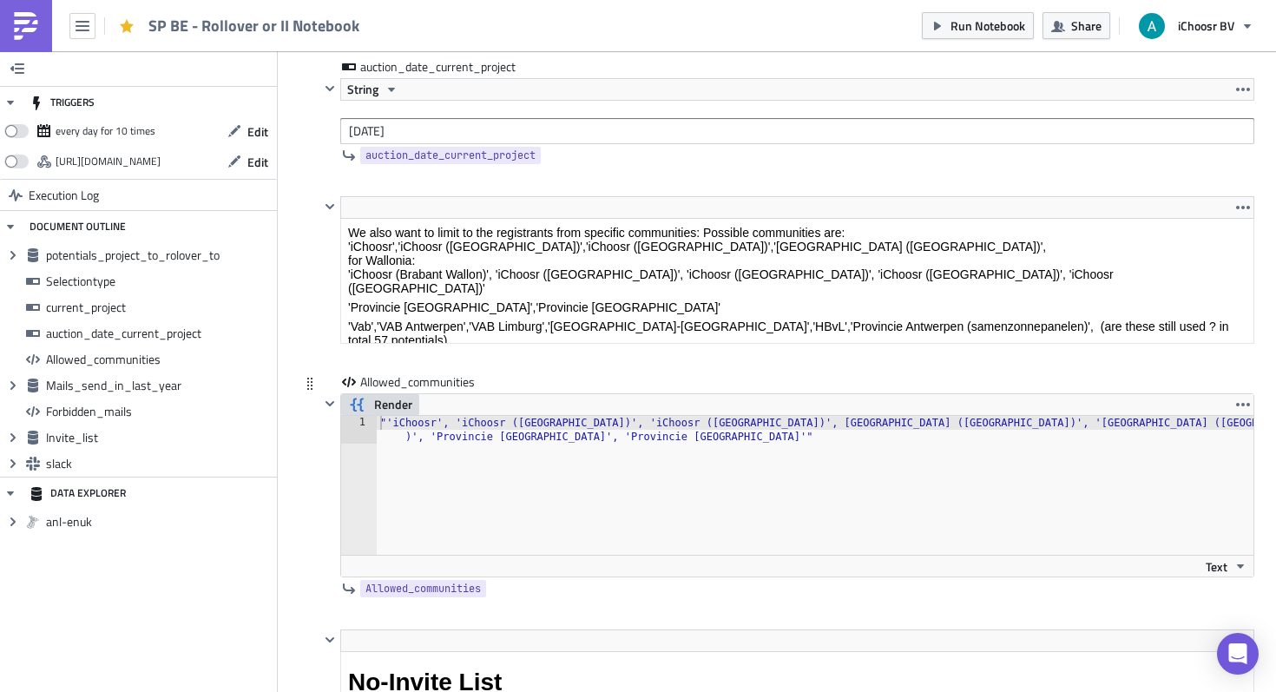
scroll to position [3022, 0]
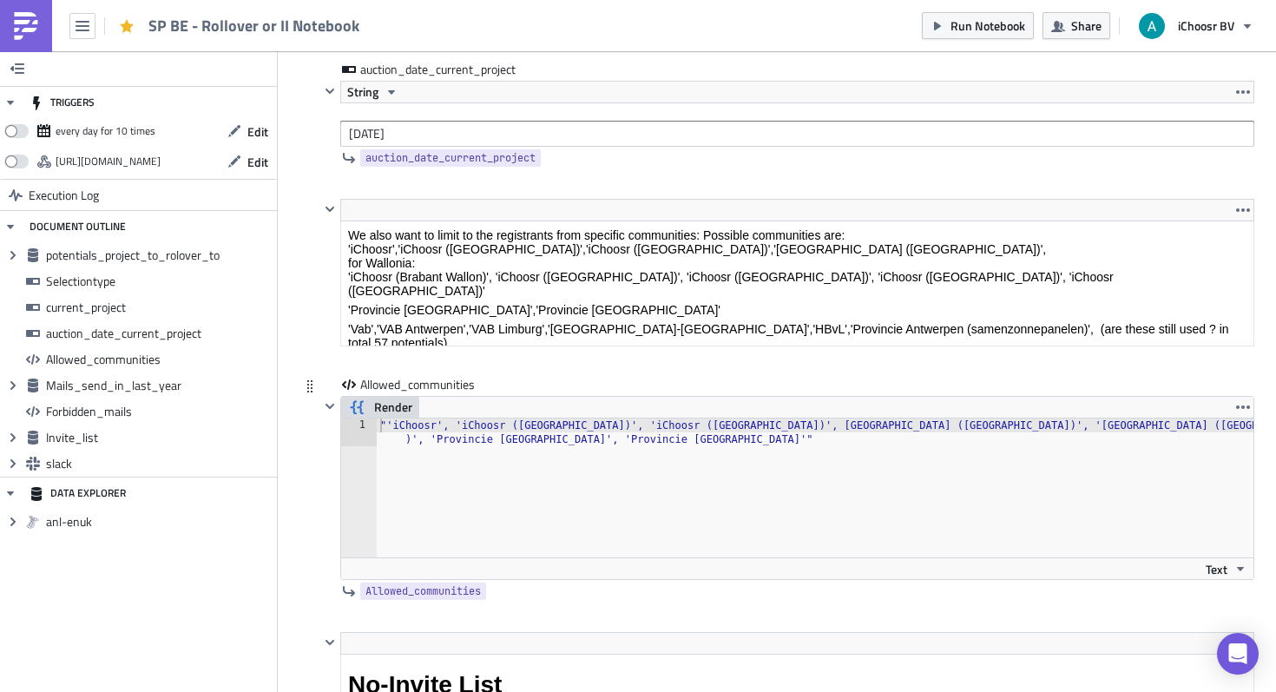
type textarea ""'iChoosr', 'iChoosr (Antwerpen)', 'iChoosr (Limburg)', 'iChoosr (Oost-vlaander…"
click at [389, 424] on div ""'iChoosr', 'iChoosr (Antwerpen)', 'iChoosr (Limburg)', 'iChoosr (Oost-vlaander…" at bounding box center [815, 515] width 877 height 194
click at [385, 424] on div ""'iChoosr', 'iChoosr (Antwerpen)', 'iChoosr (Limburg)', 'iChoosr (Oost-vlaander…" at bounding box center [815, 515] width 877 height 194
click at [384, 427] on div ""'iChoosr', 'iChoosr (Antwerpen)', 'iChoosr (Limburg)', 'iChoosr (Oost-vlaander…" at bounding box center [815, 515] width 877 height 194
click at [450, 438] on div ""'iChoosr', 'iChoosr (Antwerpen)', 'iChoosr (Limburg)', 'iChoosr (Oost-vlaander…" at bounding box center [815, 515] width 877 height 194
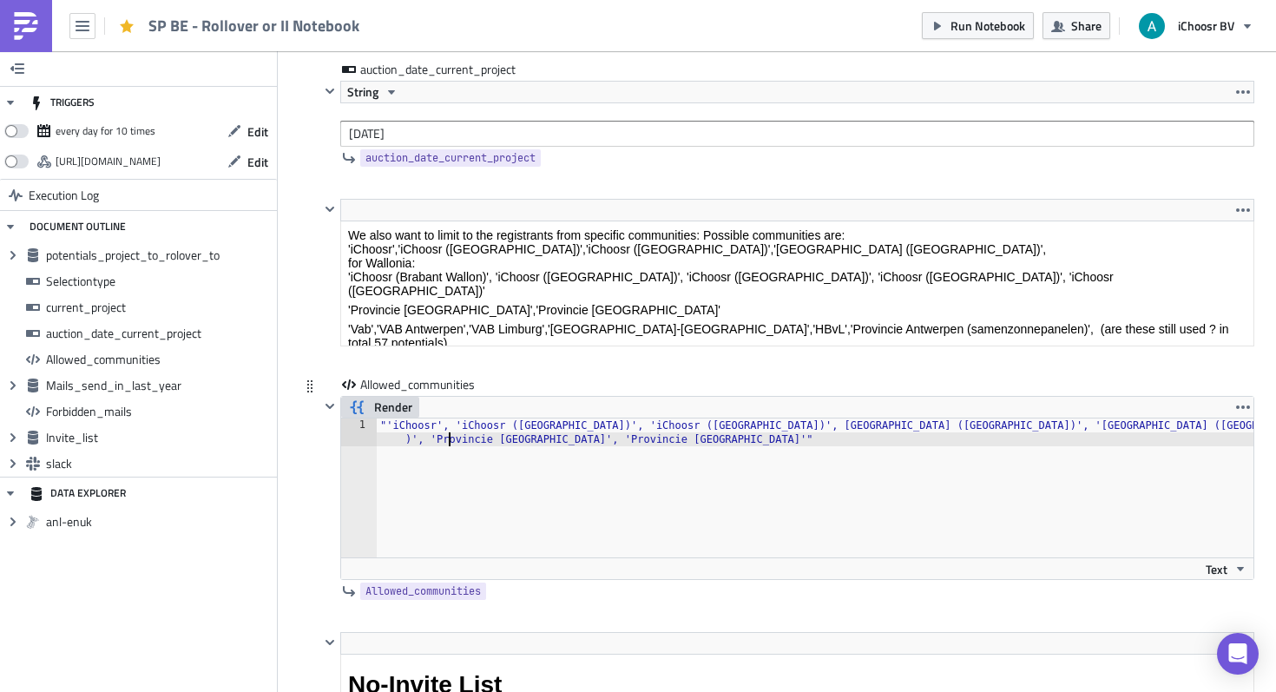
click at [427, 427] on div ""'iChoosr', 'iChoosr (Antwerpen)', 'iChoosr (Limburg)', 'iChoosr (Oost-vlaander…" at bounding box center [815, 515] width 877 height 194
click at [438, 427] on div ""'iChoosr', 'iChoosr (Antwerpen)', 'iChoosr (Limburg)', 'iChoosr (Oost-vlaander…" at bounding box center [815, 515] width 877 height 194
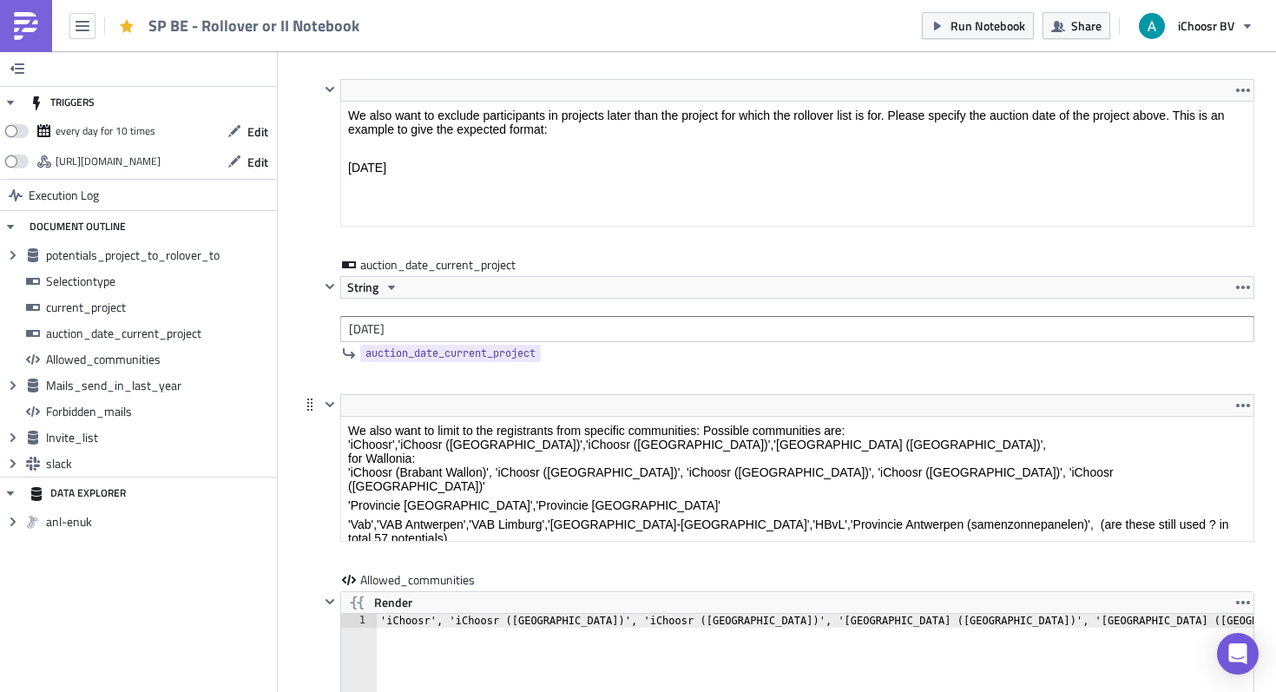
scroll to position [3, 0]
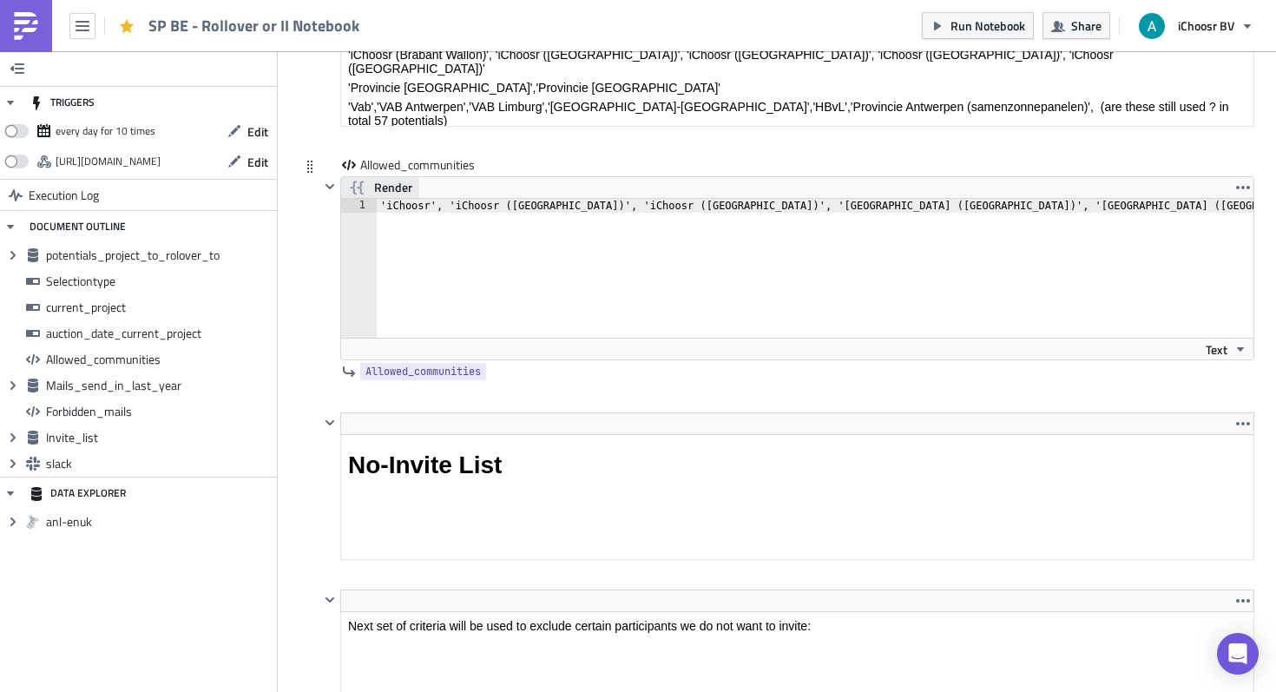
click at [388, 181] on span "Render" at bounding box center [393, 187] width 38 height 21
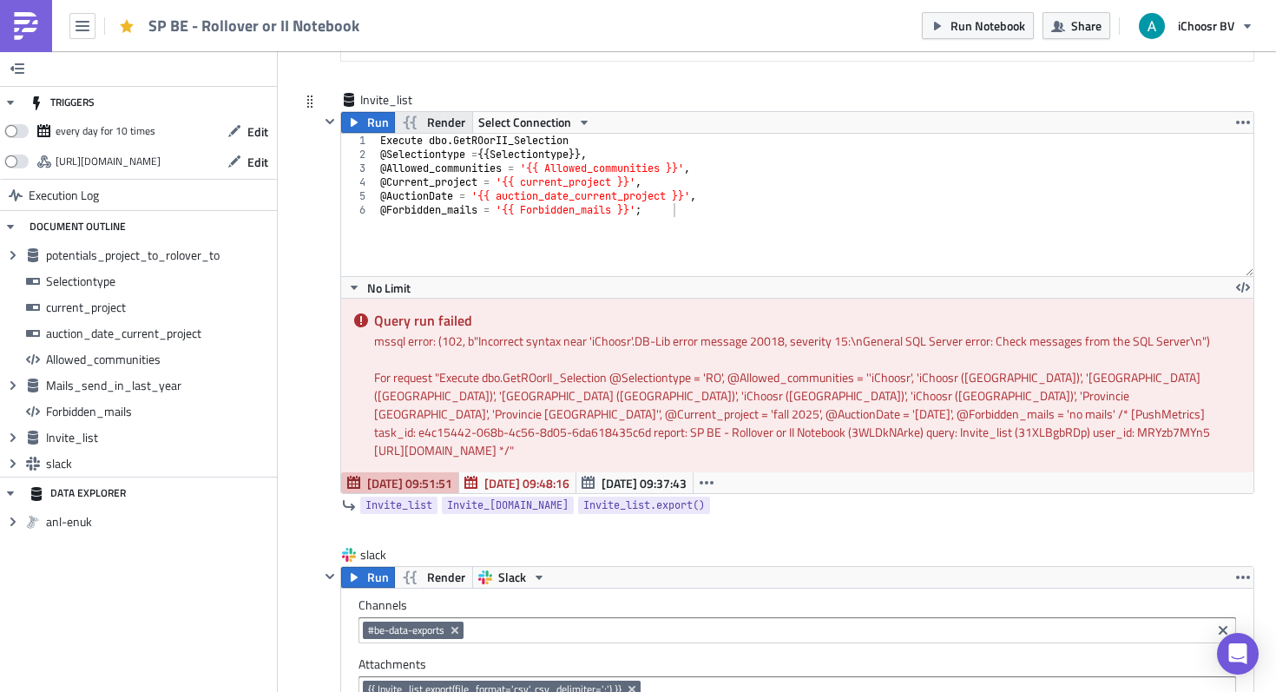
click at [417, 122] on icon "button" at bounding box center [410, 122] width 21 height 21
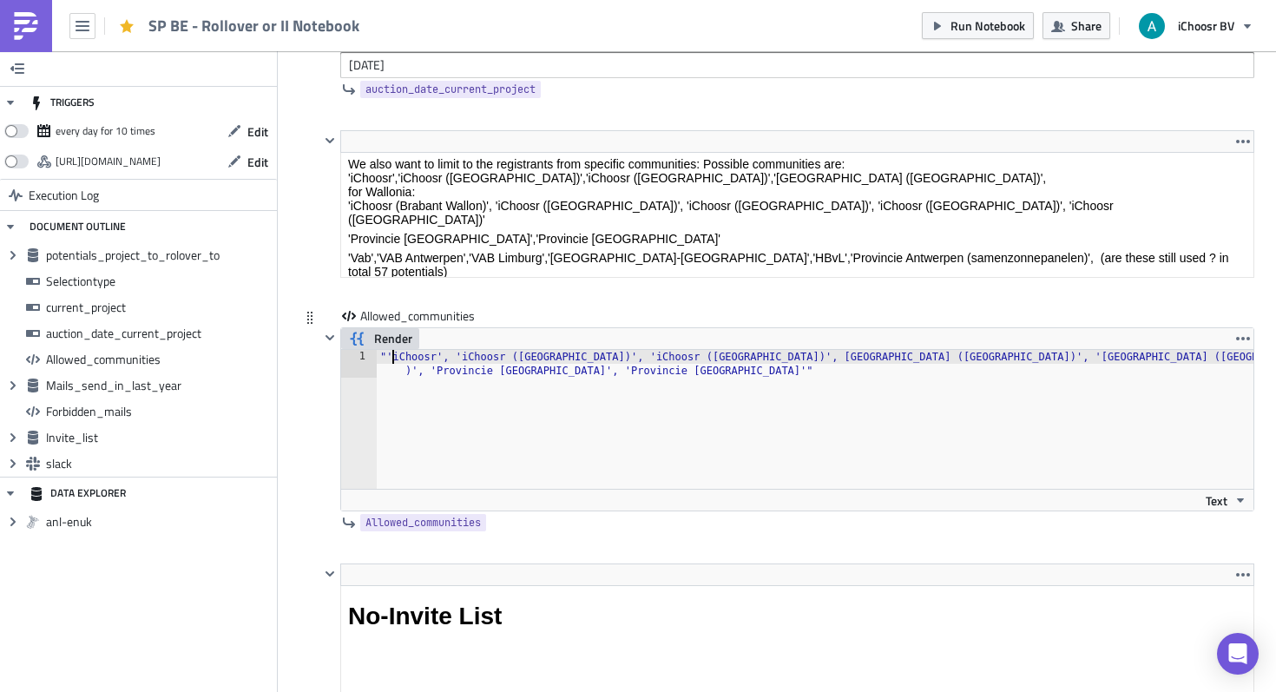
click at [392, 358] on div ""'iChoosr', 'iChoosr (Antwerpen)', 'iChoosr (Limburg)', 'iChoosr (Oost-vlaander…" at bounding box center [815, 447] width 877 height 194
click at [367, 337] on icon "button" at bounding box center [357, 338] width 21 height 21
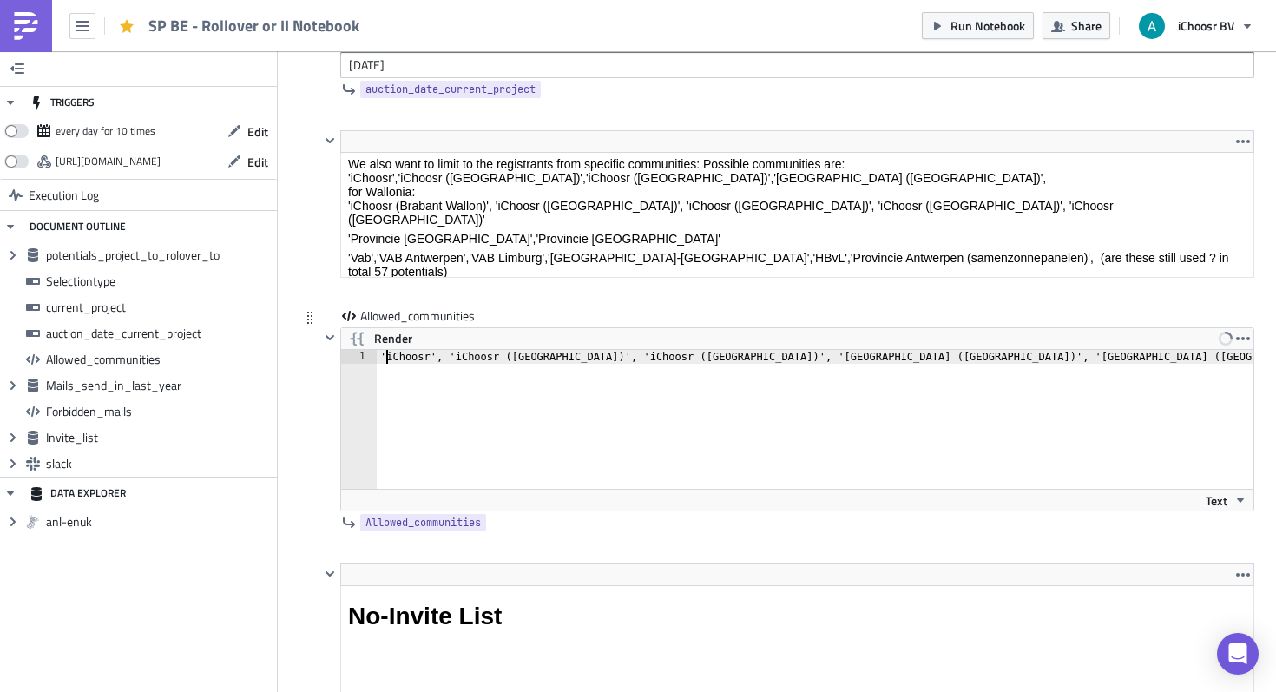
click at [385, 361] on div "'iChoosr', 'iChoosr ([GEOGRAPHIC_DATA])', 'iChoosr ([GEOGRAPHIC_DATA])', '[GEOG…" at bounding box center [996, 433] width 1239 height 167
click at [375, 334] on span "Render" at bounding box center [393, 338] width 38 height 21
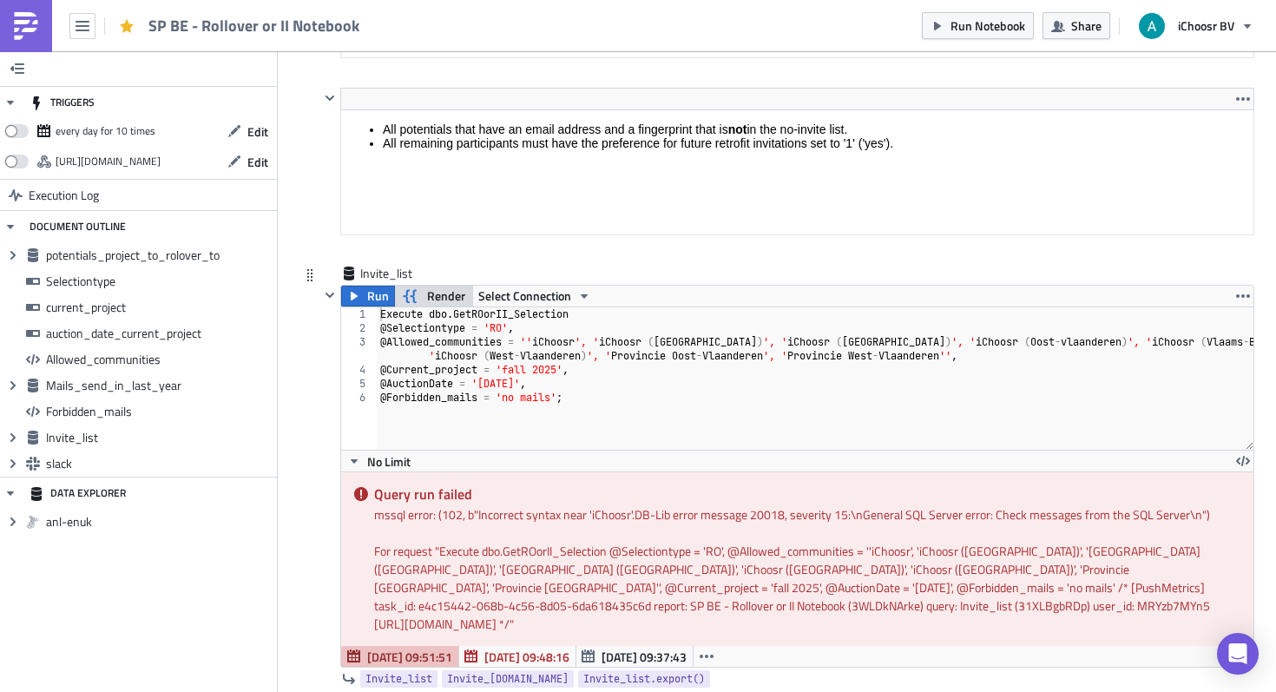
click at [430, 305] on span "Render" at bounding box center [446, 296] width 38 height 21
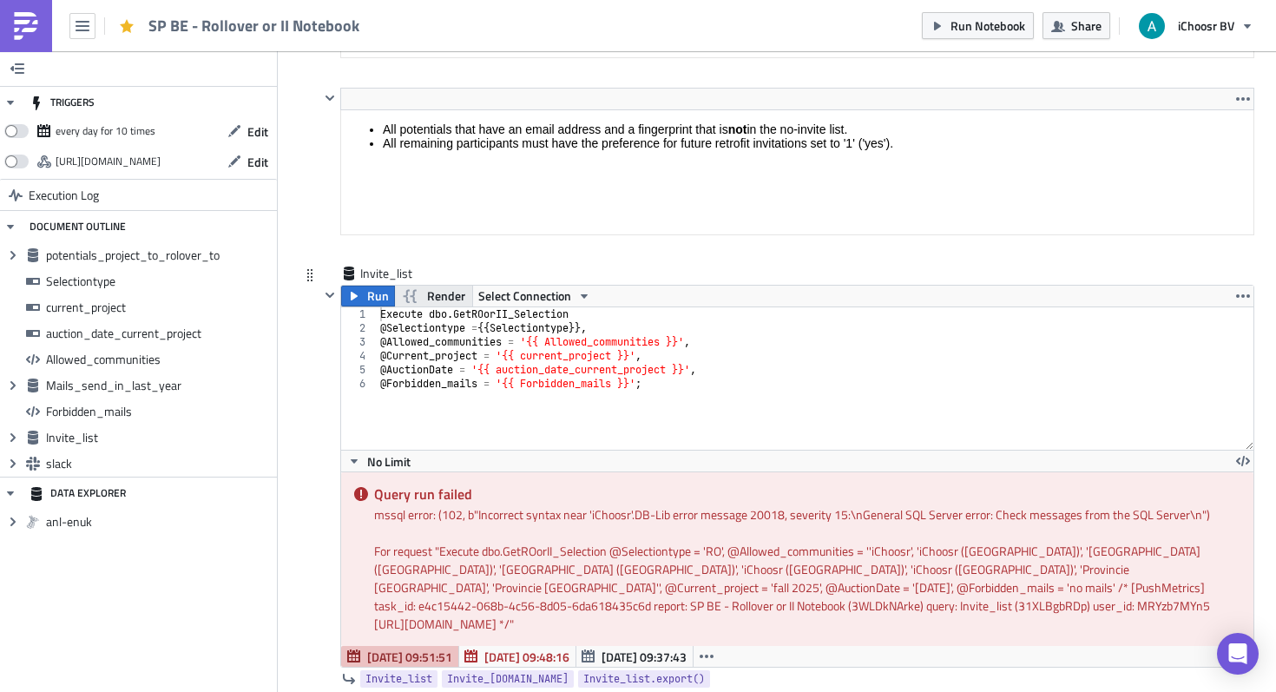
click at [430, 299] on span "Render" at bounding box center [446, 296] width 38 height 21
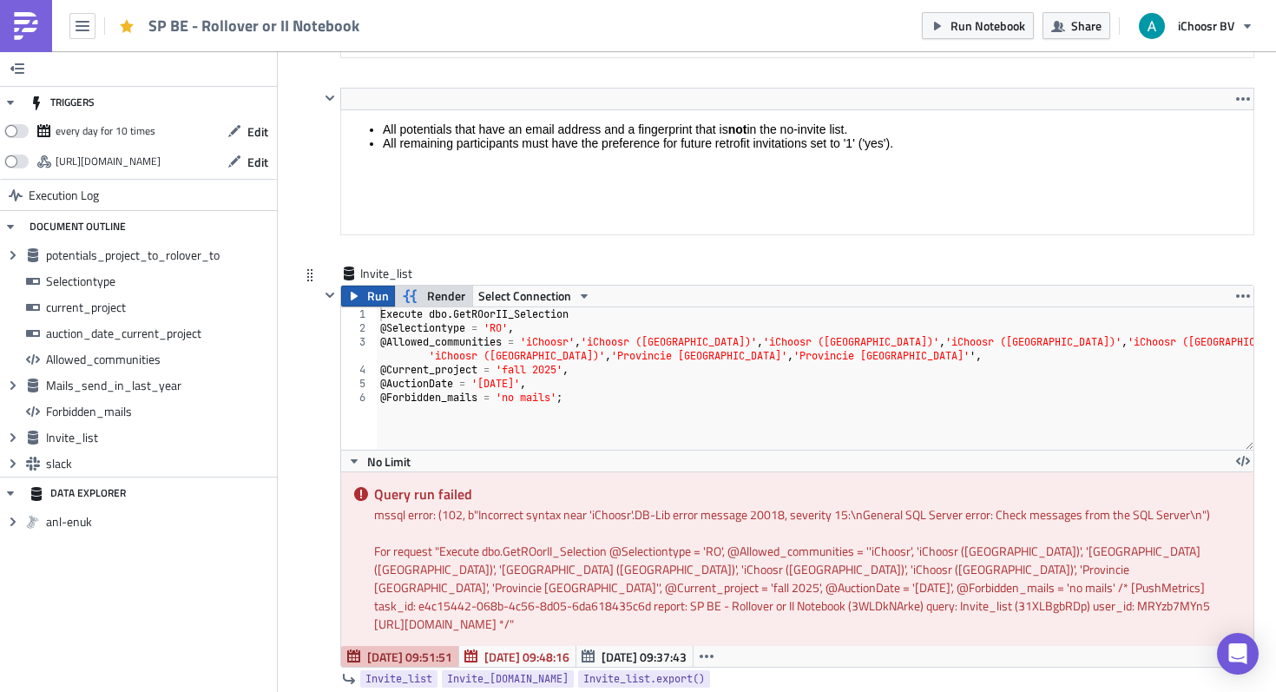
click at [371, 293] on span "Run" at bounding box center [378, 296] width 22 height 21
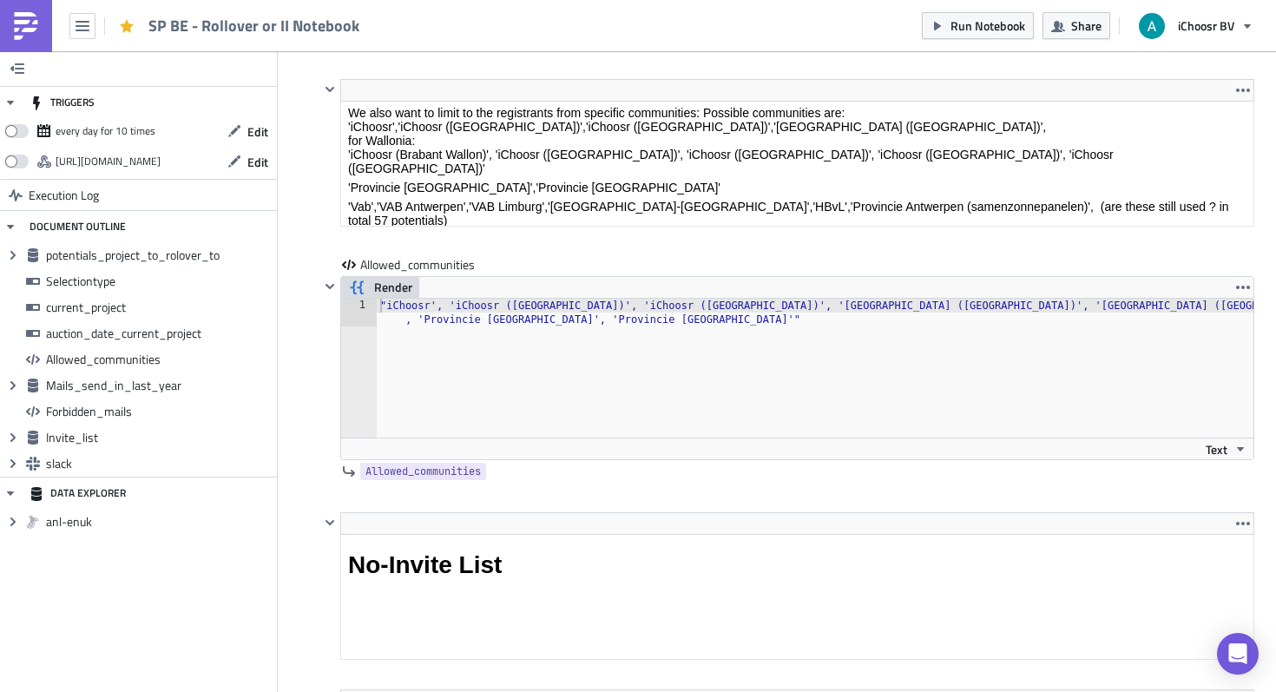
scroll to position [3168, 0]
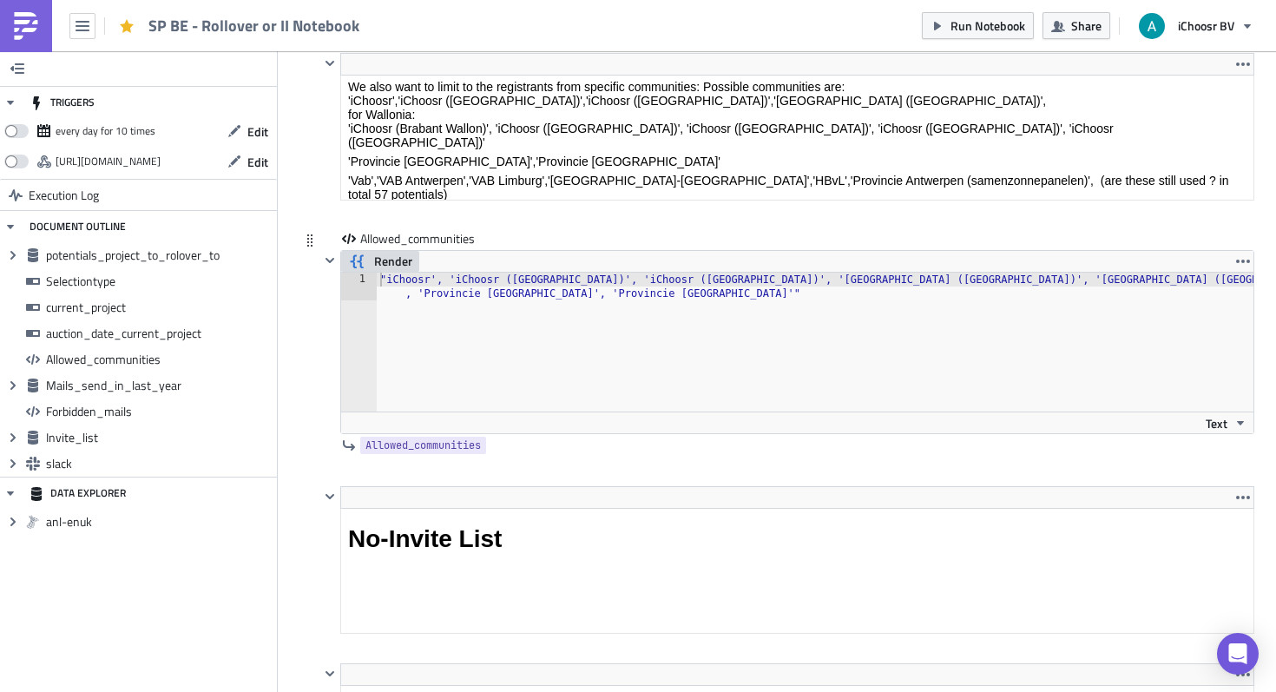
click at [403, 255] on span "Render" at bounding box center [393, 261] width 38 height 21
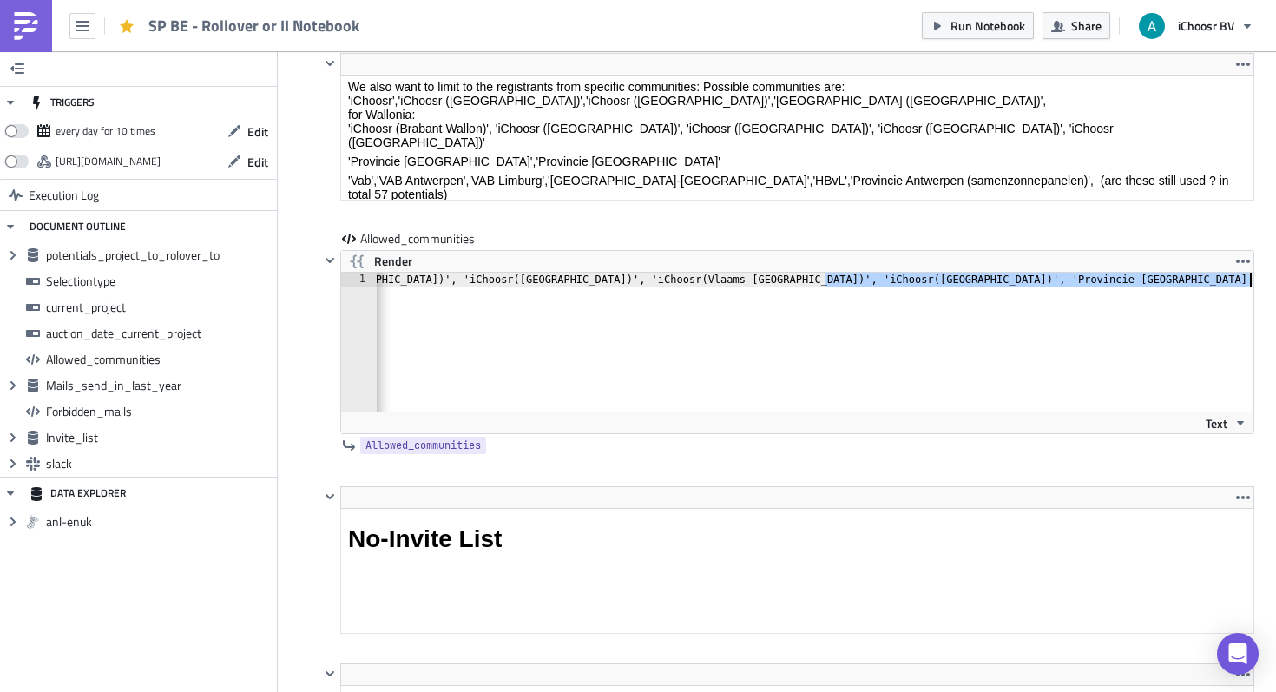
scroll to position [0, 356]
drag, startPoint x: 1178, startPoint y: 280, endPoint x: 1275, endPoint y: 292, distance: 97.9
click at [1275, 292] on div "Cover Image BE Execution Log SP BE - Rollover or II Notebook <p>This notebook i…" at bounding box center [777, 505] width 998 height 7244
click at [1199, 284] on div "iChoosr', 'iChoosr ( Antwerpen ) ', 'iChoosr ( Limburg ) ', 'iChoosr ( Oost-vla…" at bounding box center [637, 356] width 1232 height 167
click at [1252, 281] on div "iChoosr', 'iChoosr ( Antwerpen ) ', 'iChoosr ( Limburg ) ', 'iChoosr ( Oost-vla…" at bounding box center [637, 356] width 1232 height 167
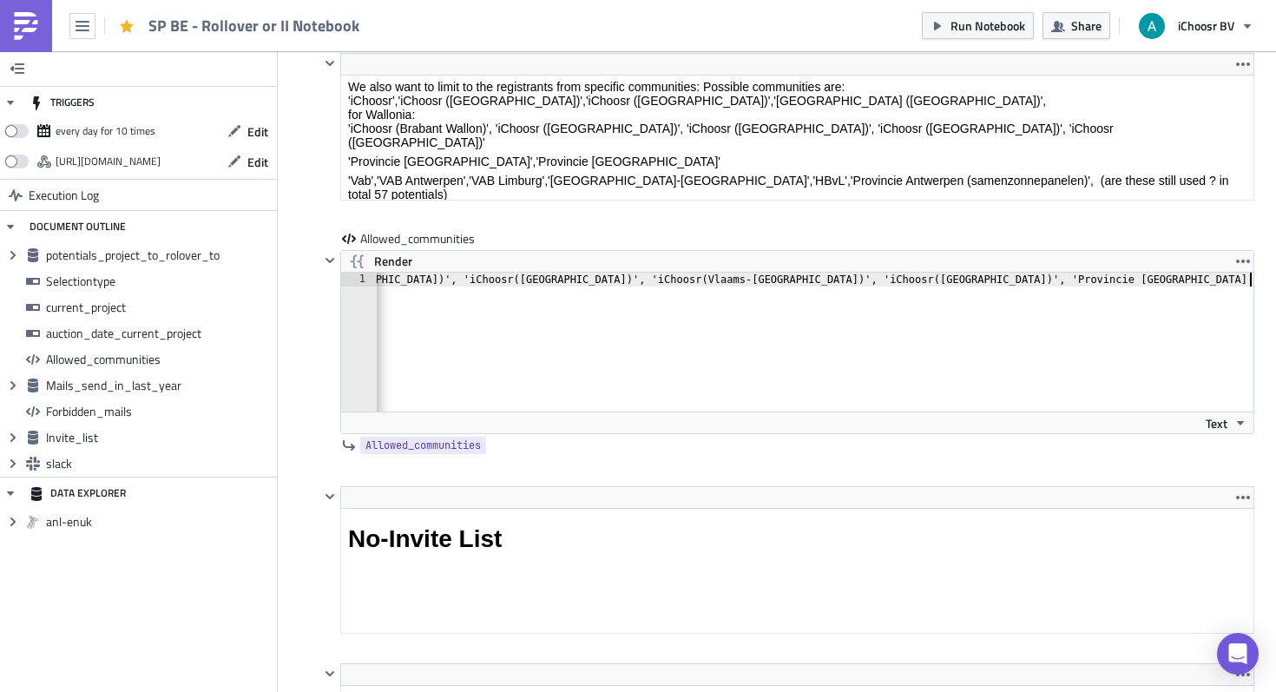
scroll to position [0, 350]
click at [403, 258] on span "Render" at bounding box center [393, 261] width 38 height 21
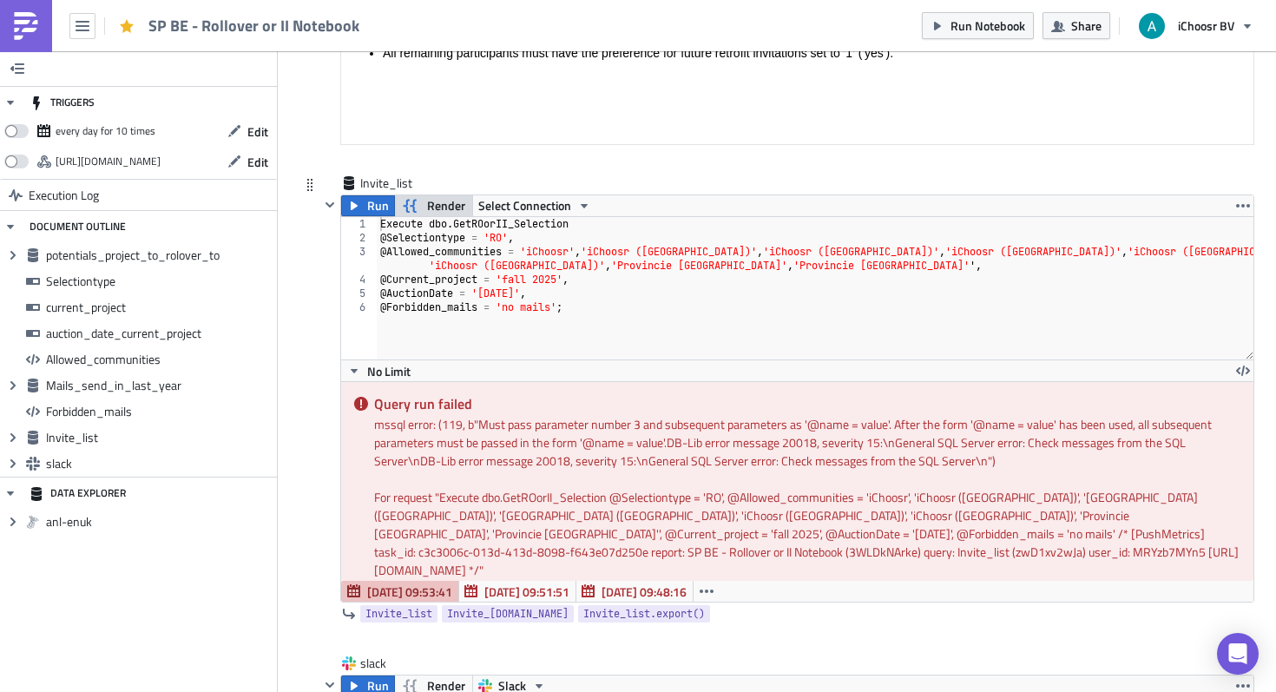
scroll to position [5594, 0]
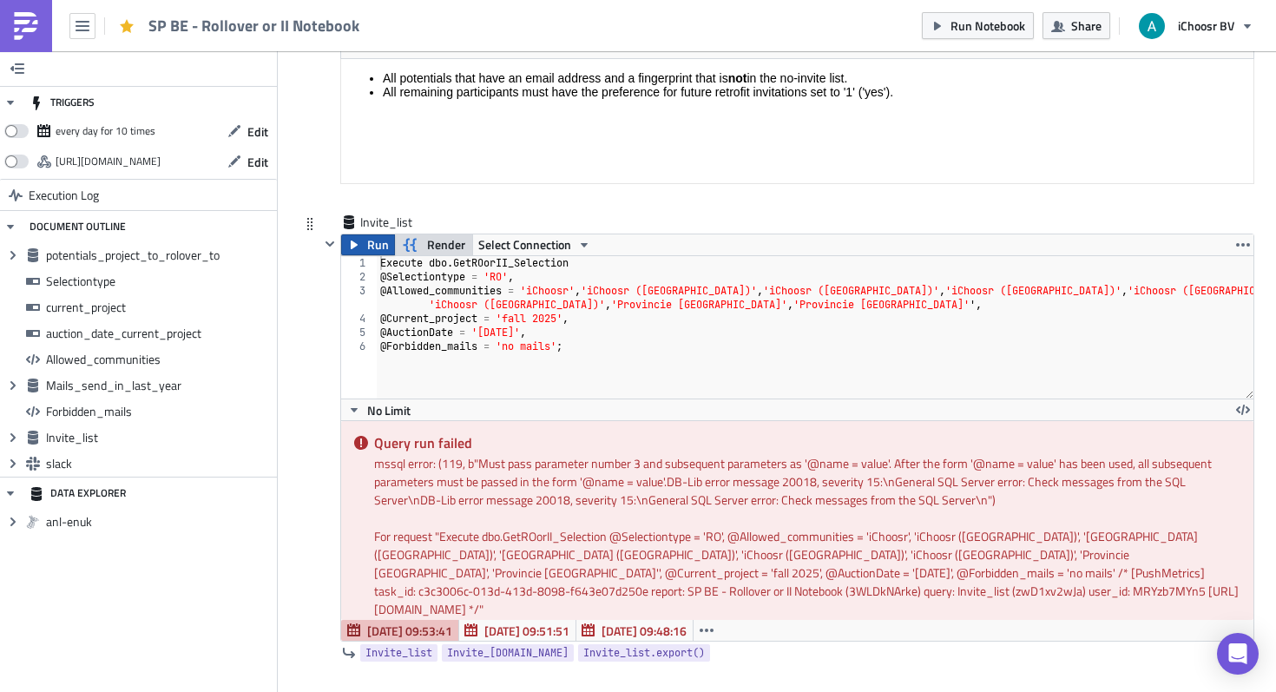
click at [360, 245] on icon "button" at bounding box center [354, 245] width 14 height 14
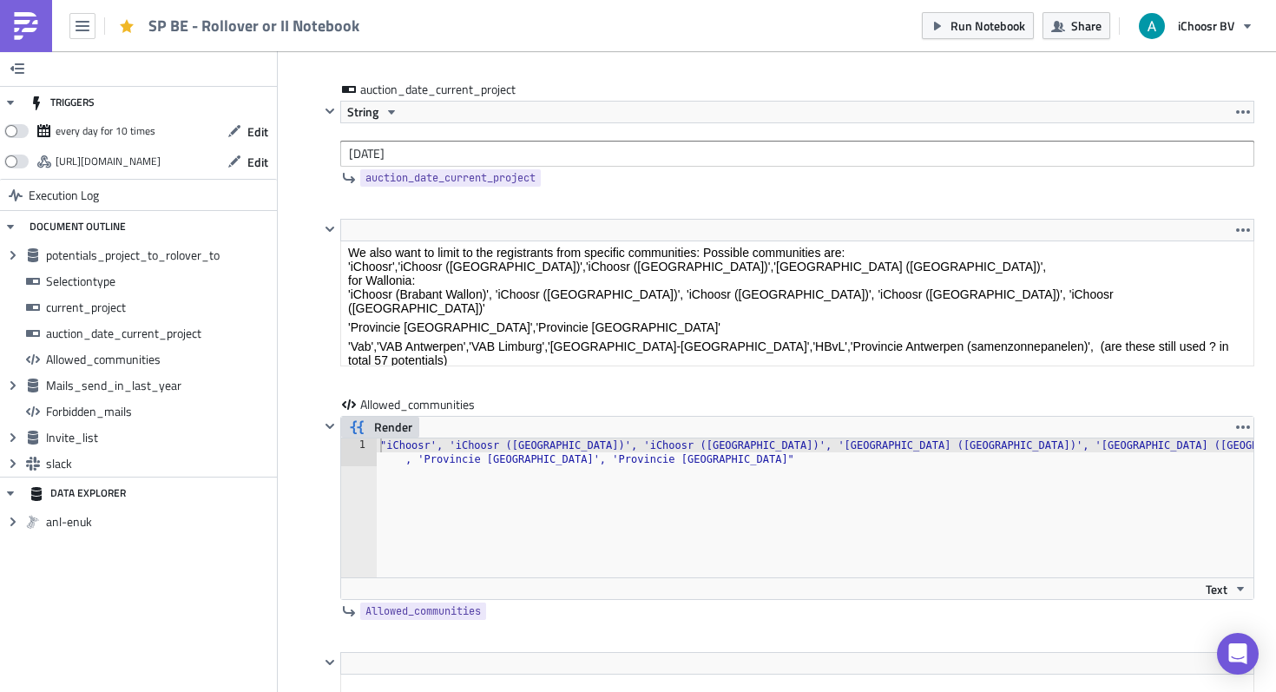
scroll to position [2997, 0]
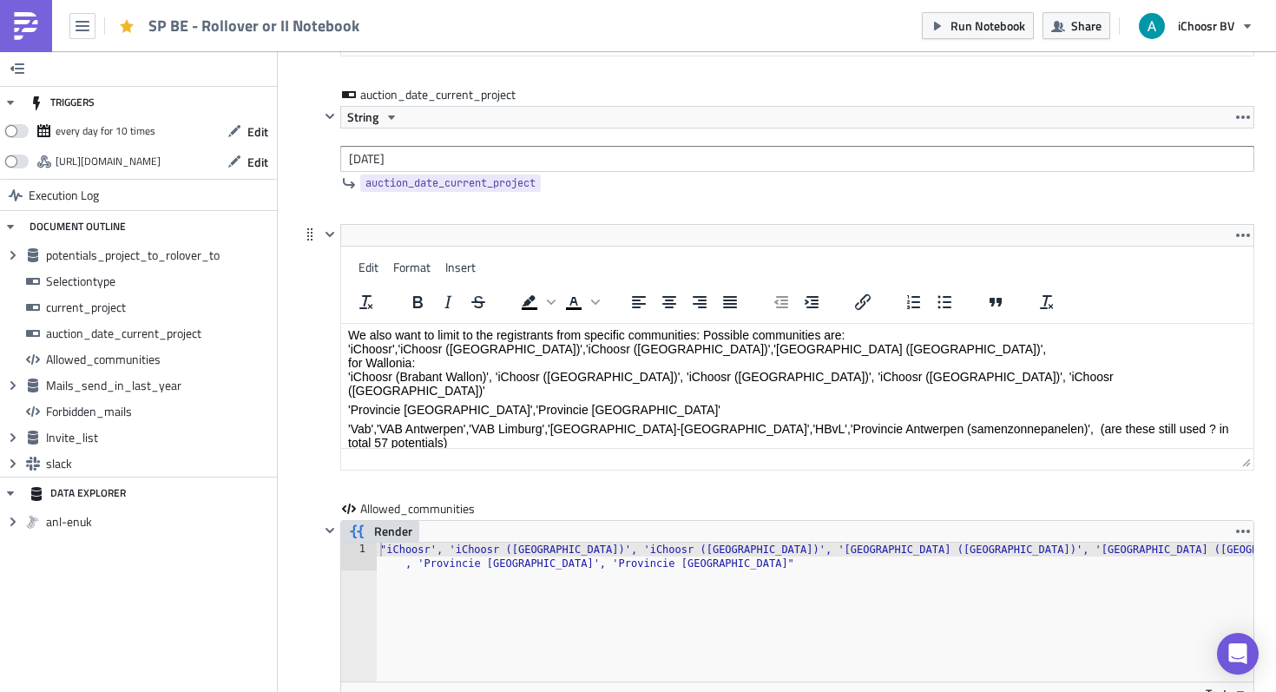
click at [347, 321] on html "We also want to limit to the registrants from specific communities: Possible co…" at bounding box center [797, 398] width 912 height 154
click at [384, 534] on div "Render iChoosr', 'iChoosr (Antwerpen)', 'iChoosr (Limburg)', 'iChoosr (Oost-vla…" at bounding box center [797, 612] width 914 height 184
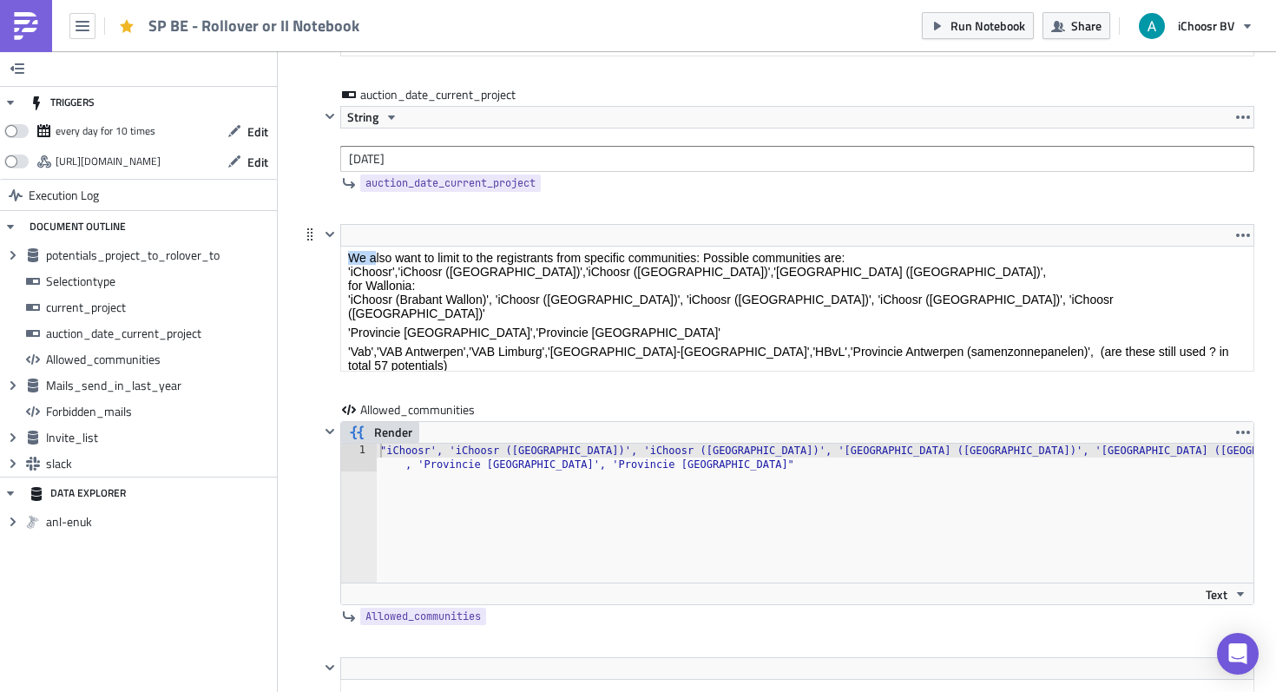
click at [373, 244] on html "We also want to limit to the registrants from specific communities: Possible co…" at bounding box center [797, 321] width 912 height 154
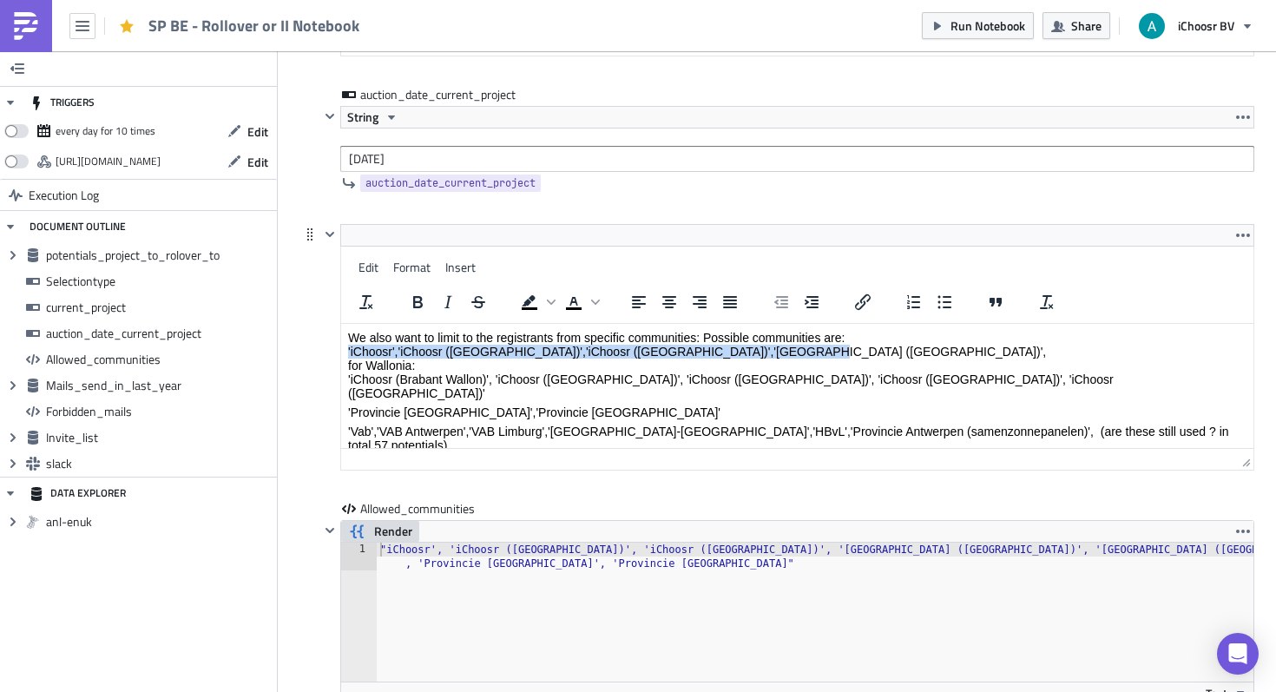
drag, startPoint x: 347, startPoint y: 349, endPoint x: 772, endPoint y: 356, distance: 425.3
click at [772, 356] on p "We also want to limit to the registrants from specific communities: Possible co…" at bounding box center [797, 365] width 898 height 69
copy p "'iChoosr','iChoosr ([GEOGRAPHIC_DATA])','iChoosr ([GEOGRAPHIC_DATA])','[GEOGRAP…"
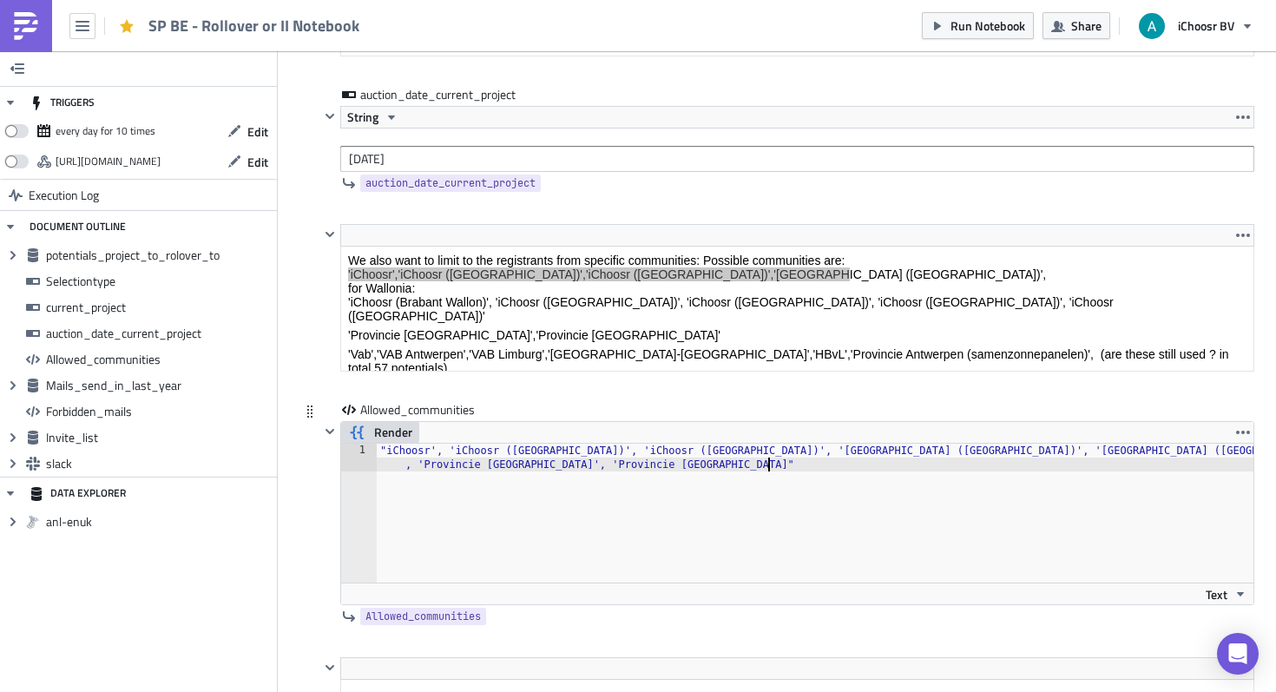
click at [776, 568] on div ""iChoosr', 'iChoosr (Antwerpen)', 'iChoosr (Limburg)', 'iChoosr (Oost-vlaandere…" at bounding box center [815, 540] width 877 height 194
click at [388, 429] on span "Render" at bounding box center [393, 432] width 38 height 21
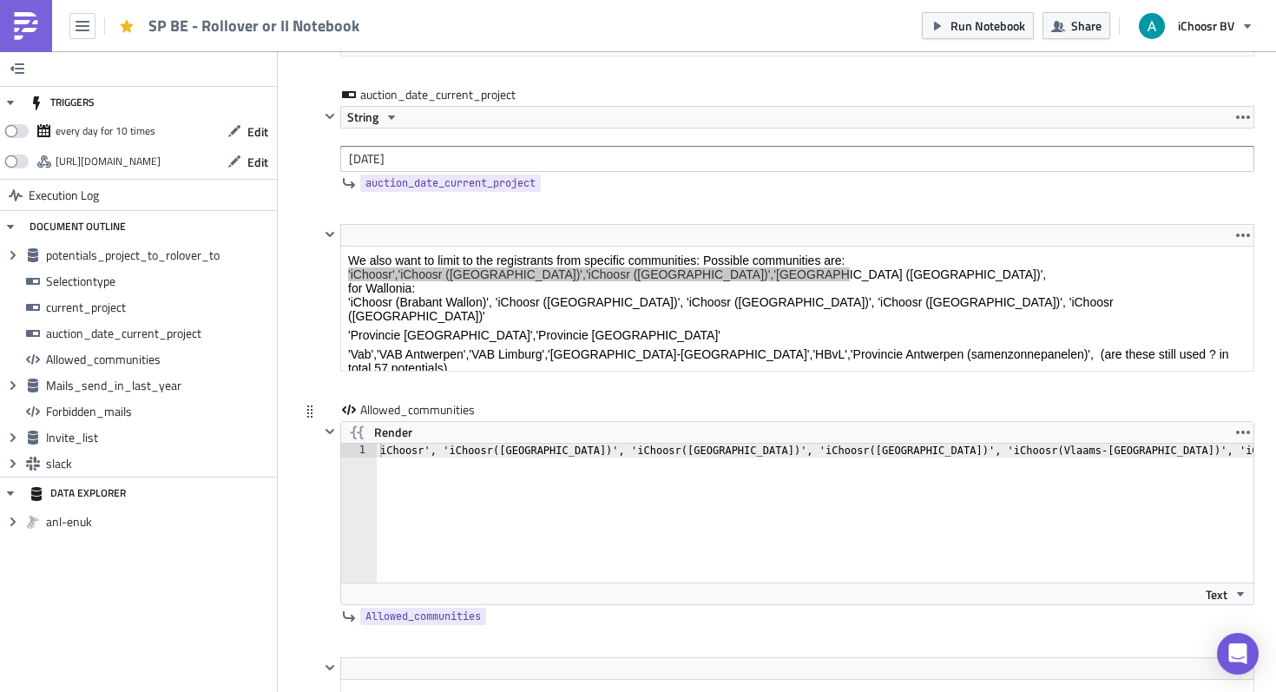
type textarea "iChoosr', 'iChoosr (Antwerpen)', 'iChoosr (Limburg)', 'iChoosr (Oost-vlaanderen…"
click at [765, 449] on div "iChoosr', 'iChoosr ( Antwerpen ) ', 'iChoosr ( Limburg ) ', 'iChoosr ( Oost-vla…" at bounding box center [990, 526] width 1226 height 167
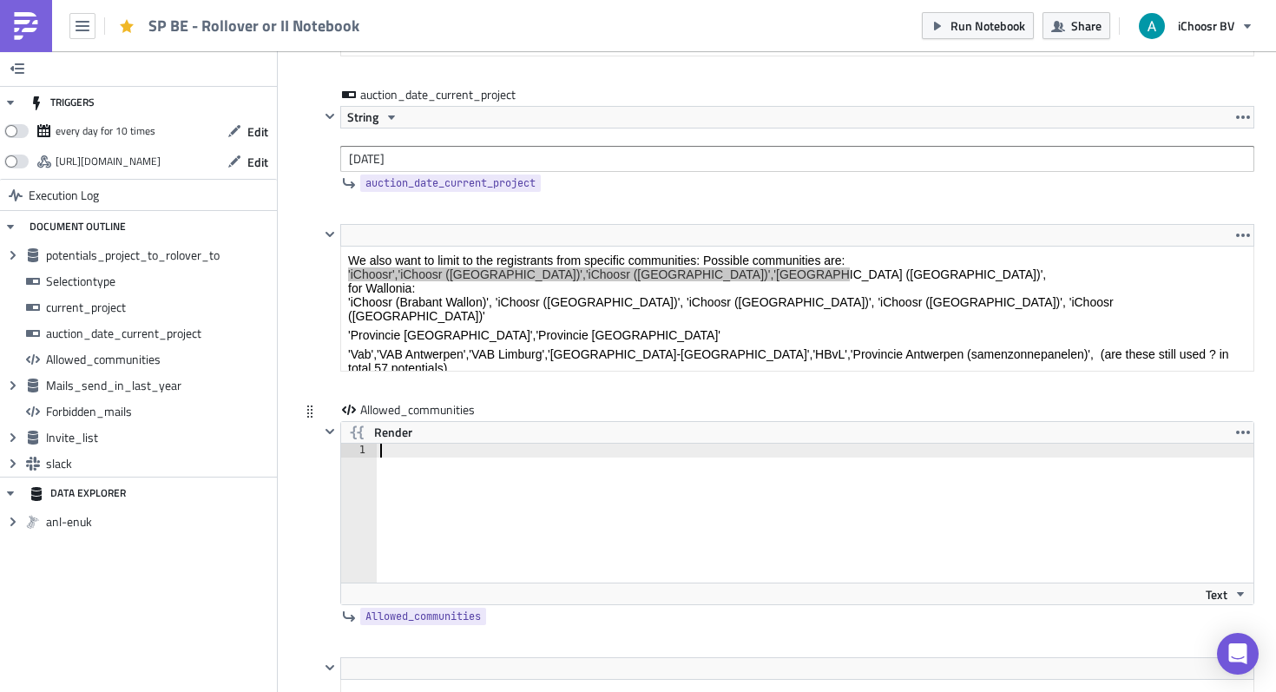
paste textarea "'iChoosr','iChoosr ([GEOGRAPHIC_DATA])','iChoosr ([GEOGRAPHIC_DATA])','[GEOGRAP…"
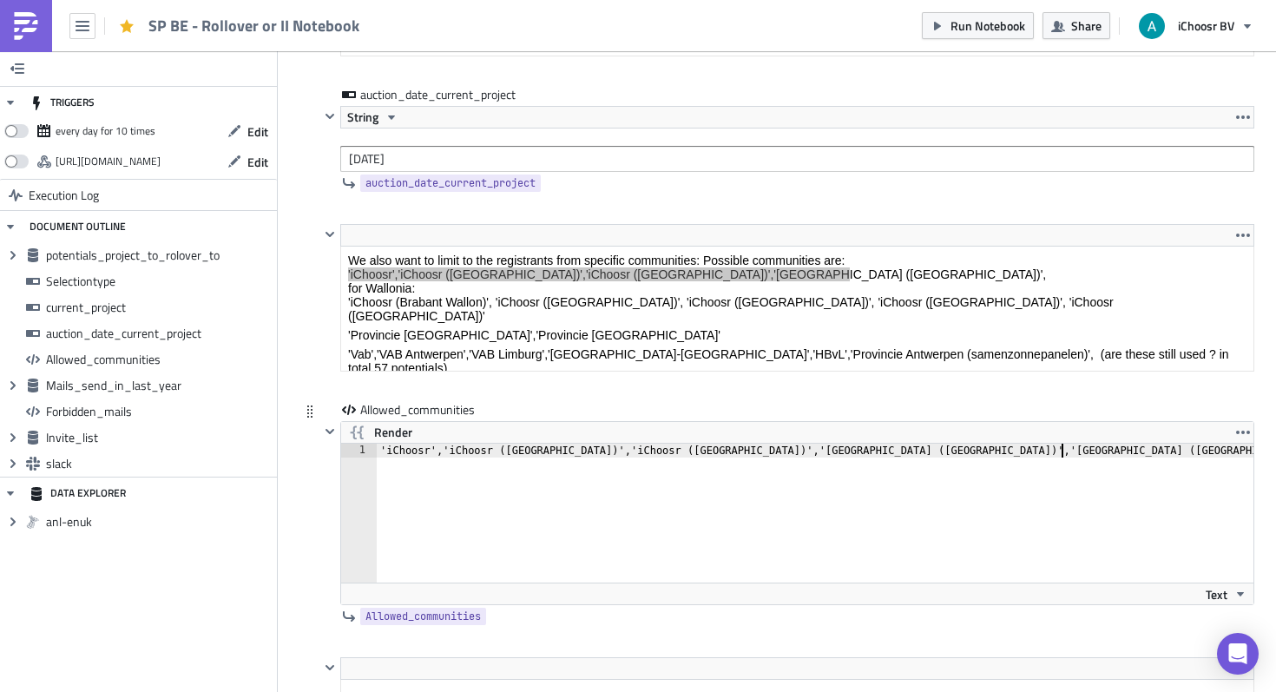
scroll to position [0, 56]
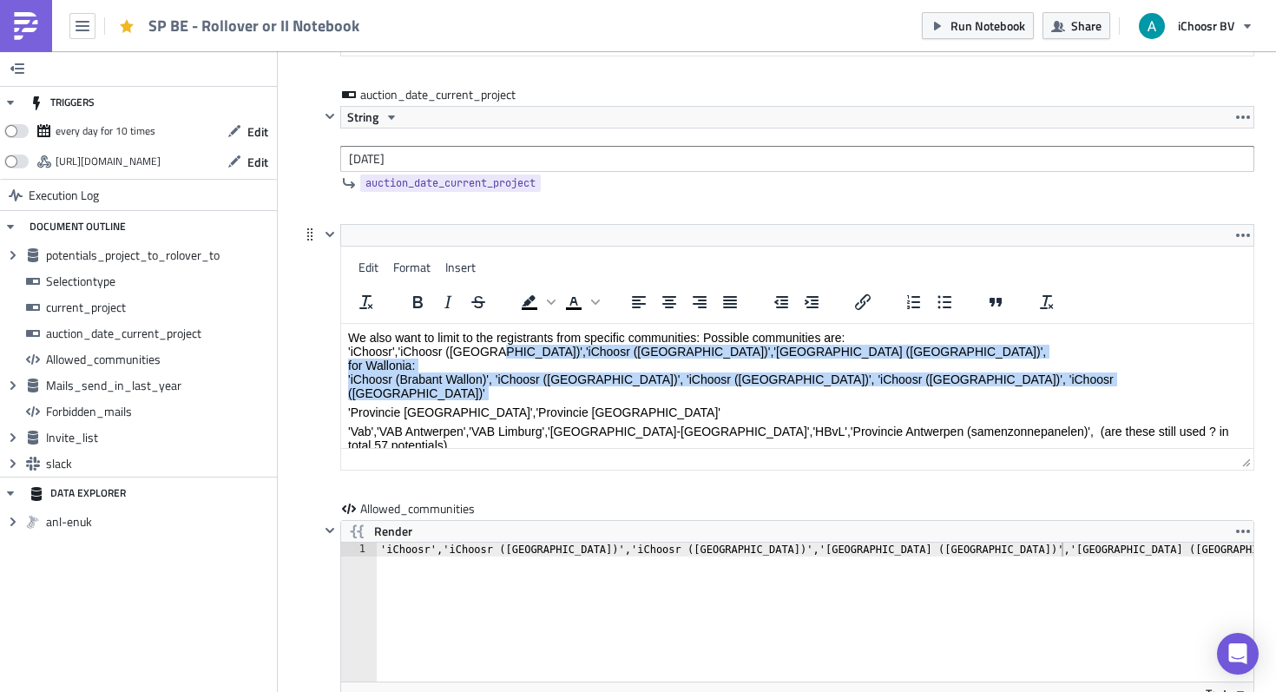
drag, startPoint x: 349, startPoint y: 399, endPoint x: 490, endPoint y: 349, distance: 150.2
click at [490, 349] on body "We also want to limit to the registrants from specific communities: Possible co…" at bounding box center [797, 401] width 898 height 141
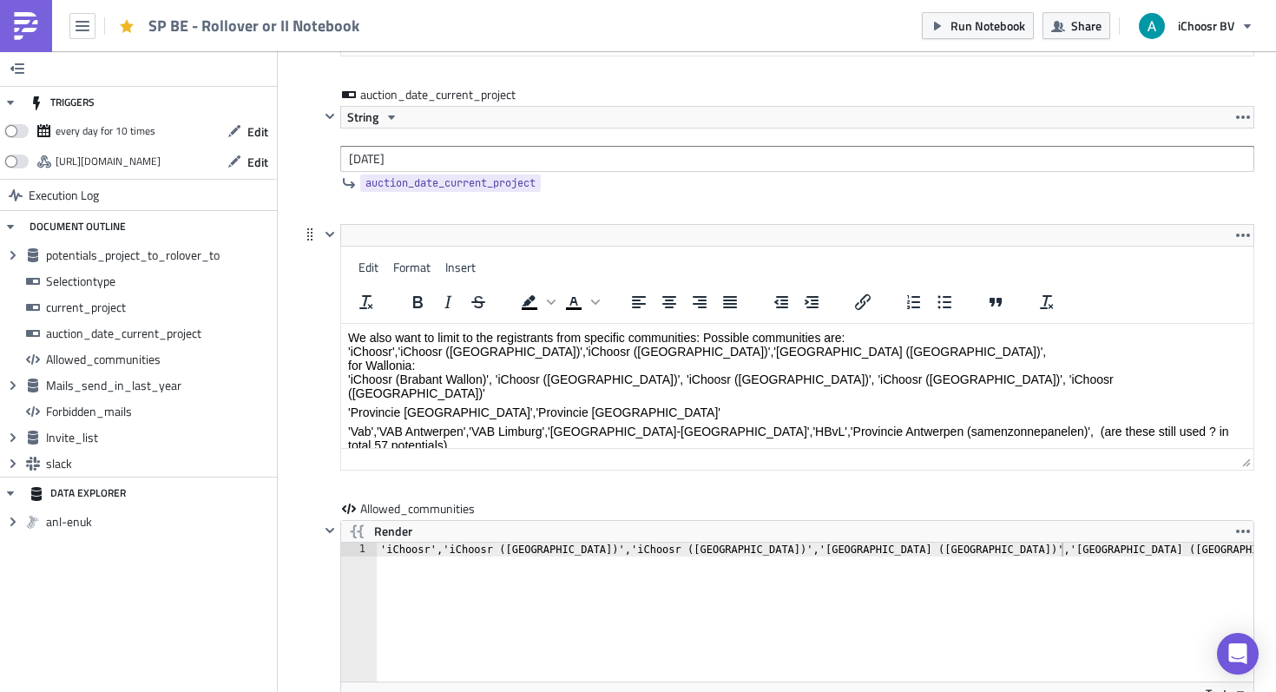
click at [654, 405] on p "'Provincie [GEOGRAPHIC_DATA]','Provincie [GEOGRAPHIC_DATA]'" at bounding box center [797, 412] width 898 height 14
drag, startPoint x: 660, startPoint y: 398, endPoint x: 336, endPoint y: 401, distance: 323.7
click at [341, 401] on html "We also want to limit to the registrants from specific communities: Possible co…" at bounding box center [797, 401] width 912 height 154
copy p "'Provincie [GEOGRAPHIC_DATA]','Provincie [GEOGRAPHIC_DATA]'"
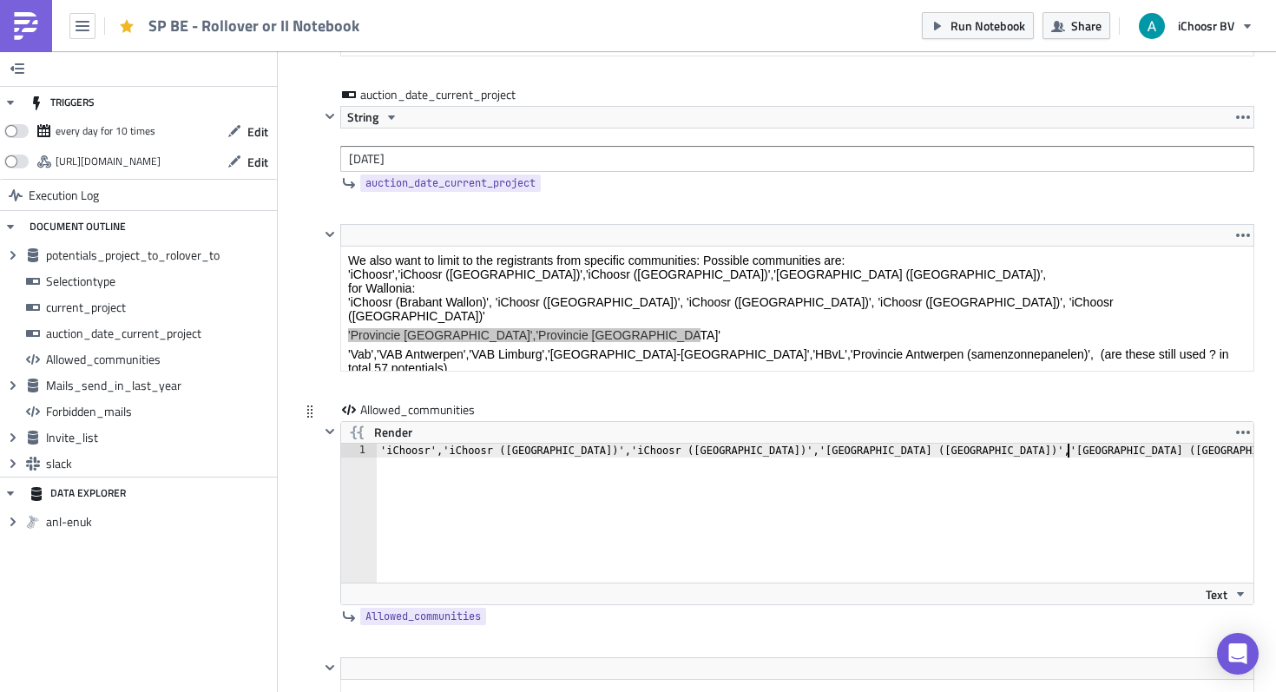
click at [1101, 552] on div "'iChoosr','iChoosr (Antwerpen)','iChoosr (Limburg)','iChoosr (Oost-vlaanderen)'…" at bounding box center [815, 526] width 877 height 167
paste textarea "'Provincie Oost-Vlaanderen','Provincie West-Vlaanderen'"
type textarea "'iChoosr','iChoosr (Antwerpen)','iChoosr (Limburg)','iChoosr (Oost-vlaanderen)'…"
click at [392, 425] on span "Render" at bounding box center [393, 432] width 38 height 21
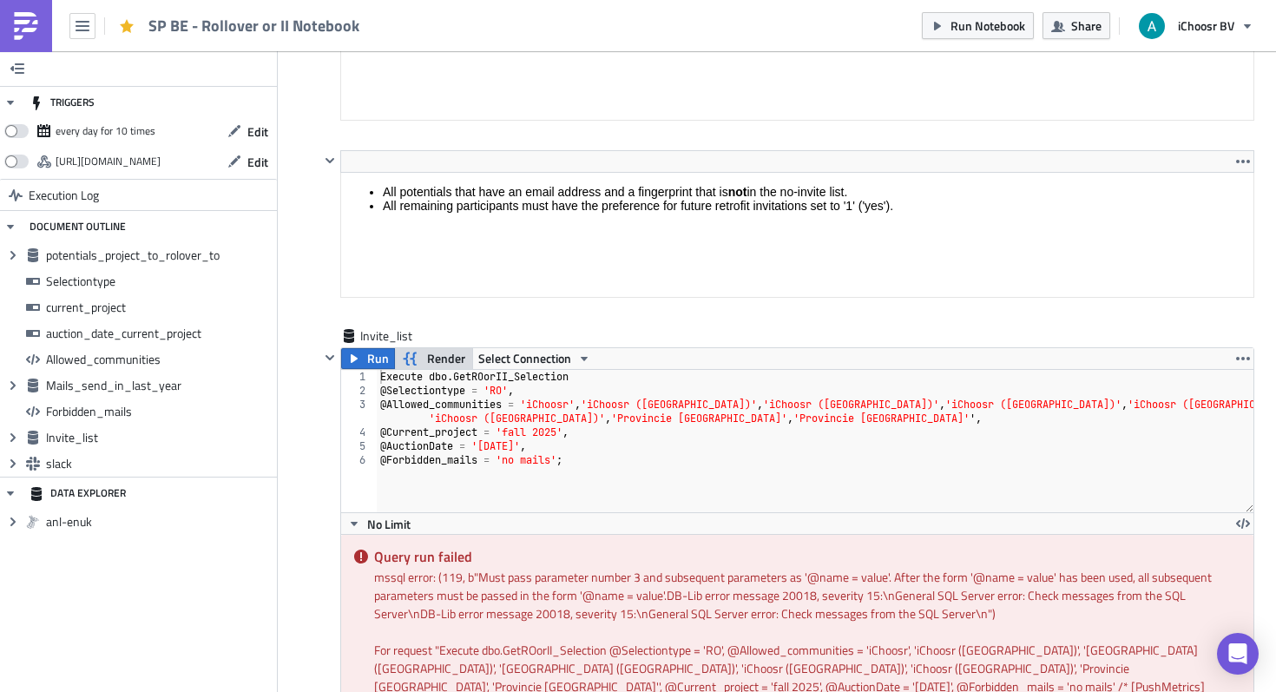
scroll to position [5482, 0]
click at [450, 358] on span "Render" at bounding box center [446, 356] width 38 height 21
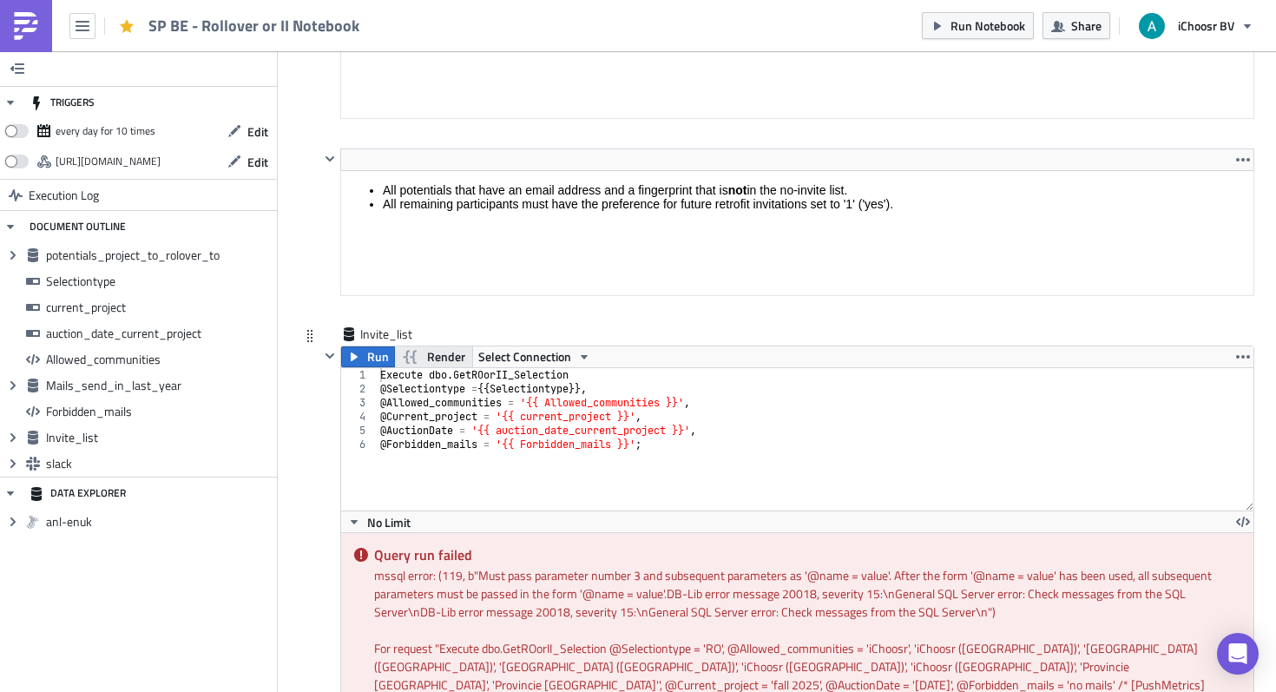
click at [450, 358] on span "Render" at bounding box center [446, 356] width 38 height 21
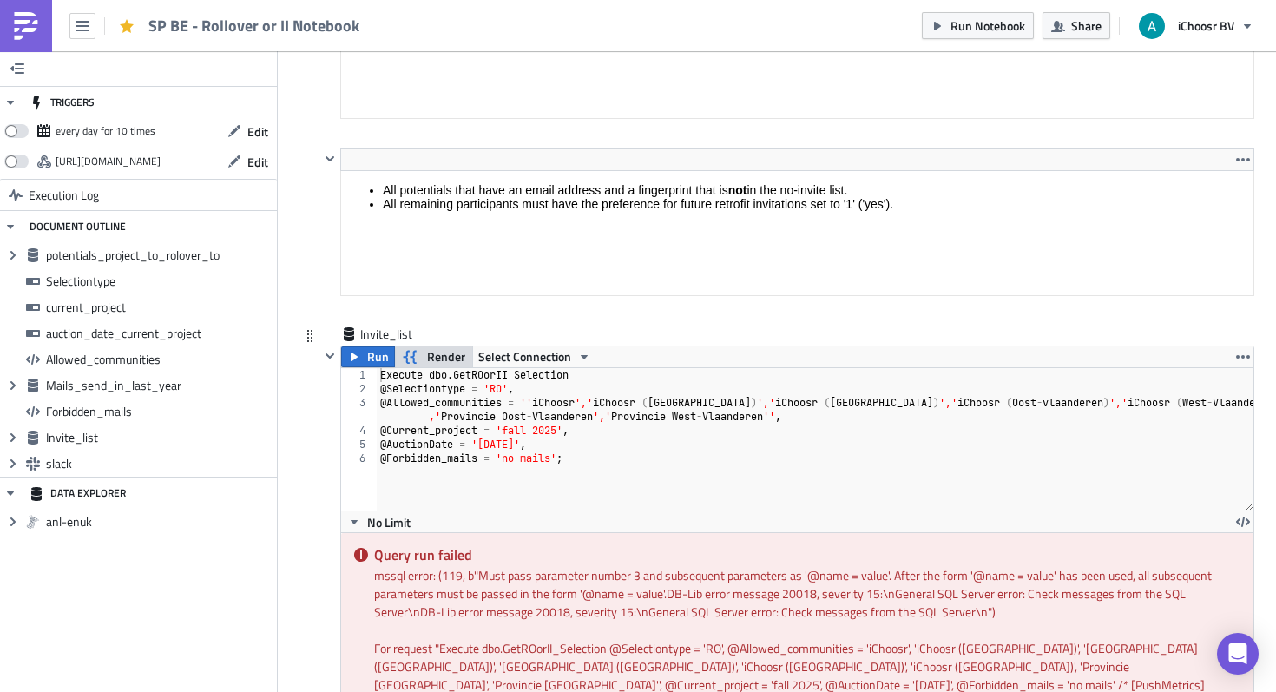
scroll to position [5490, 0]
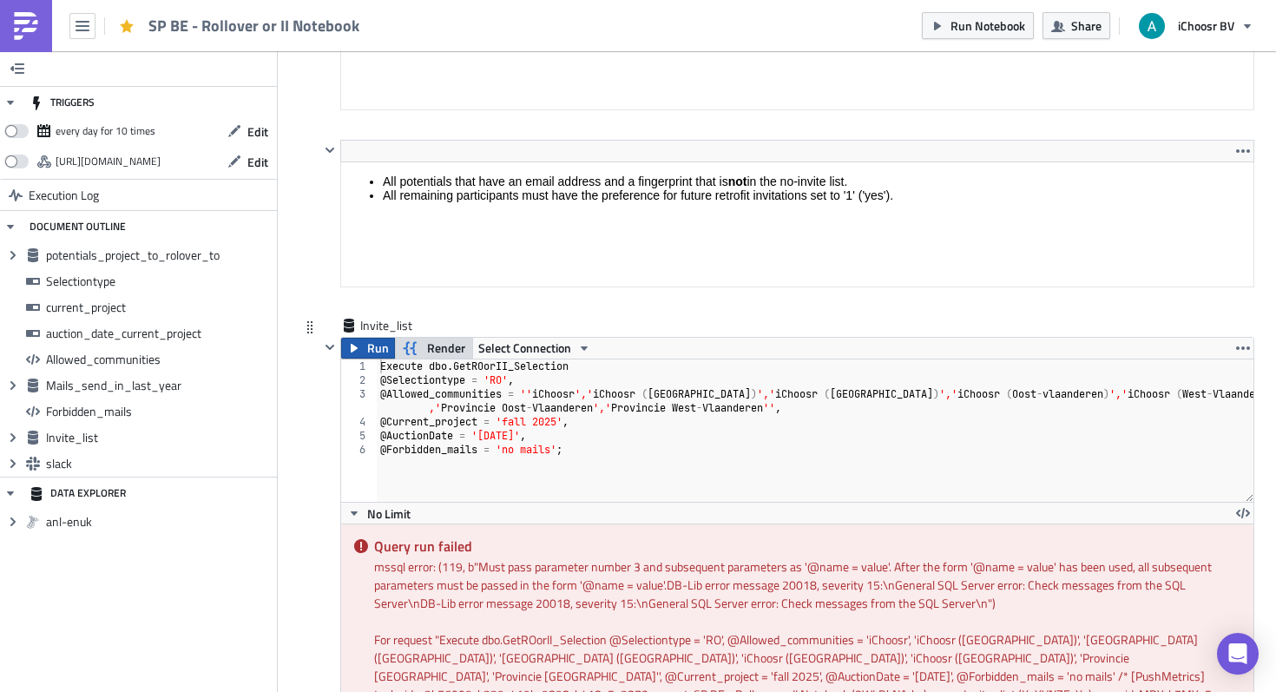
click at [361, 345] on button "Run" at bounding box center [368, 348] width 54 height 21
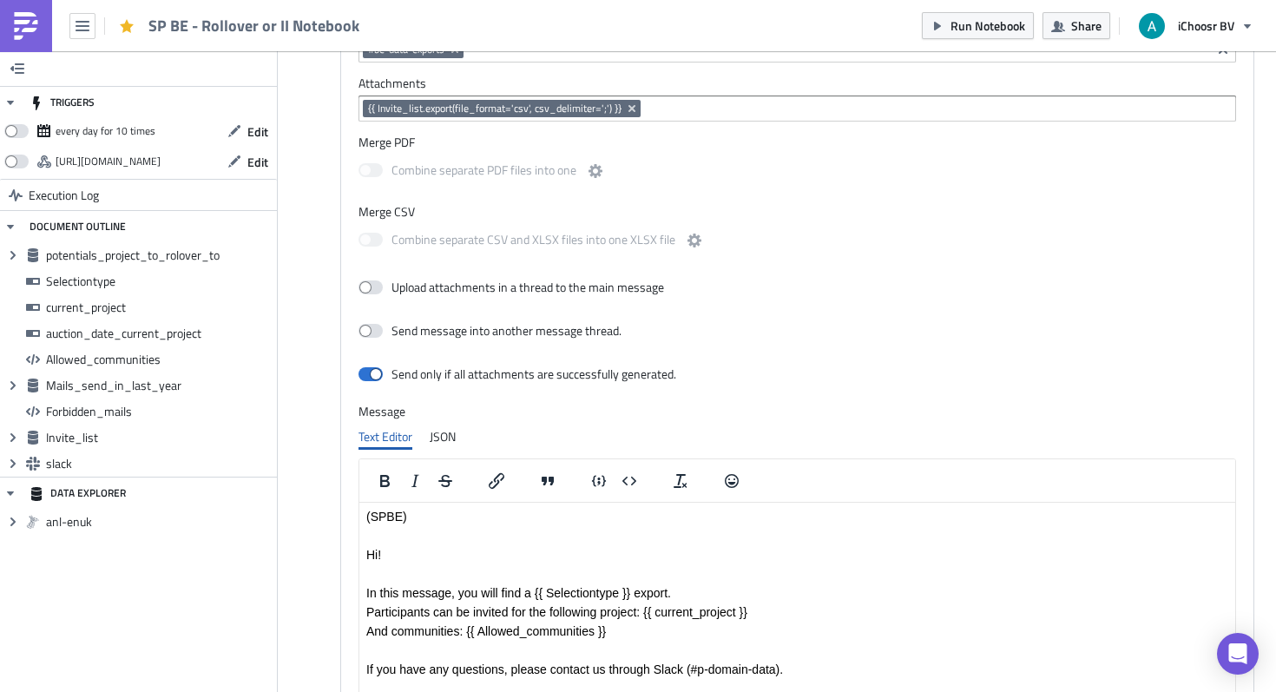
scroll to position [6321, 0]
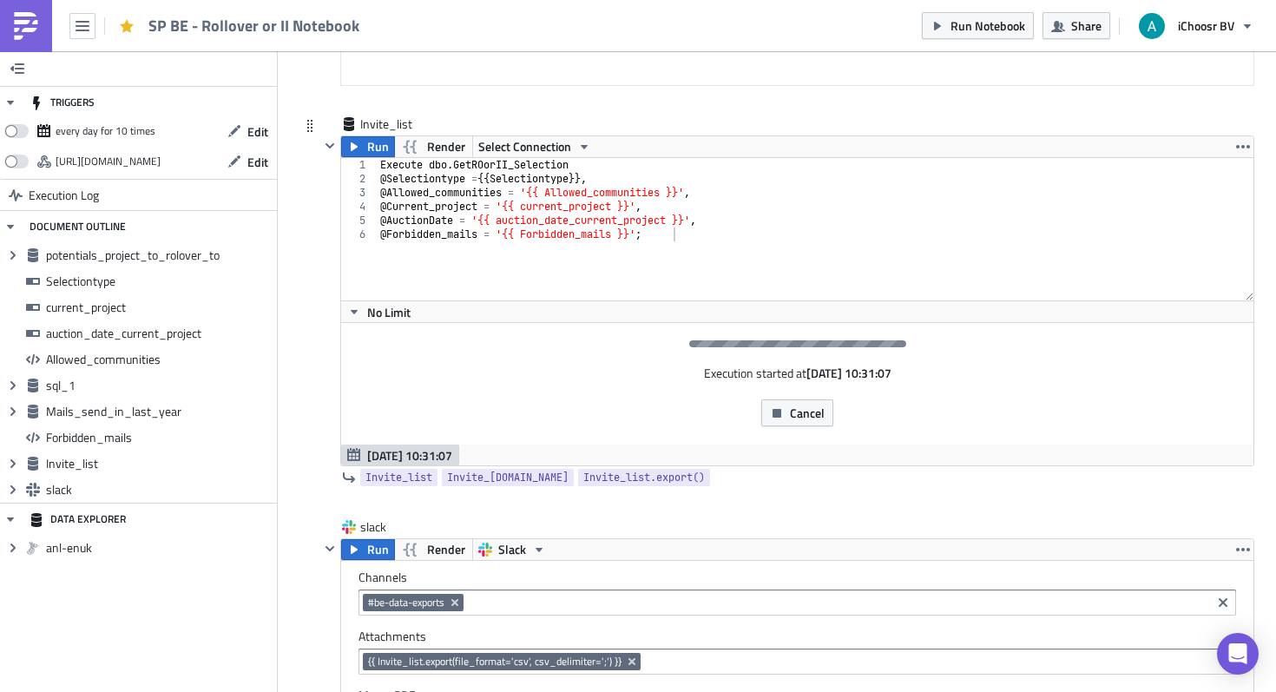
scroll to position [6162, 0]
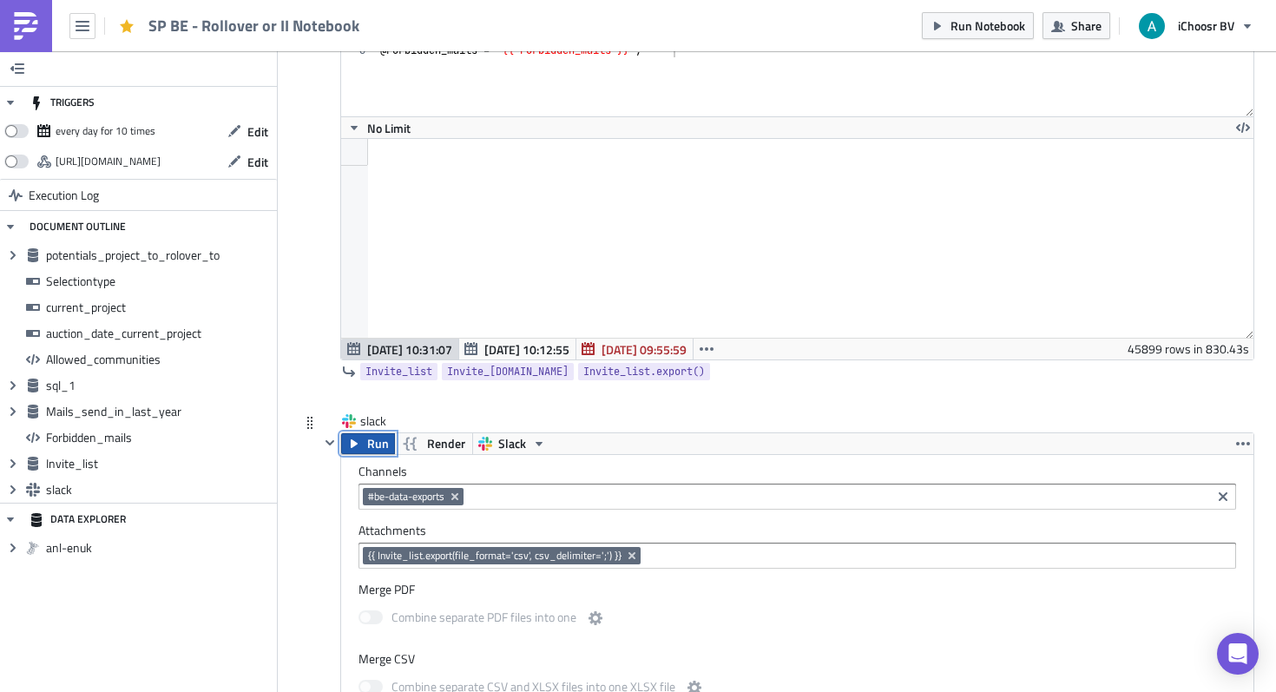
click at [373, 449] on span "Run" at bounding box center [378, 443] width 22 height 21
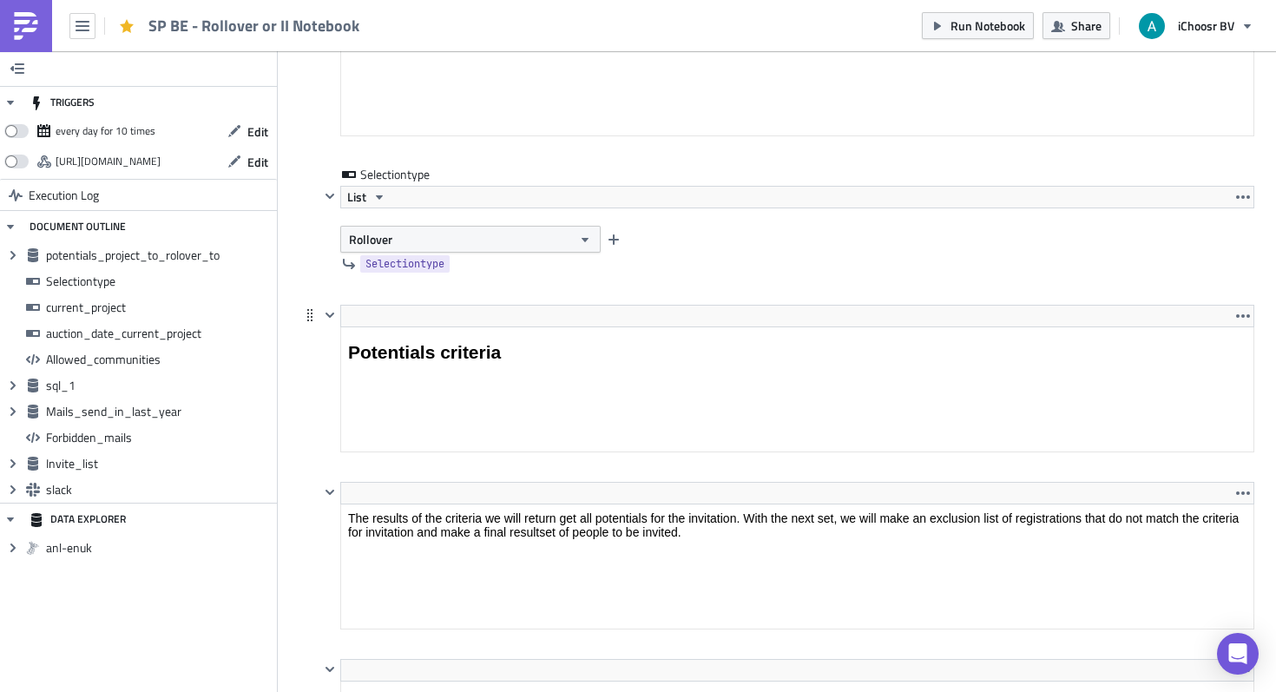
scroll to position [1758, 0]
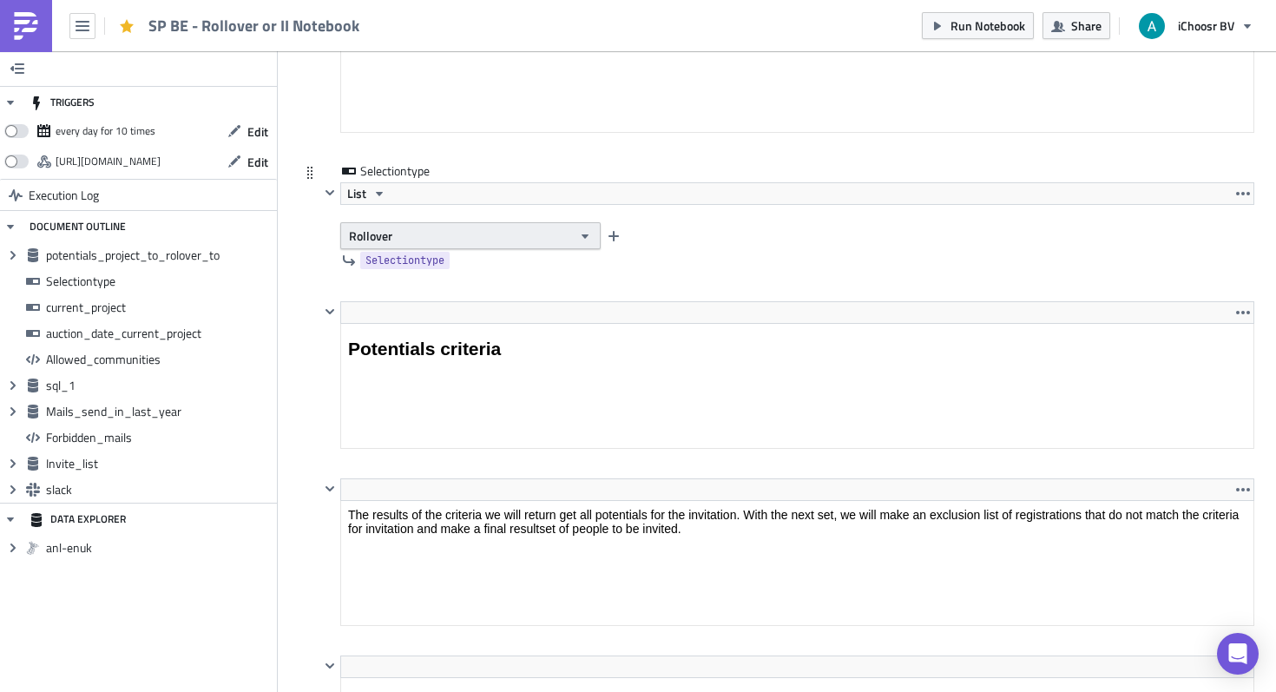
click at [433, 243] on button "Rollover" at bounding box center [470, 235] width 260 height 27
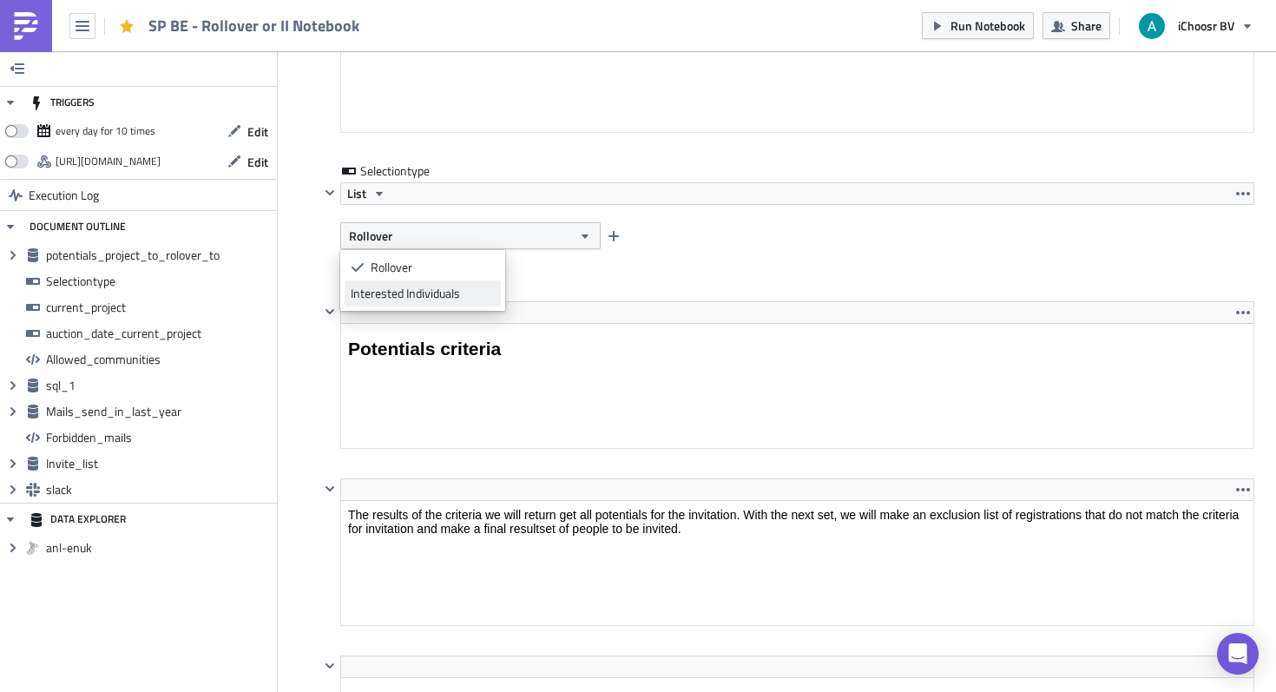
click at [418, 288] on div "Interested Individuals" at bounding box center [423, 293] width 144 height 17
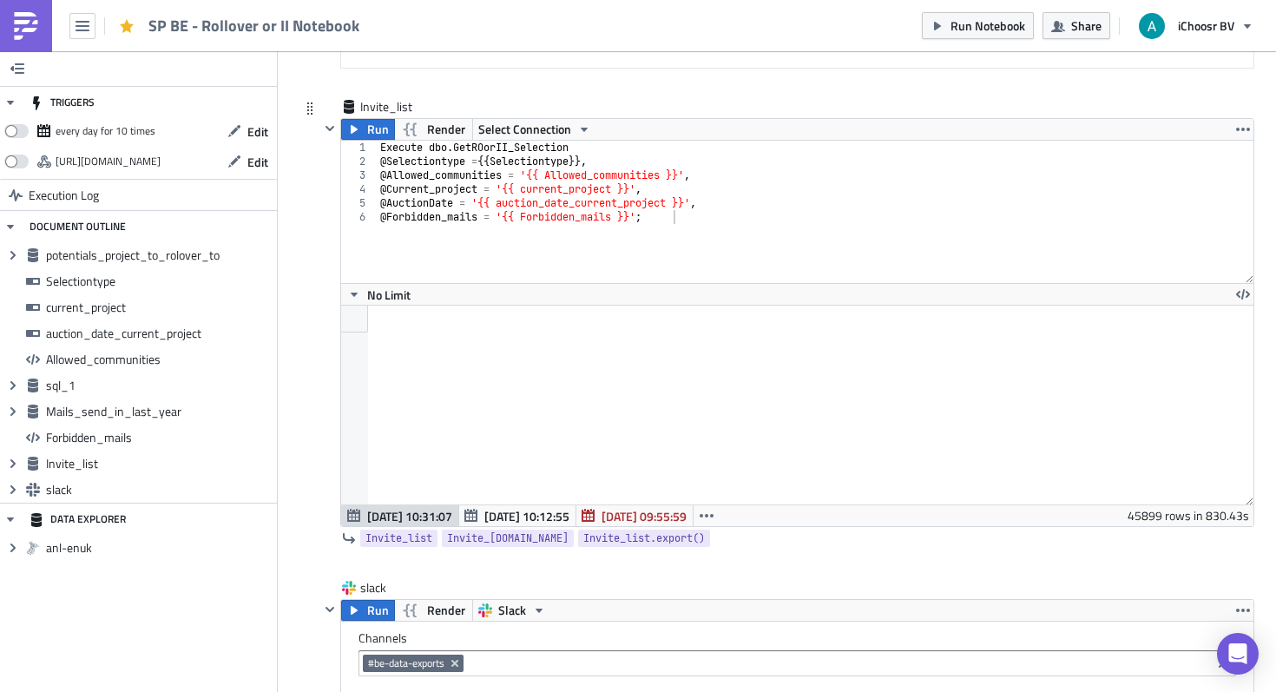
scroll to position [6195, 0]
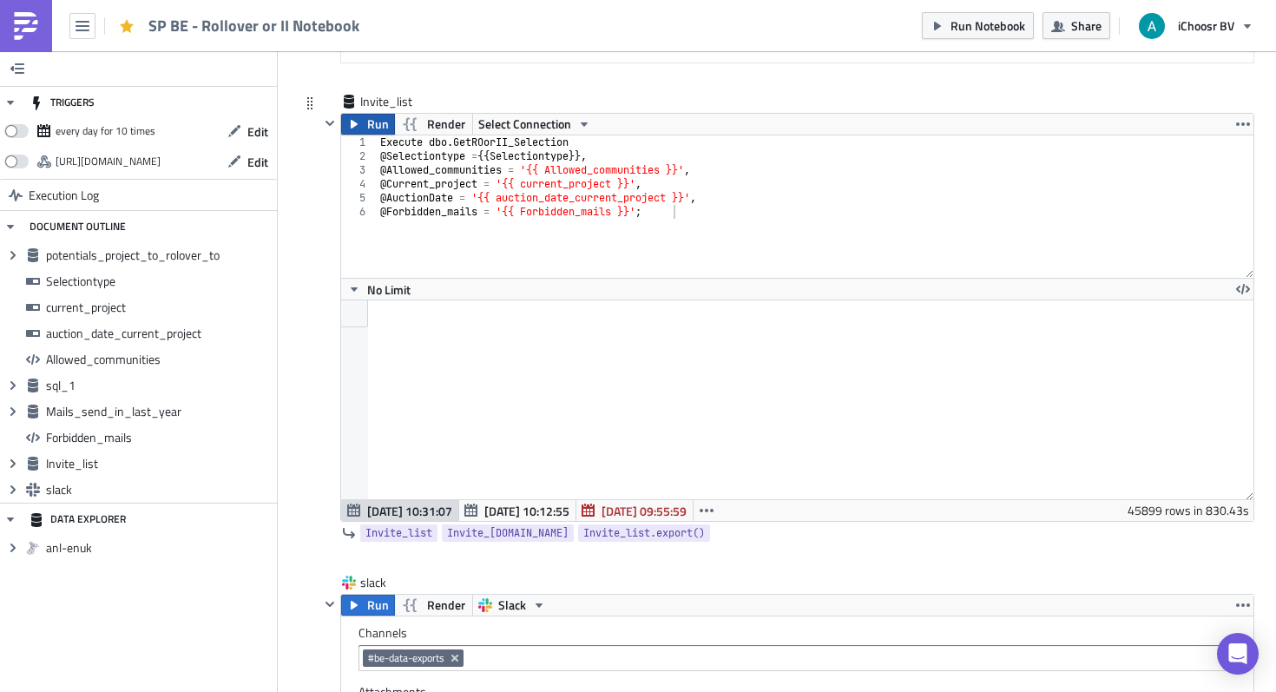
click at [378, 130] on span "Run" at bounding box center [378, 124] width 22 height 21
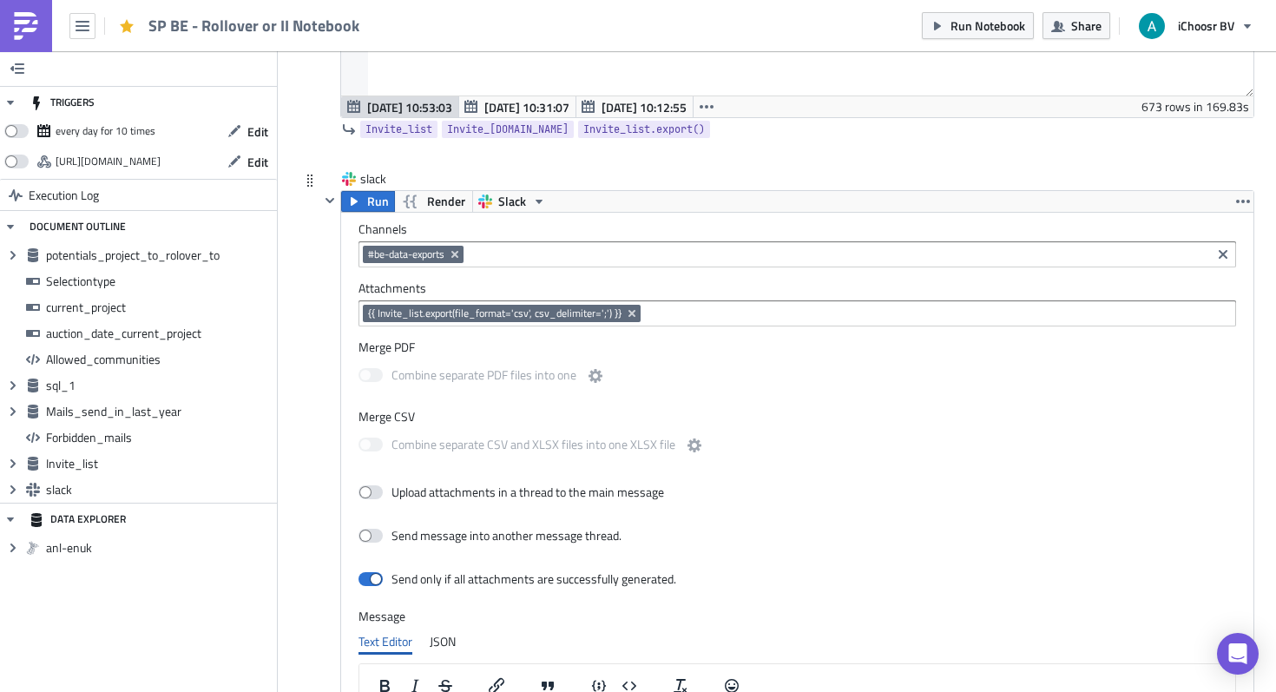
scroll to position [6606, 0]
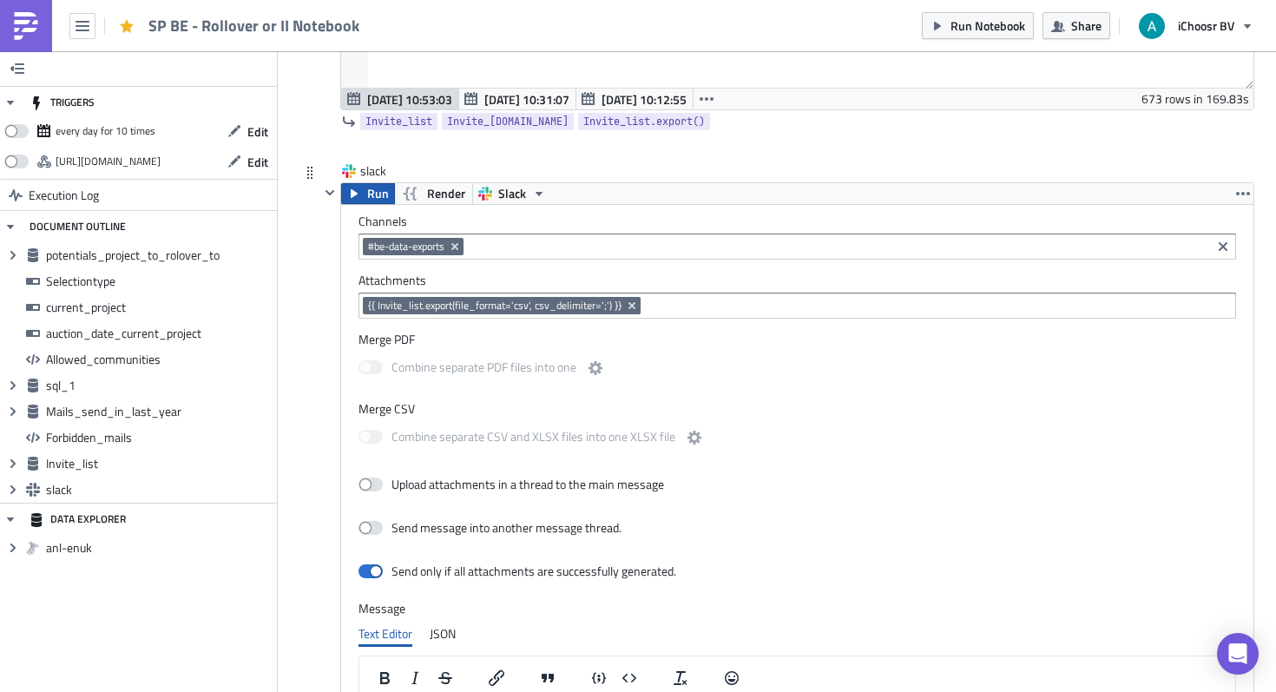
click at [368, 197] on span "Run" at bounding box center [378, 193] width 22 height 21
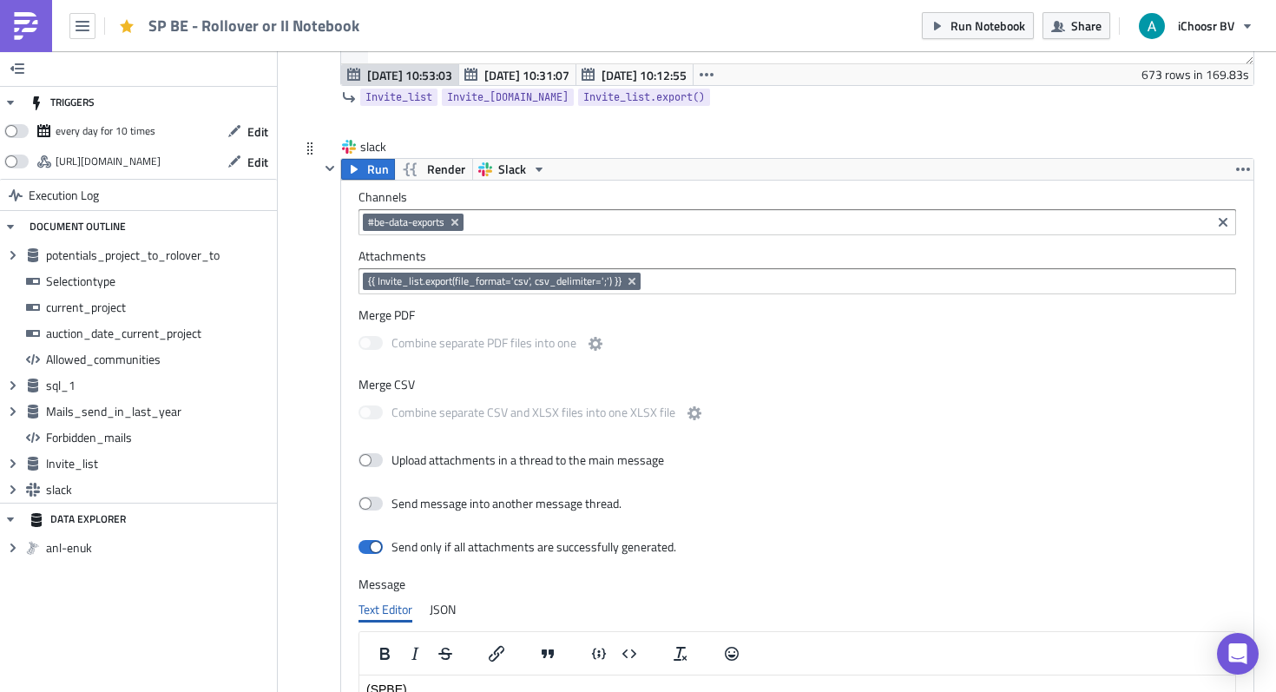
scroll to position [6630, 0]
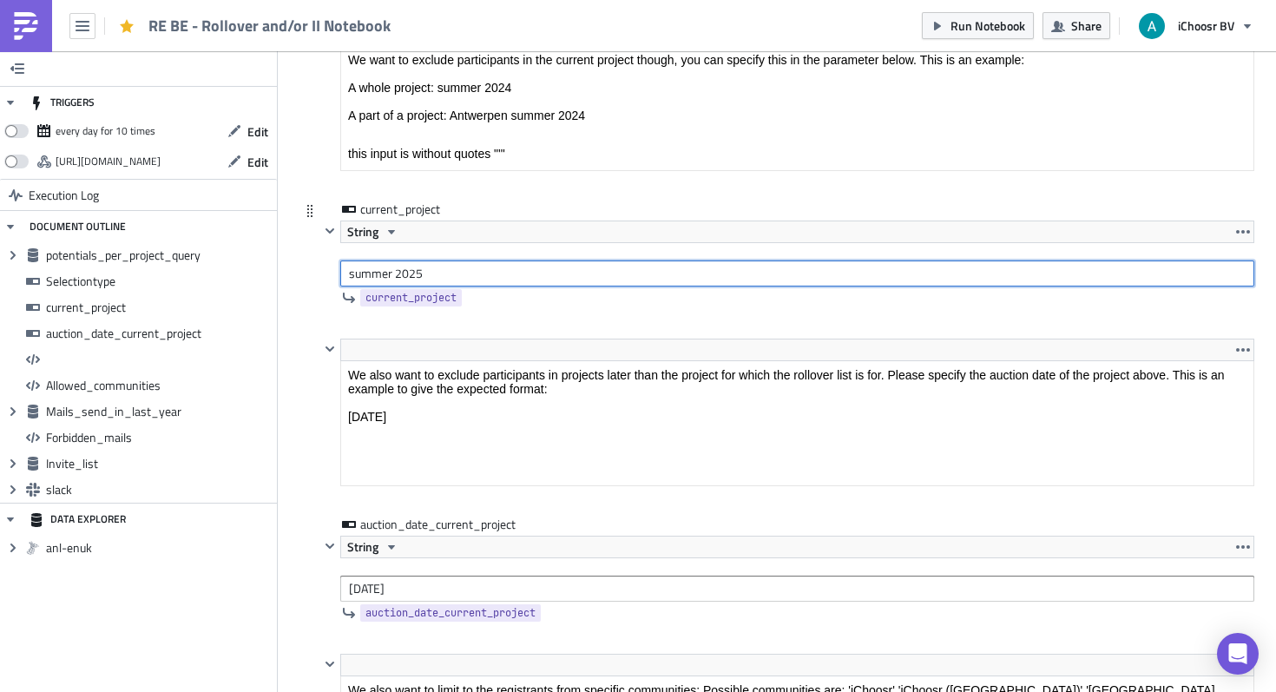
click at [375, 275] on input "summer 2025" at bounding box center [797, 273] width 914 height 26
click at [376, 275] on input "summer 2025" at bounding box center [797, 273] width 914 height 26
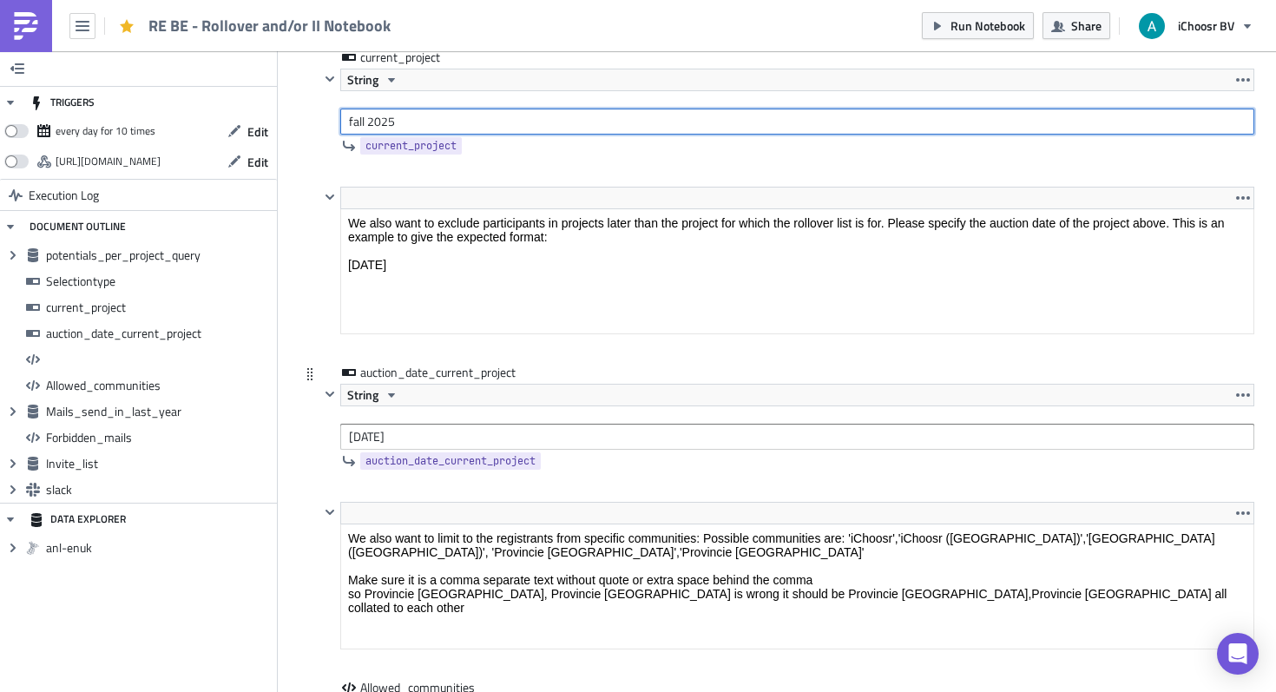
type input "fall 2025"
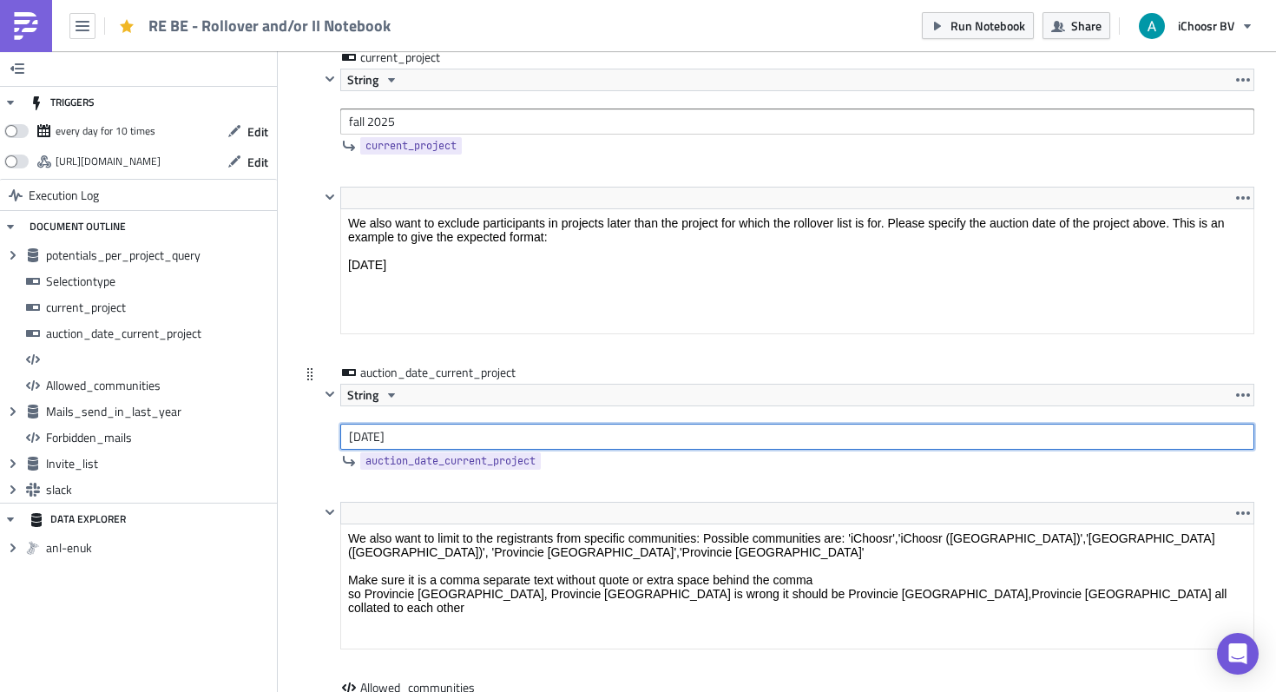
click at [406, 440] on input "[DATE]" at bounding box center [797, 437] width 914 height 26
click at [407, 440] on input "2025-04-23" at bounding box center [797, 437] width 914 height 26
click at [386, 437] on input "2025-04-20" at bounding box center [797, 437] width 914 height 26
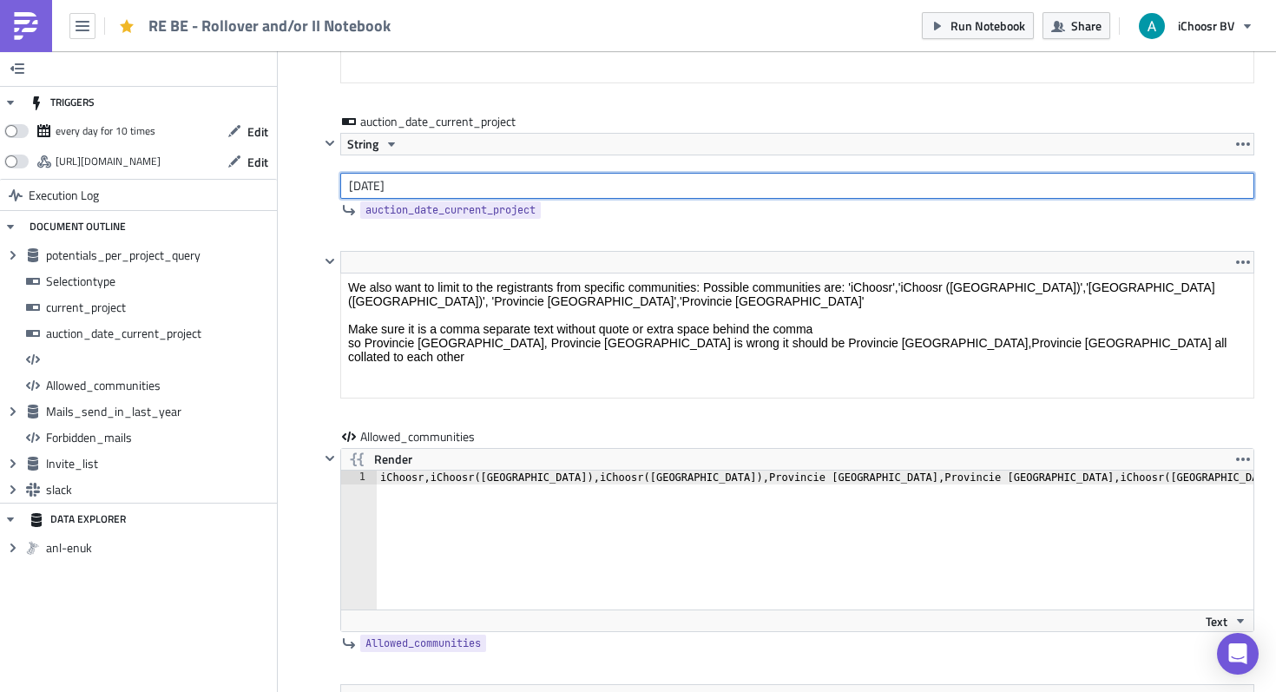
type input "[DATE]"
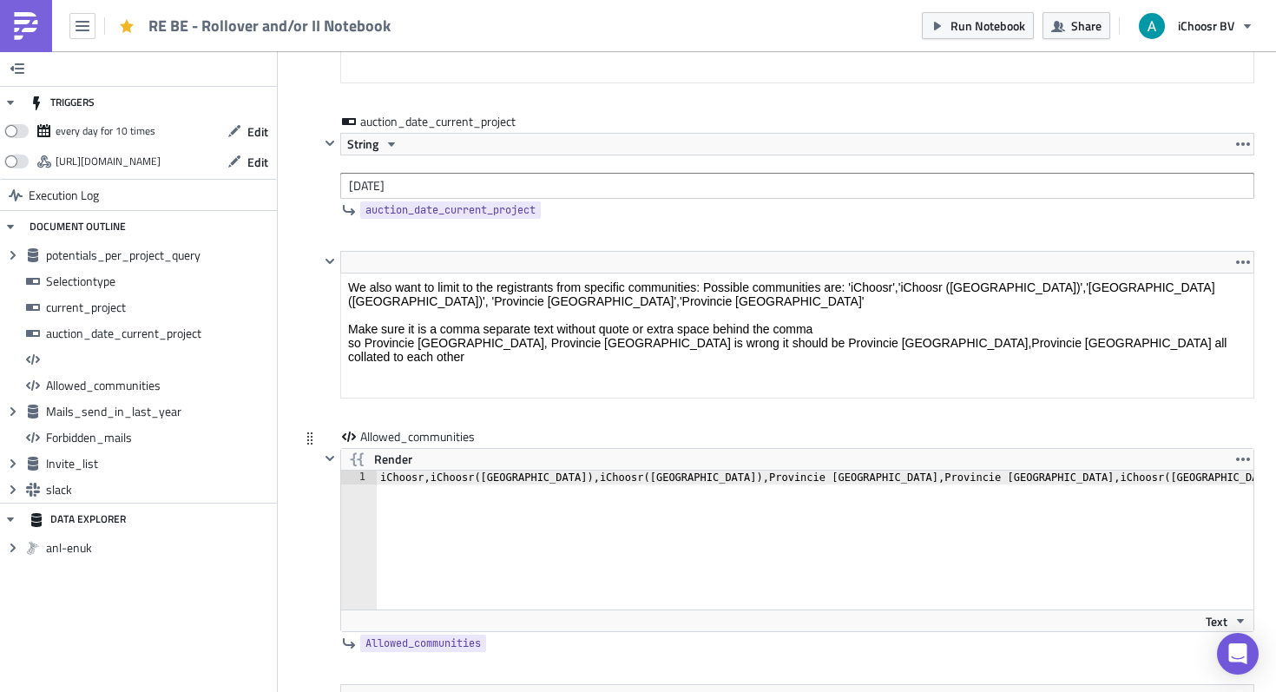
click at [474, 476] on div "iChoosr,iChoosr ( Limburg ) ,iChoosr ( Oost-vlaanderen ) ,Provincie Oost-Vlaand…" at bounding box center [924, 553] width 1094 height 167
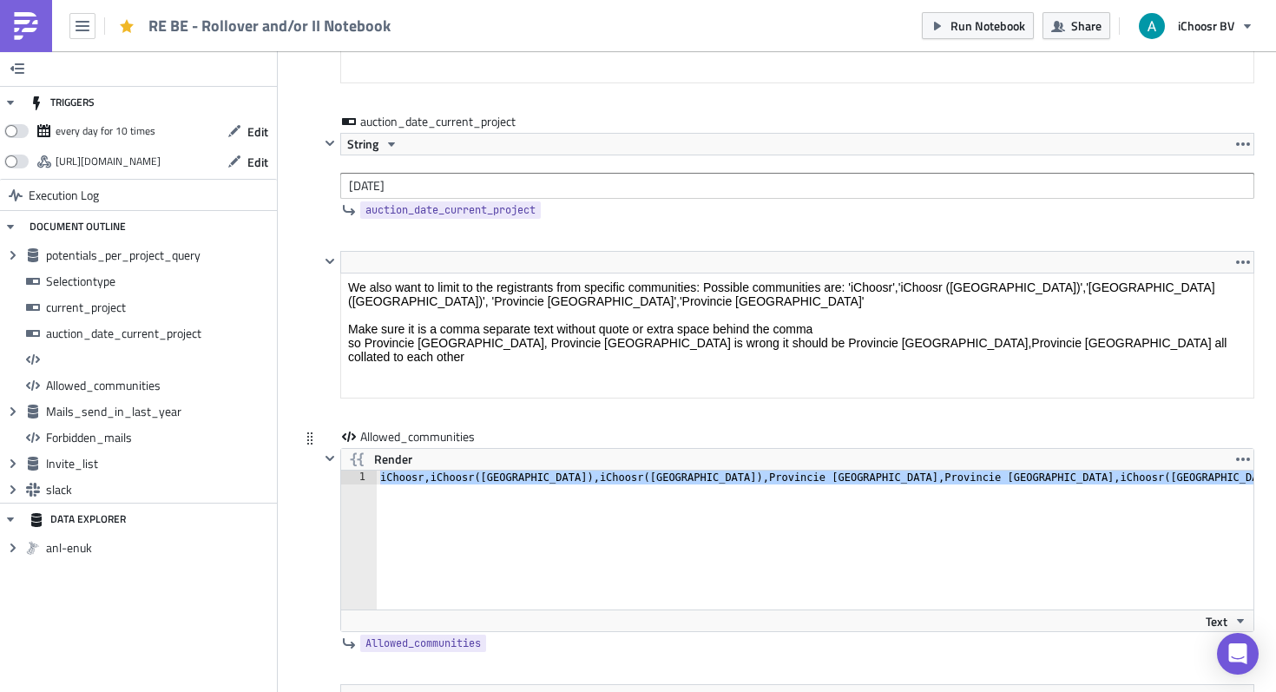
paste textarea "Samen Overstappen,Samen Overstappen ([GEOGRAPHIC_DATA]),Samen Overstappen ([GEO…"
type textarea "Samen Overstappen,Samen Overstappen ([GEOGRAPHIC_DATA]),Samen Overstappen ([GEO…"
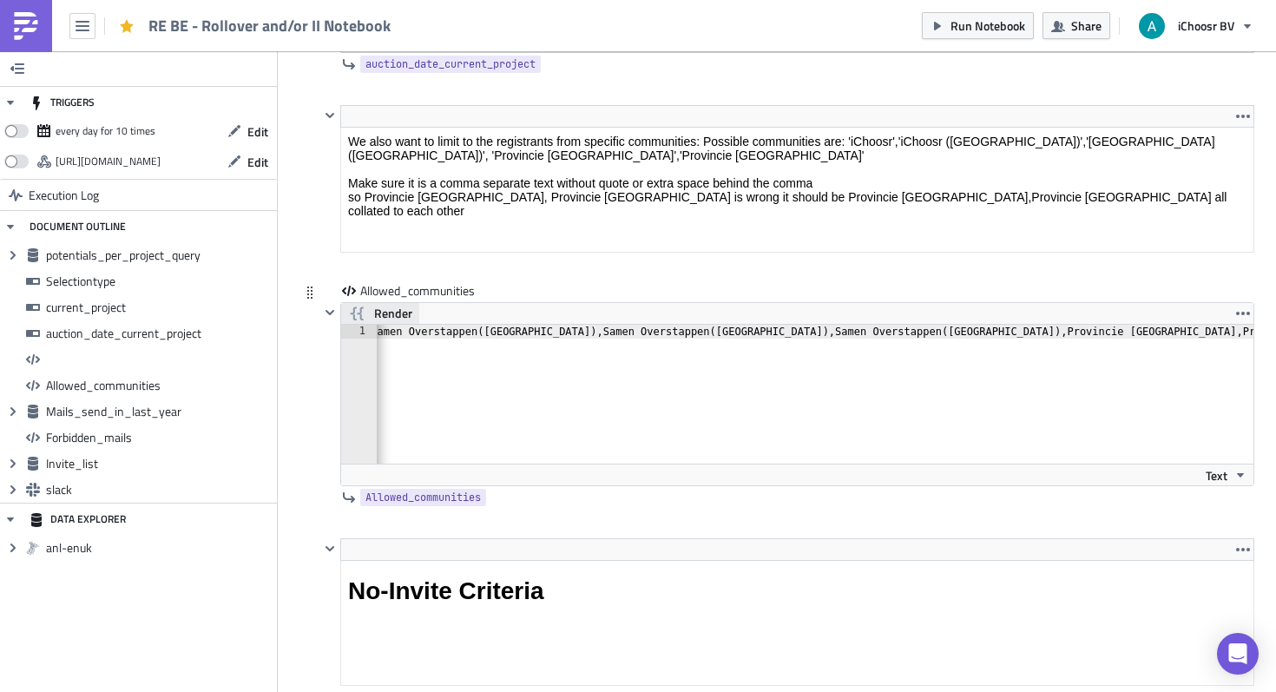
click at [408, 308] on span "Render" at bounding box center [393, 313] width 38 height 21
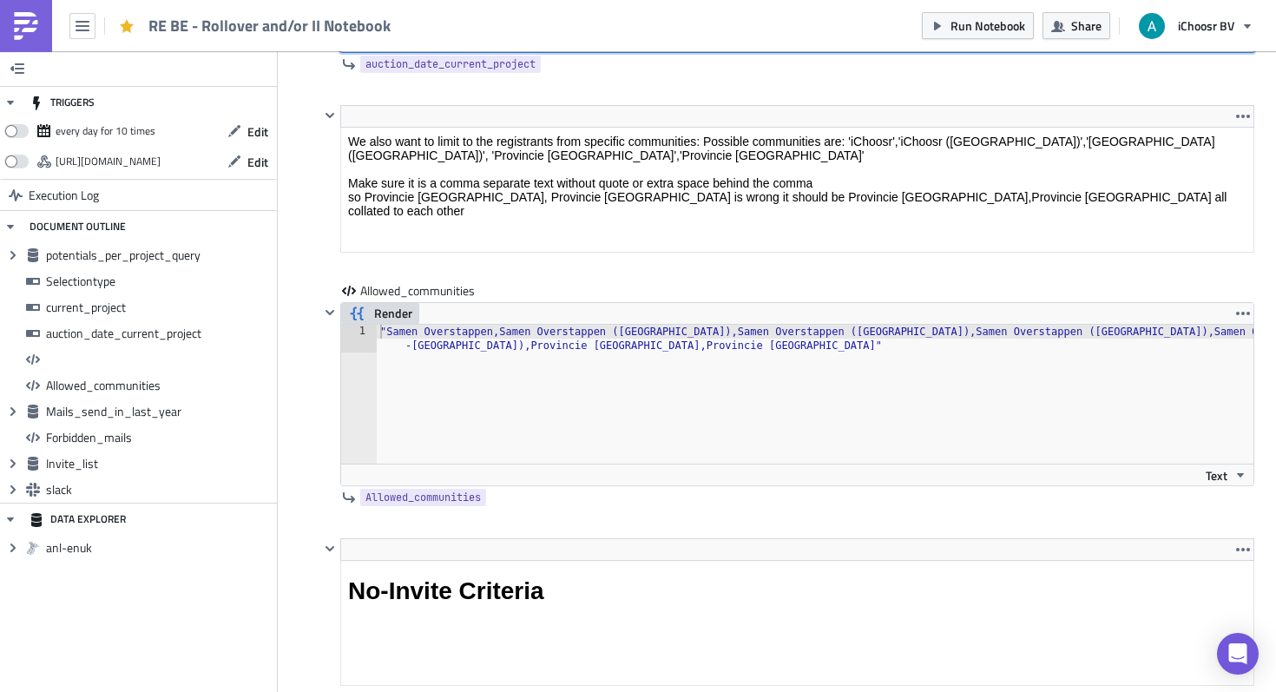
type input "2025-04-20"
click at [382, 311] on span "Render" at bounding box center [393, 313] width 38 height 21
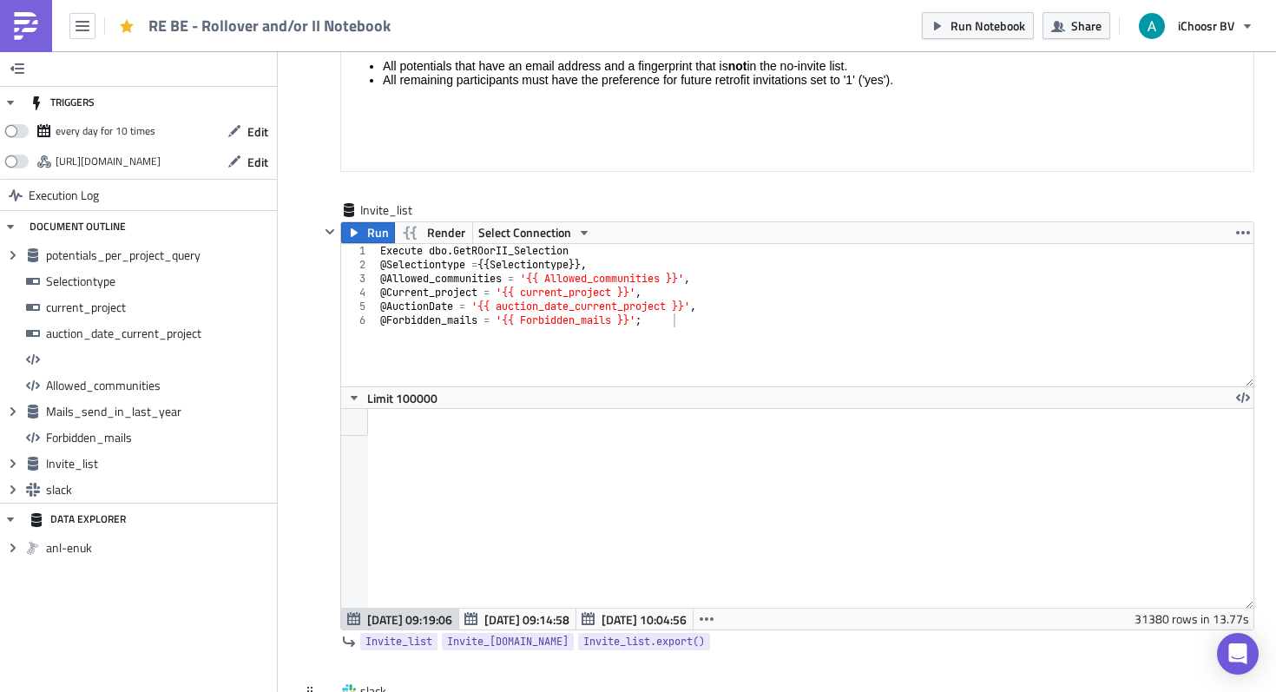
scroll to position [5738, 0]
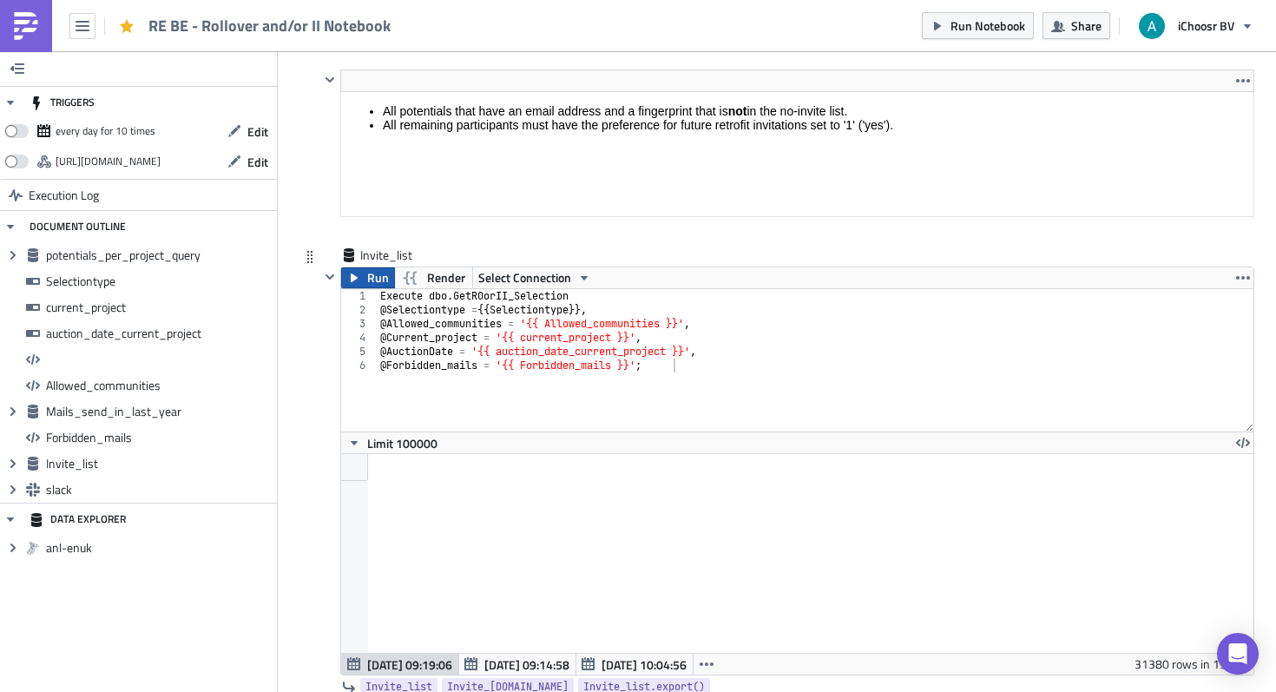
click at [372, 278] on span "Run" at bounding box center [378, 277] width 22 height 21
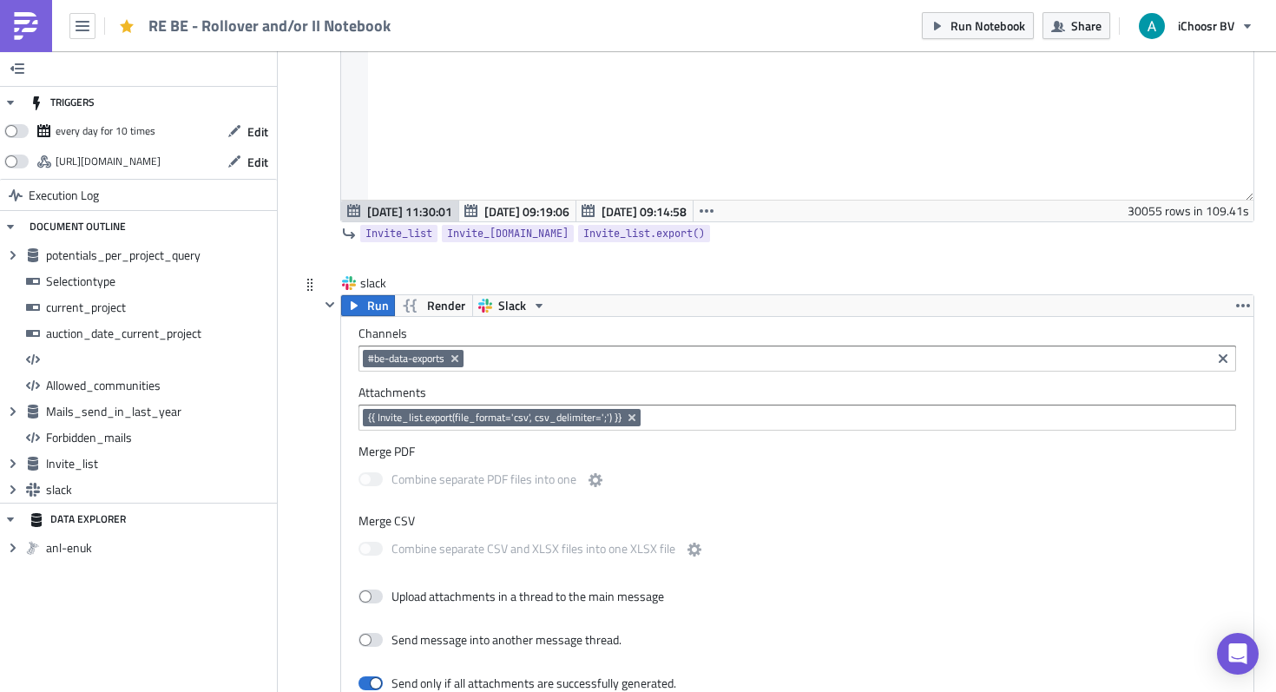
scroll to position [6272, 0]
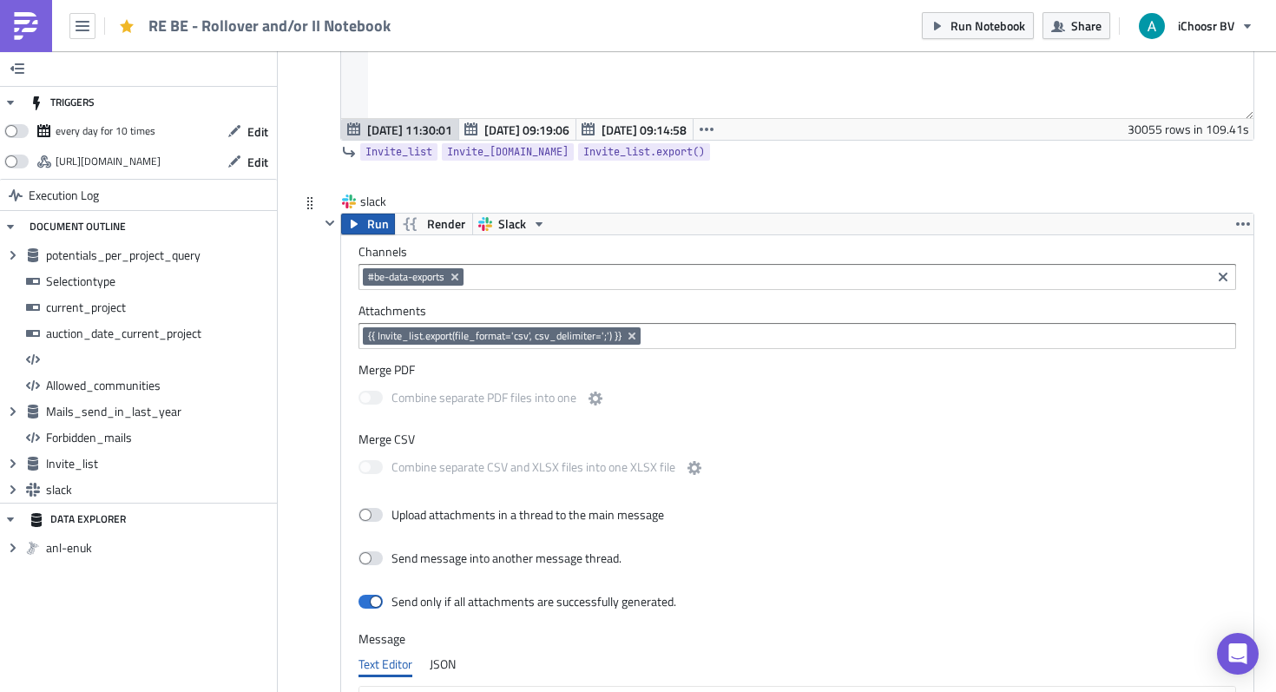
click at [363, 225] on button "Run" at bounding box center [368, 224] width 54 height 21
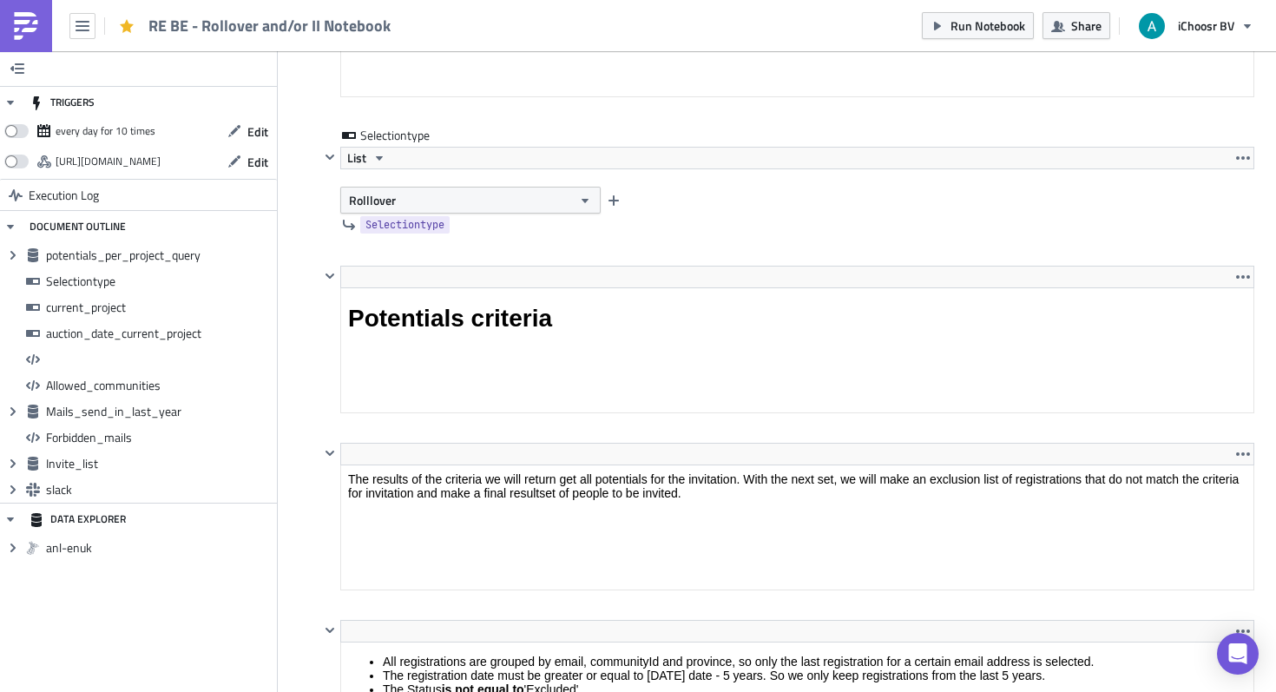
scroll to position [1747, 0]
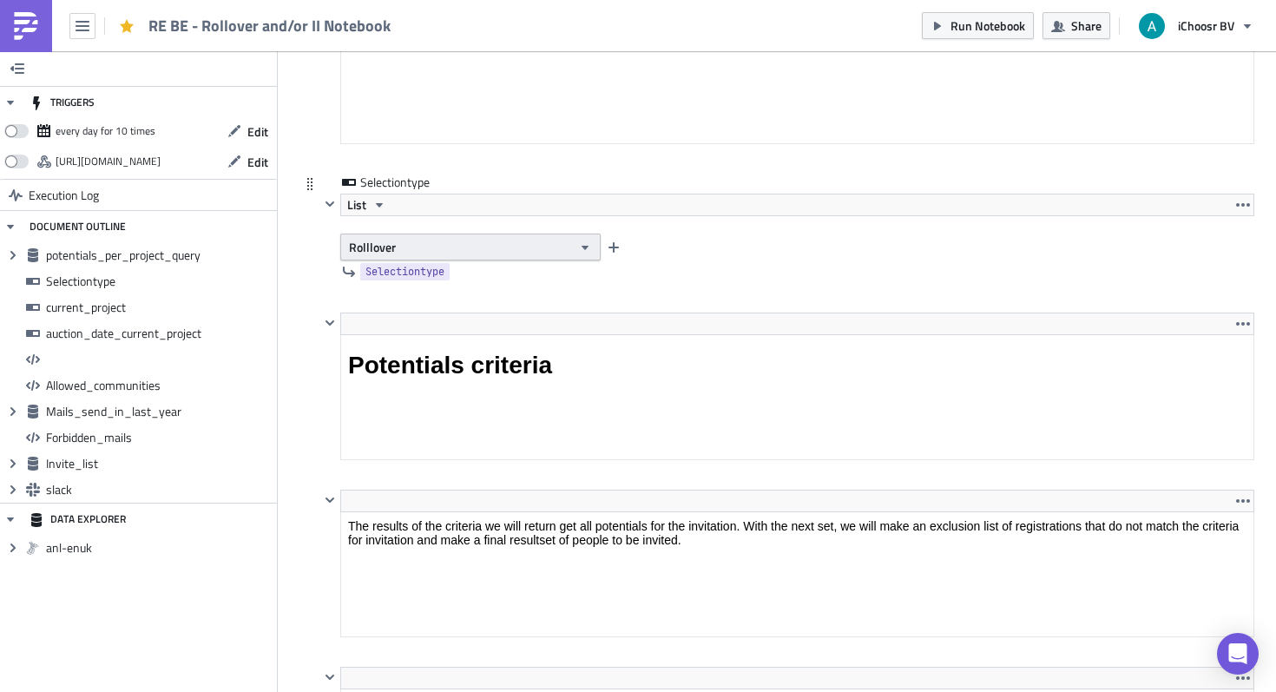
click at [372, 241] on span "Rolllover" at bounding box center [372, 247] width 47 height 18
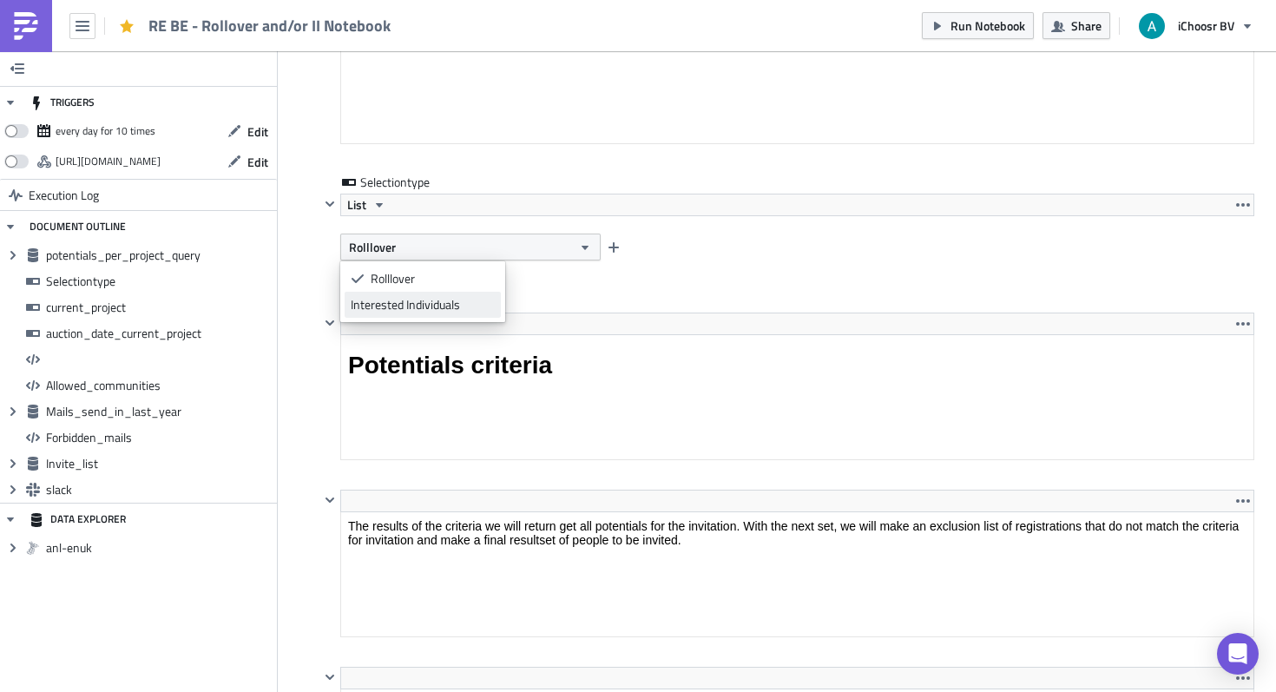
click at [404, 305] on div "Interested Individuals" at bounding box center [423, 304] width 144 height 17
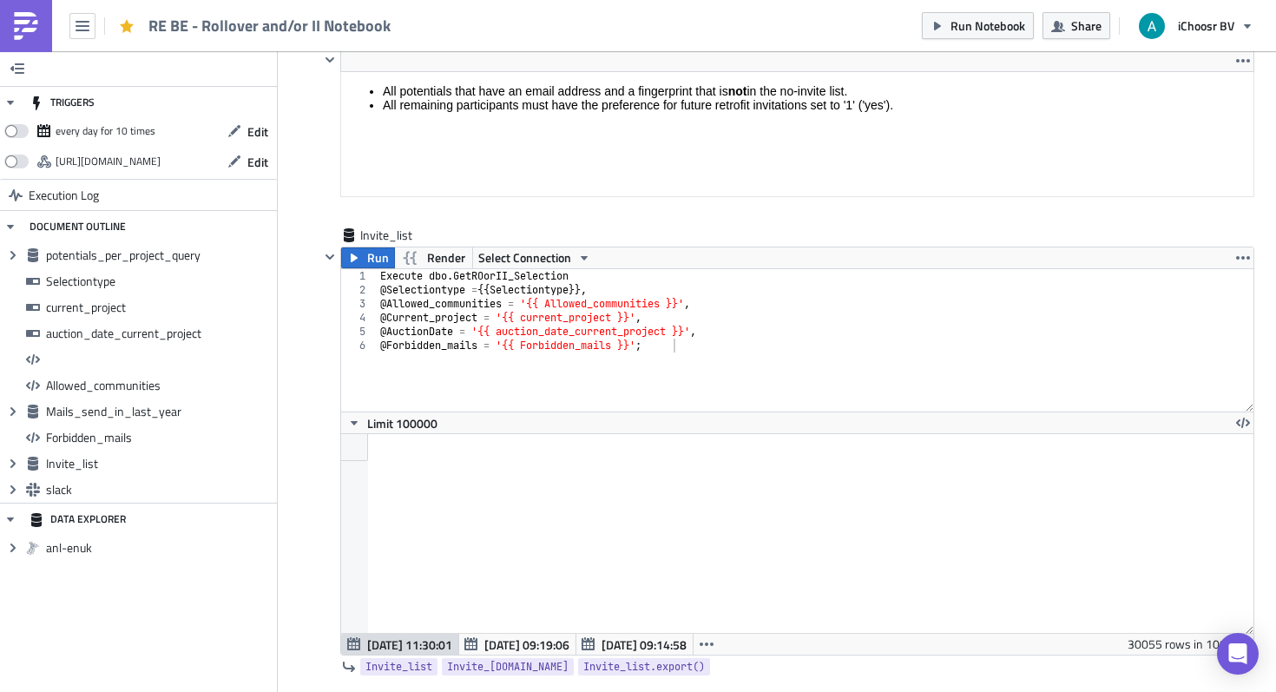
scroll to position [5827, 0]
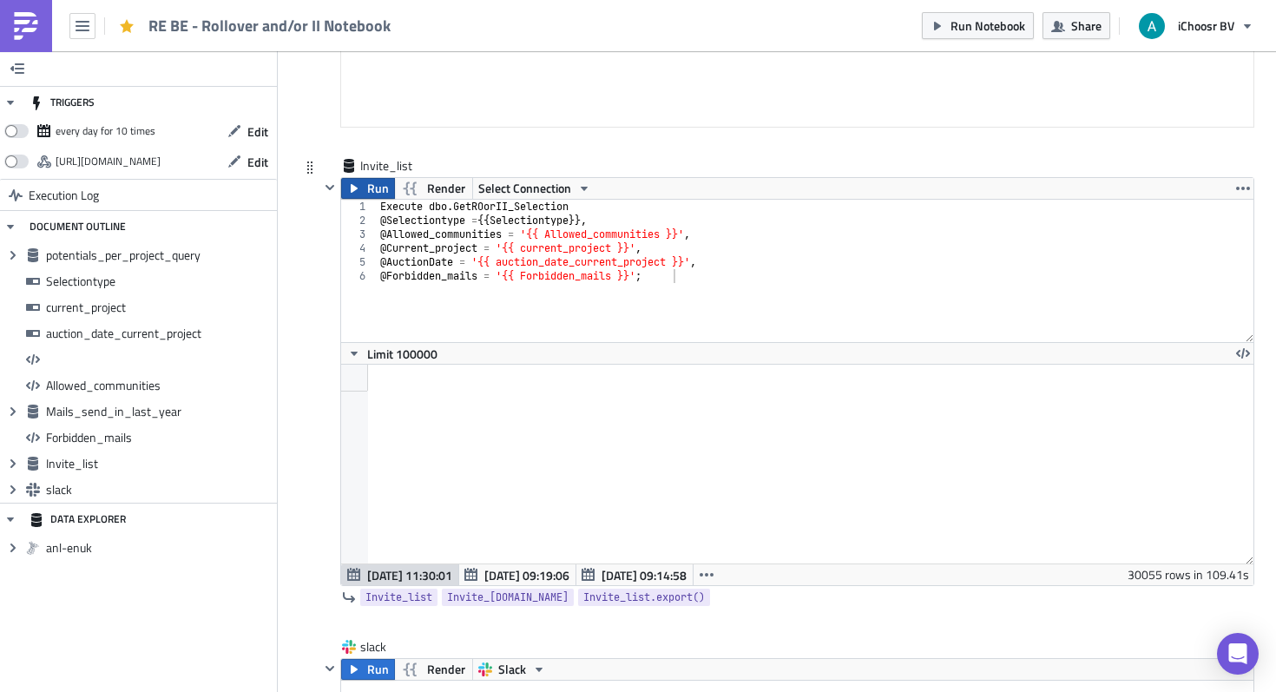
click at [369, 184] on span "Run" at bounding box center [378, 188] width 22 height 21
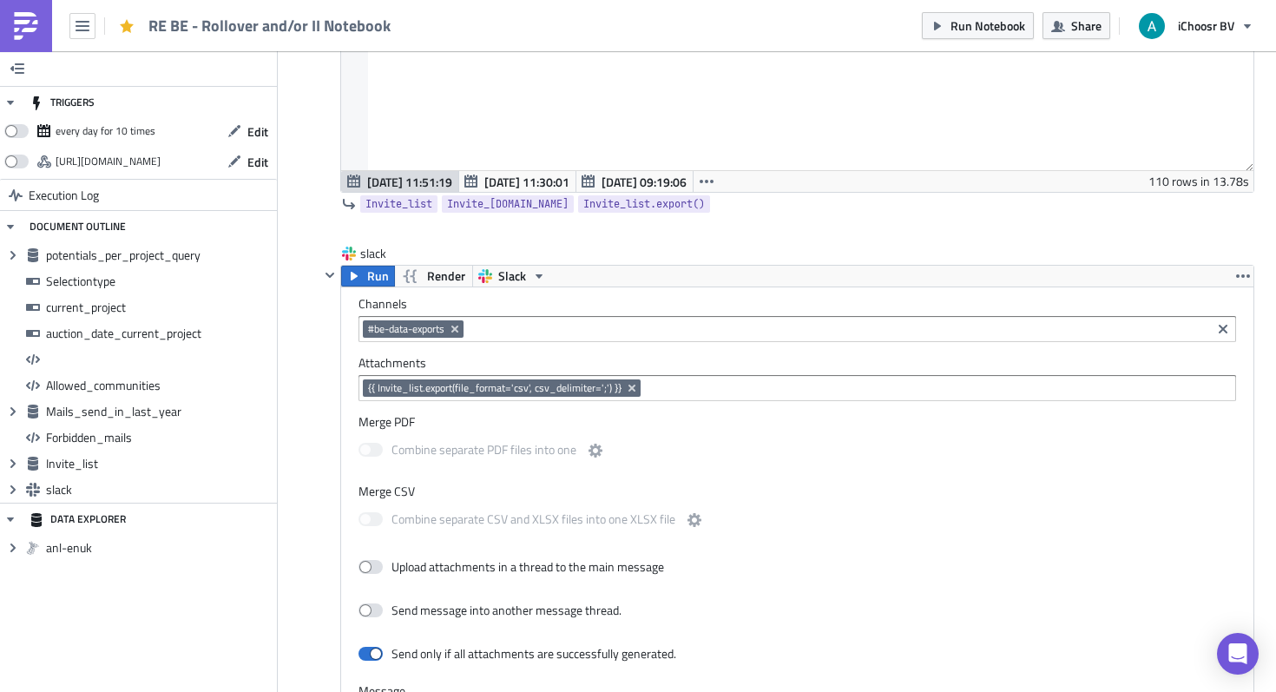
scroll to position [6223, 0]
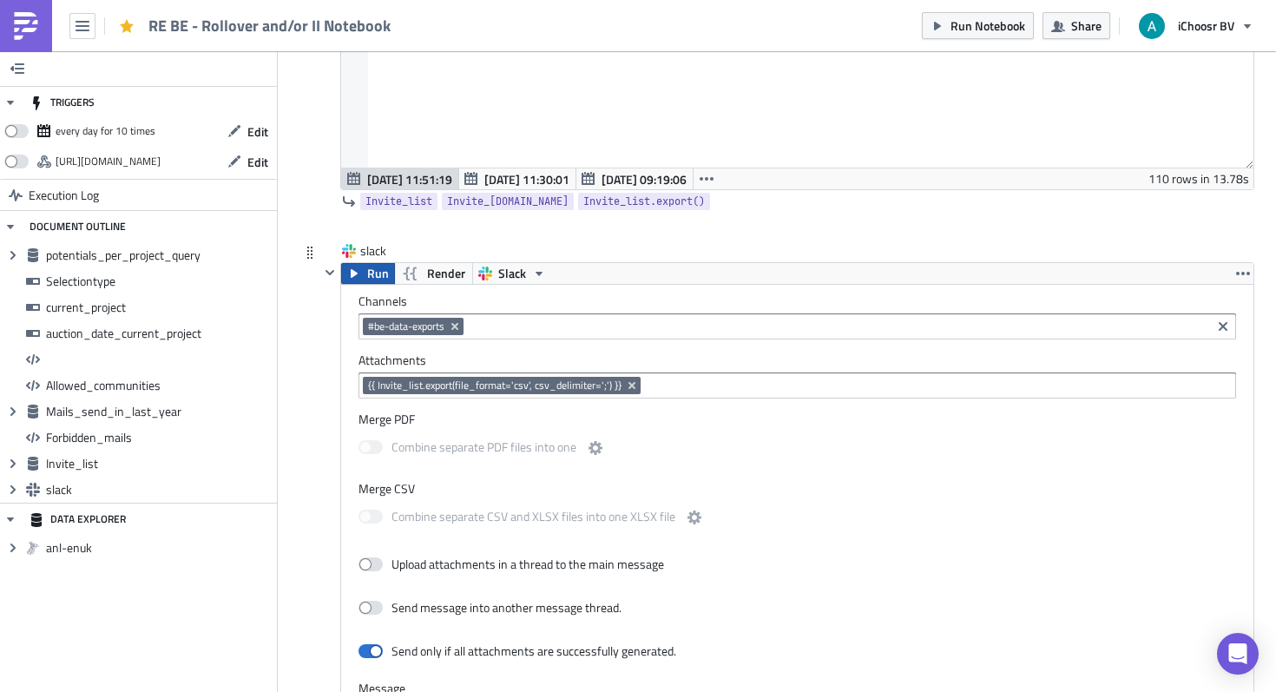
click at [372, 282] on span "Run" at bounding box center [378, 273] width 22 height 21
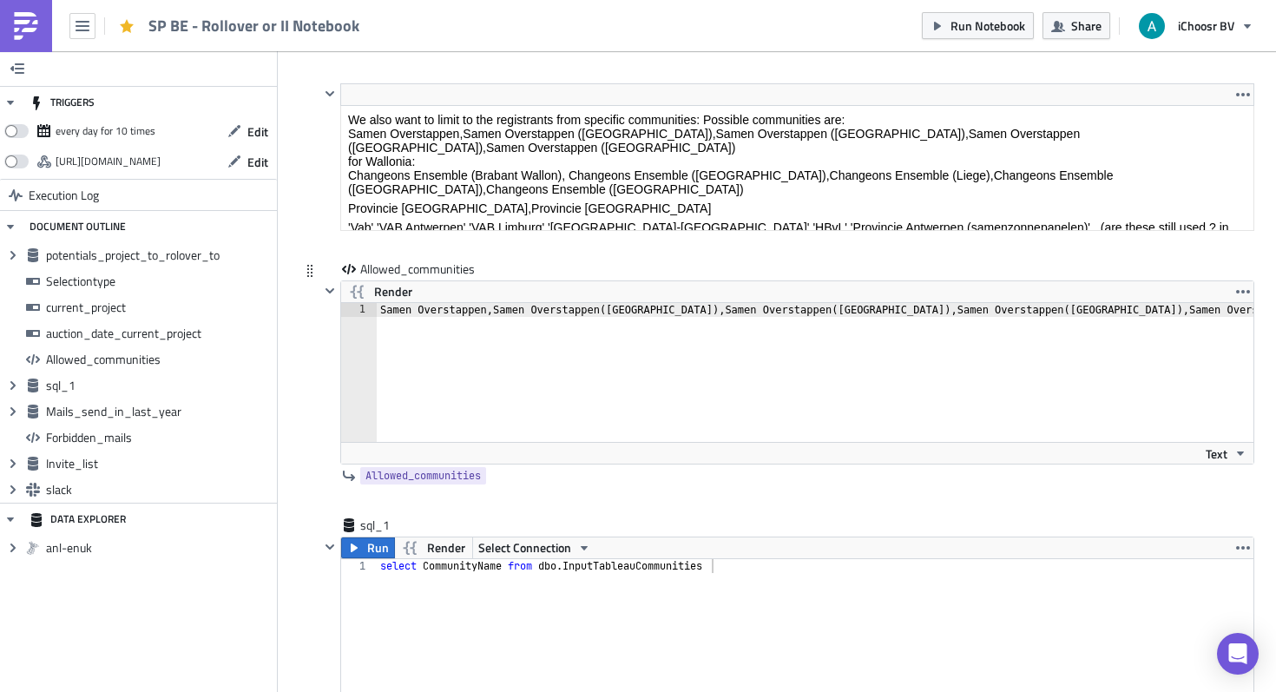
type textarea "Samen Overstappen,Samen Overstappen ([GEOGRAPHIC_DATA]),Samen Overstappen ([GEO…"
click at [476, 321] on div "Samen Overstappen,Samen Overstappen ( [GEOGRAPHIC_DATA] ) ,Samen Overstappen ( …" at bounding box center [648, 386] width 1251 height 167
